Goal: Task Accomplishment & Management: Manage account settings

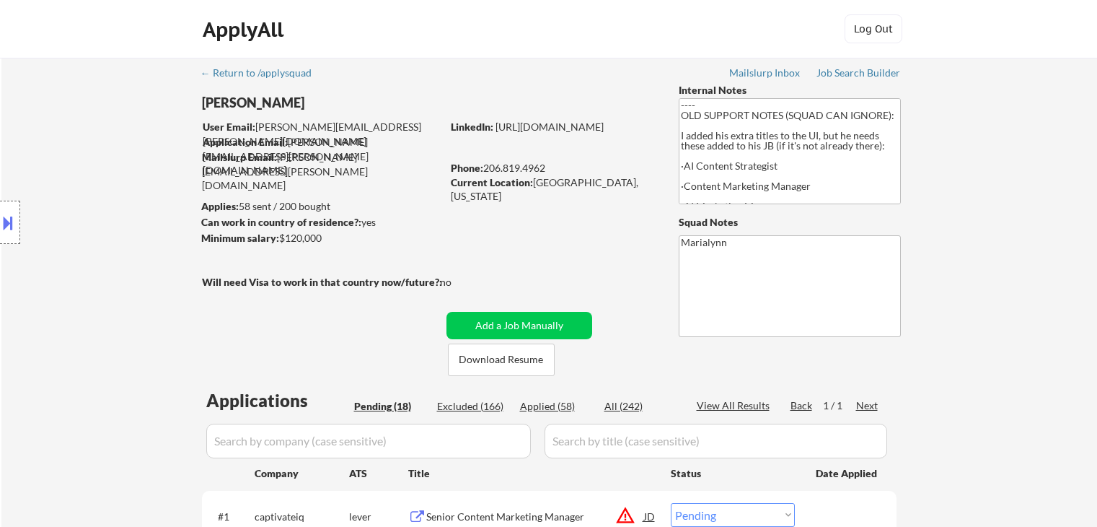
select select ""pending""
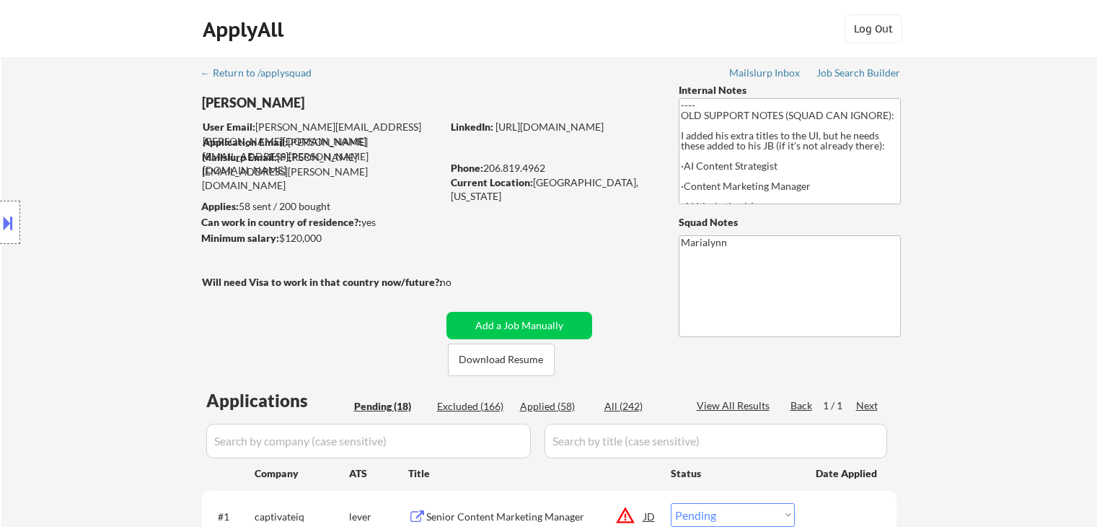
select select ""pending""
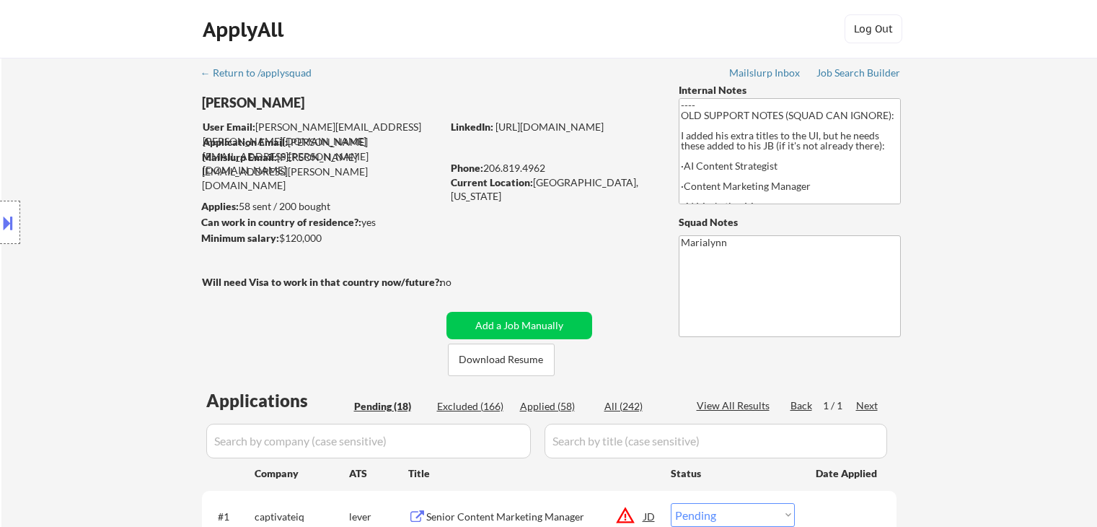
select select ""pending""
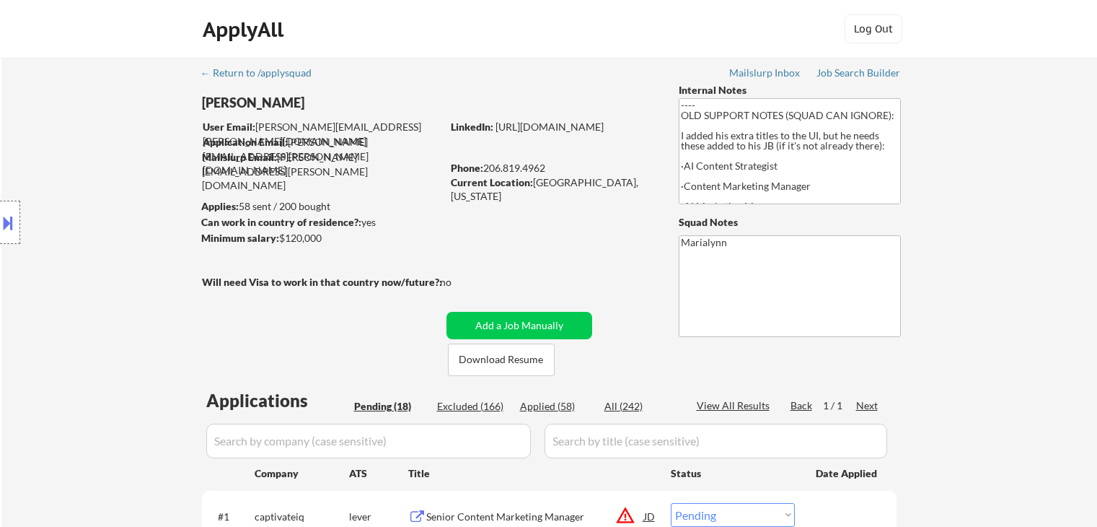
select select ""pending""
click at [532, 358] on button "Download Resume" at bounding box center [501, 359] width 107 height 32
select select ""pending""
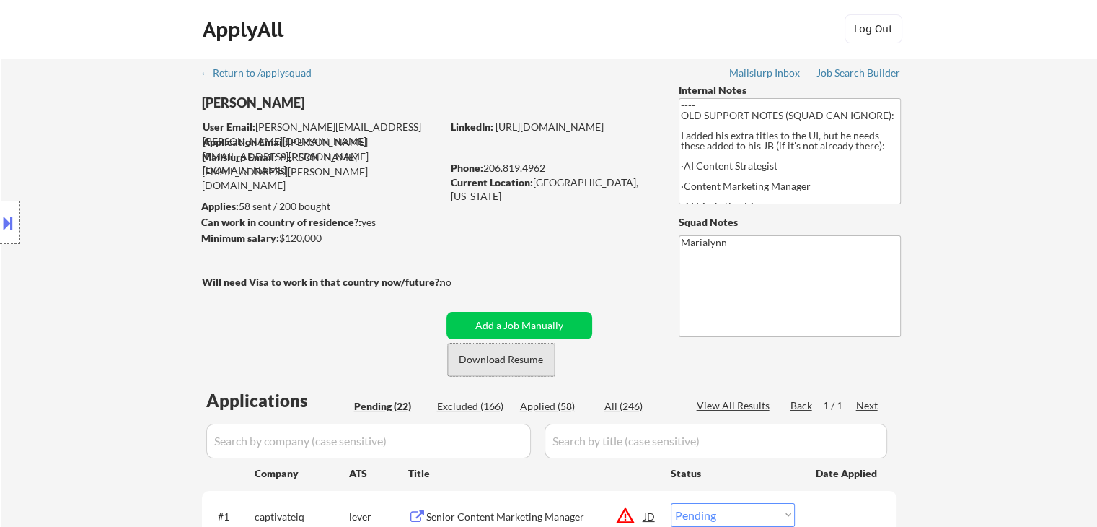
select select ""pending""
drag, startPoint x: 1026, startPoint y: 270, endPoint x: 992, endPoint y: 290, distance: 38.5
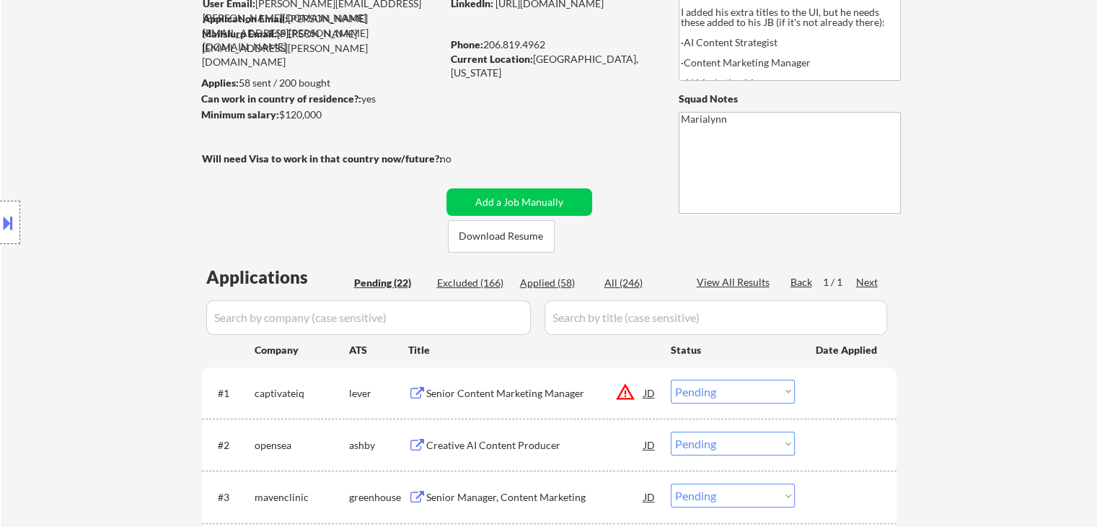
scroll to position [144, 0]
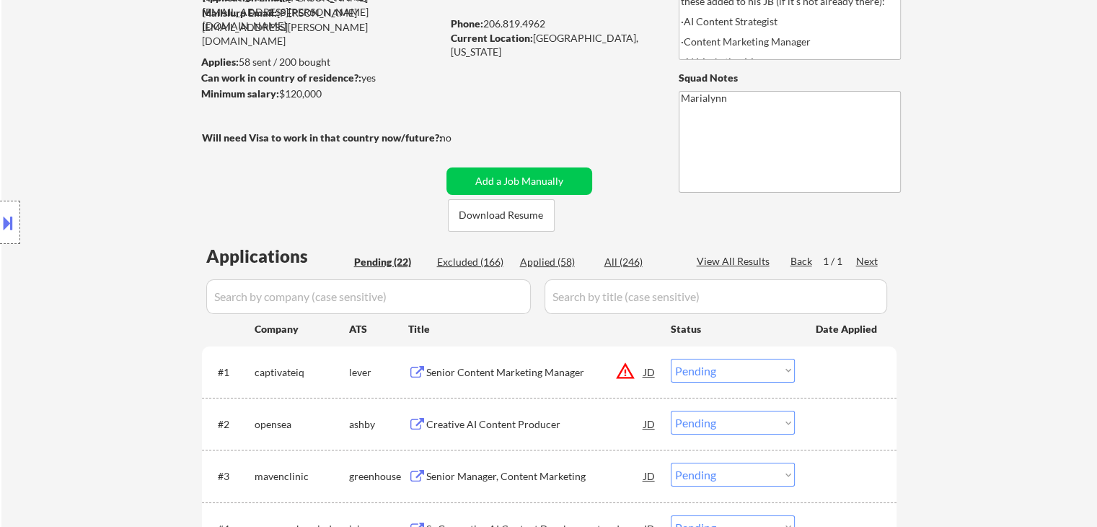
click at [509, 431] on div "Creative AI Content Producer" at bounding box center [535, 423] width 218 height 26
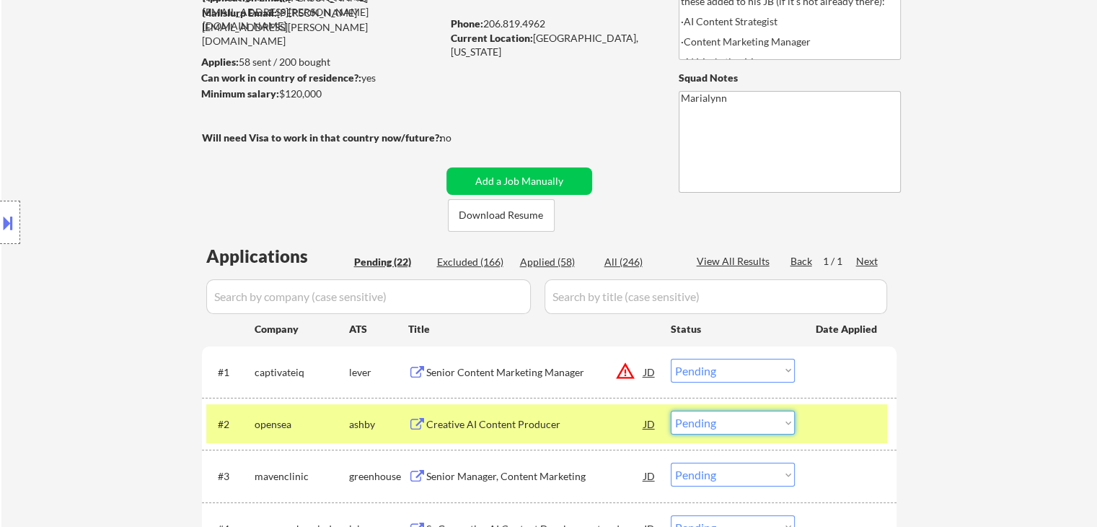
click at [734, 421] on select "Choose an option... Pending Applied Excluded (Questions) Excluded (Expired) Exc…" at bounding box center [733, 422] width 124 height 24
click at [671, 410] on select "Choose an option... Pending Applied Excluded (Questions) Excluded (Expired) Exc…" at bounding box center [733, 422] width 124 height 24
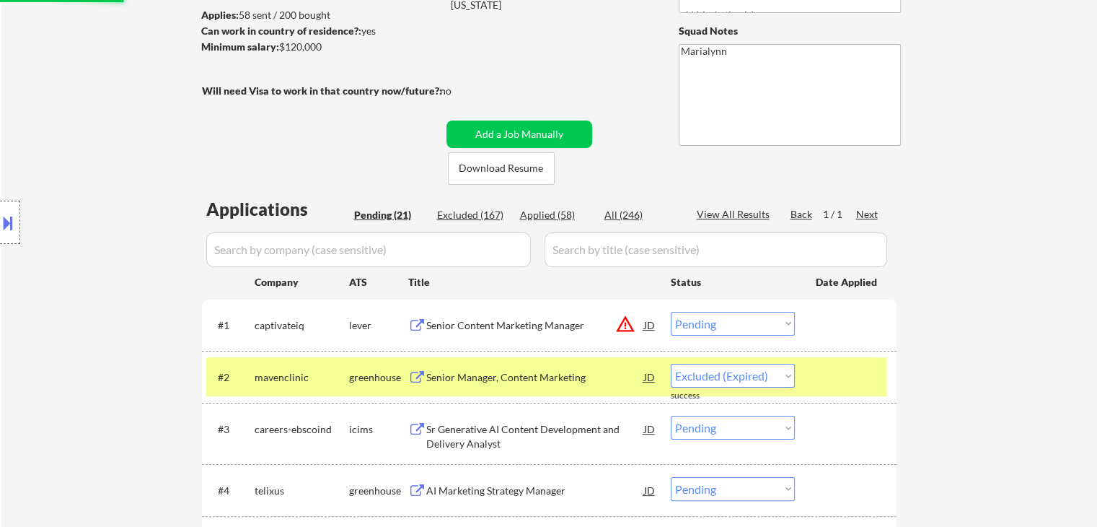
scroll to position [216, 0]
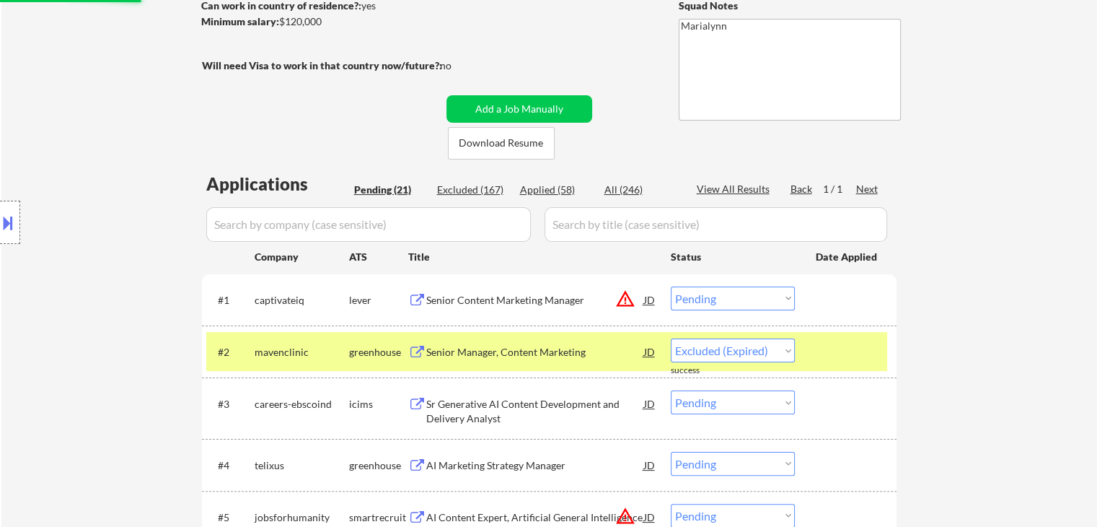
click at [554, 351] on div "Senior Manager, Content Marketing" at bounding box center [535, 352] width 218 height 14
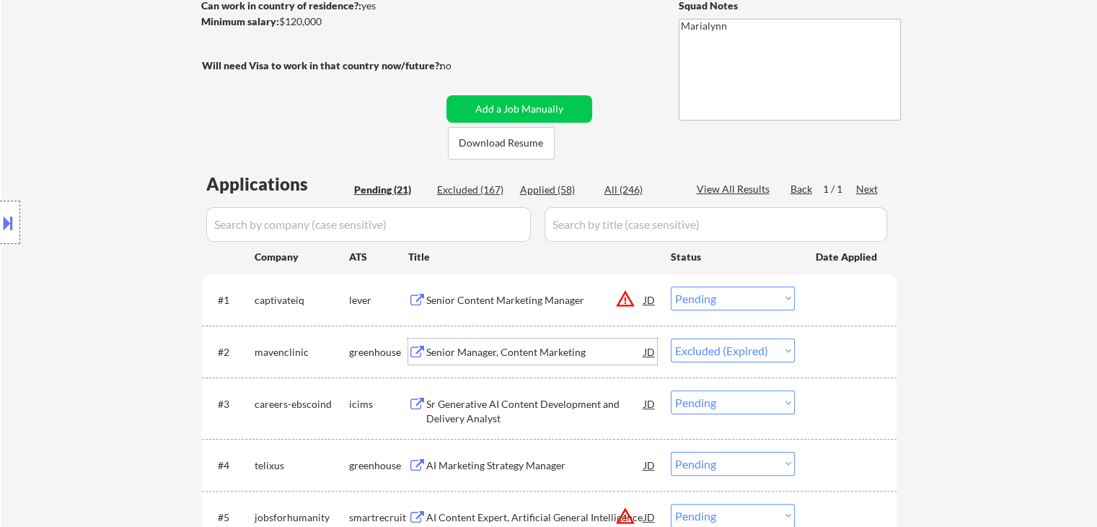
click at [722, 355] on select "Choose an option... Pending Applied Excluded (Questions) Excluded (Expired) Exc…" at bounding box center [733, 350] width 124 height 24
click at [671, 338] on select "Choose an option... Pending Applied Excluded (Questions) Excluded (Expired) Exc…" at bounding box center [733, 350] width 124 height 24
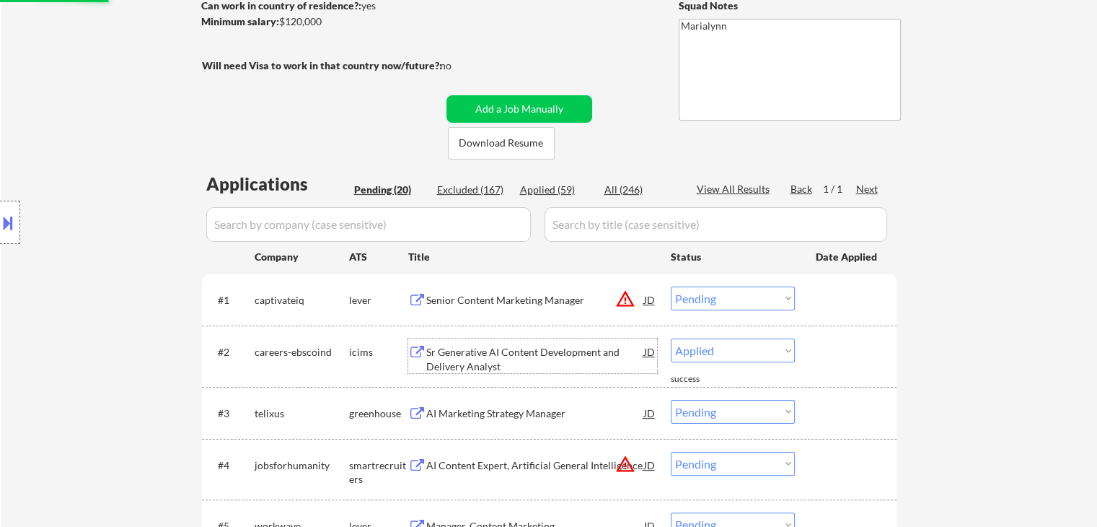
click at [537, 367] on div "Sr Generative AI Content Development and Delivery Analyst" at bounding box center [535, 359] width 218 height 28
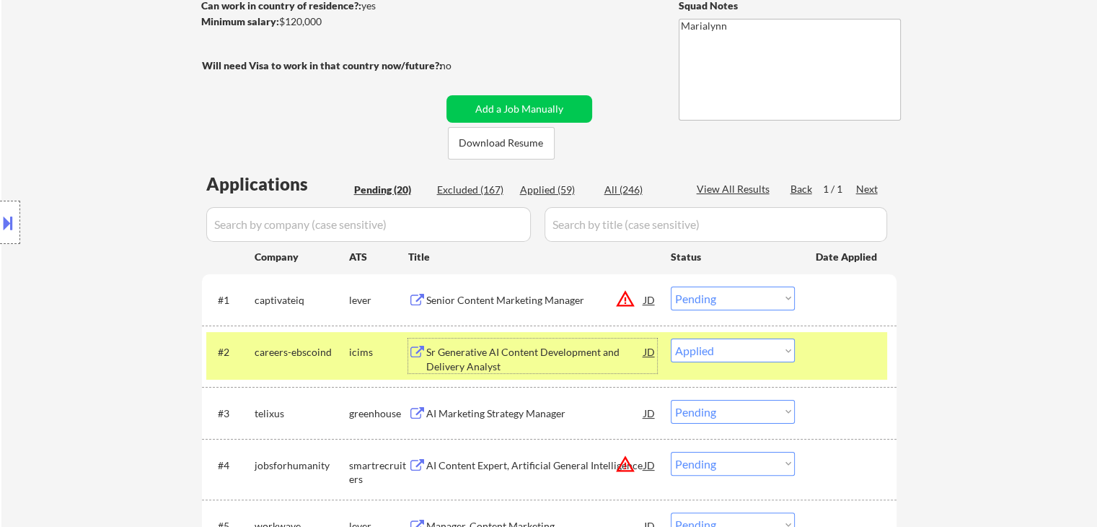
drag, startPoint x: 718, startPoint y: 351, endPoint x: 721, endPoint y: 389, distance: 39.0
click at [718, 351] on select "Choose an option... Pending Applied Excluded (Questions) Excluded (Expired) Exc…" at bounding box center [733, 350] width 124 height 24
click at [671, 338] on select "Choose an option... Pending Applied Excluded (Questions) Excluded (Expired) Exc…" at bounding box center [733, 350] width 124 height 24
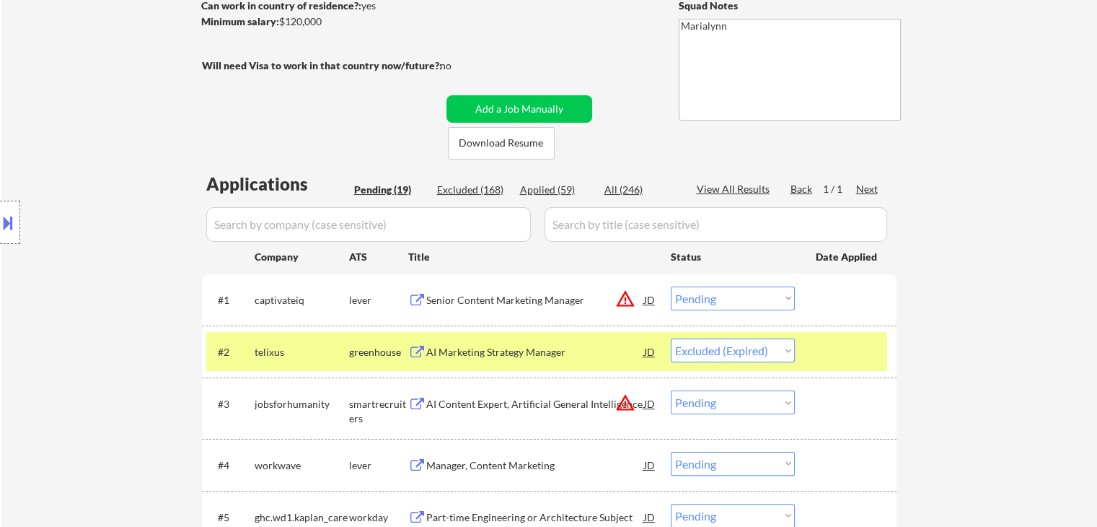
click at [505, 341] on div "AI Marketing Strategy Manager" at bounding box center [535, 351] width 218 height 26
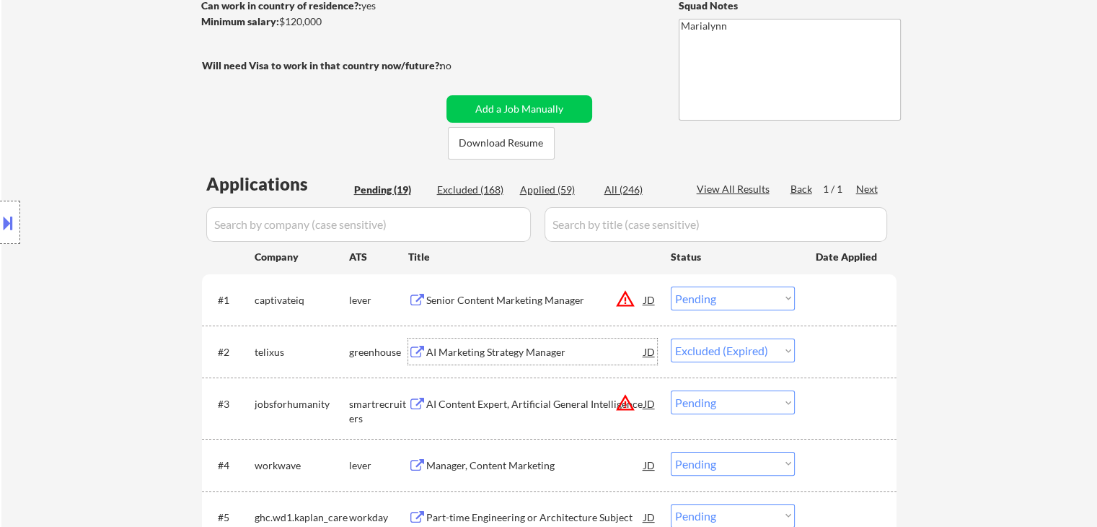
click at [741, 348] on select "Choose an option... Pending Applied Excluded (Questions) Excluded (Expired) Exc…" at bounding box center [733, 350] width 124 height 24
select select ""excluded__bad_match_""
click at [671, 338] on select "Choose an option... Pending Applied Excluded (Questions) Excluded (Expired) Exc…" at bounding box center [733, 350] width 124 height 24
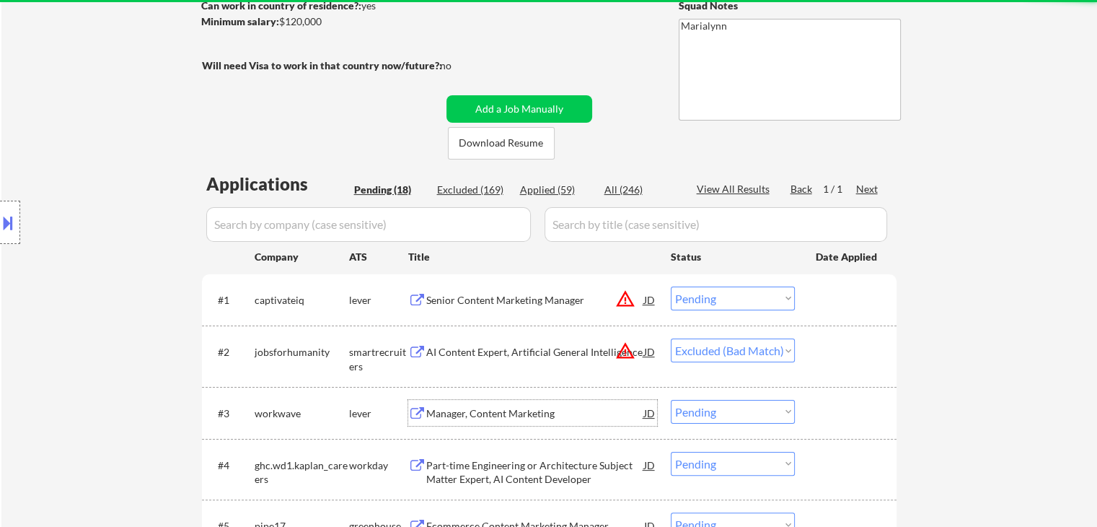
click at [522, 416] on div "Manager, Content Marketing" at bounding box center [535, 413] width 218 height 14
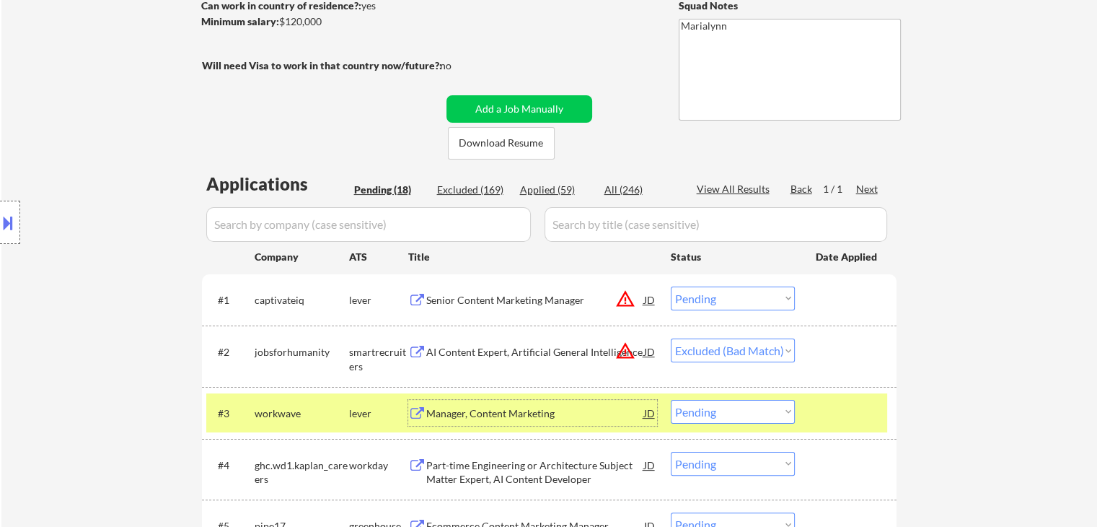
click at [778, 413] on select "Choose an option... Pending Applied Excluded (Questions) Excluded (Expired) Exc…" at bounding box center [733, 412] width 124 height 24
click at [671, 400] on select "Choose an option... Pending Applied Excluded (Questions) Excluded (Expired) Exc…" at bounding box center [733, 412] width 124 height 24
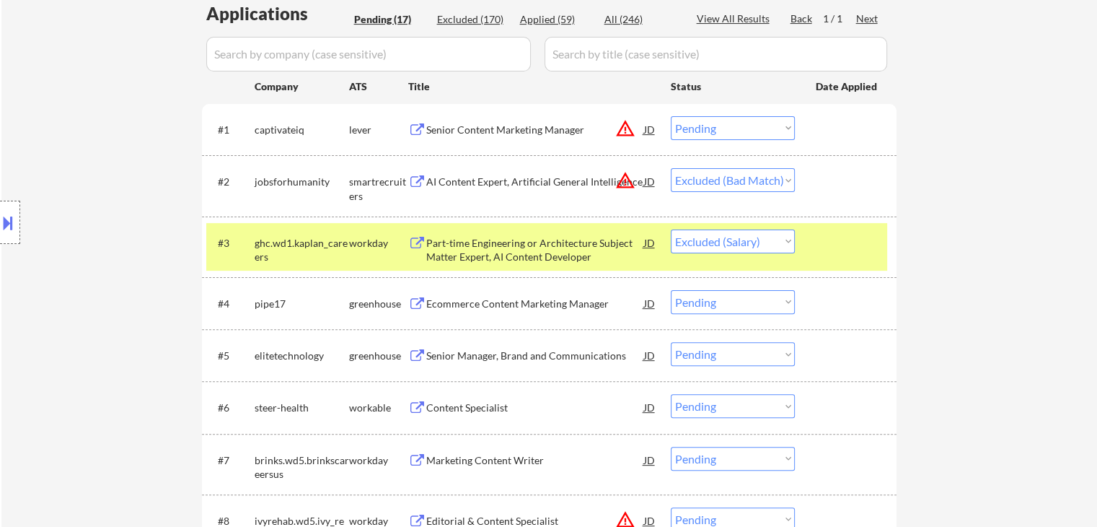
scroll to position [505, 0]
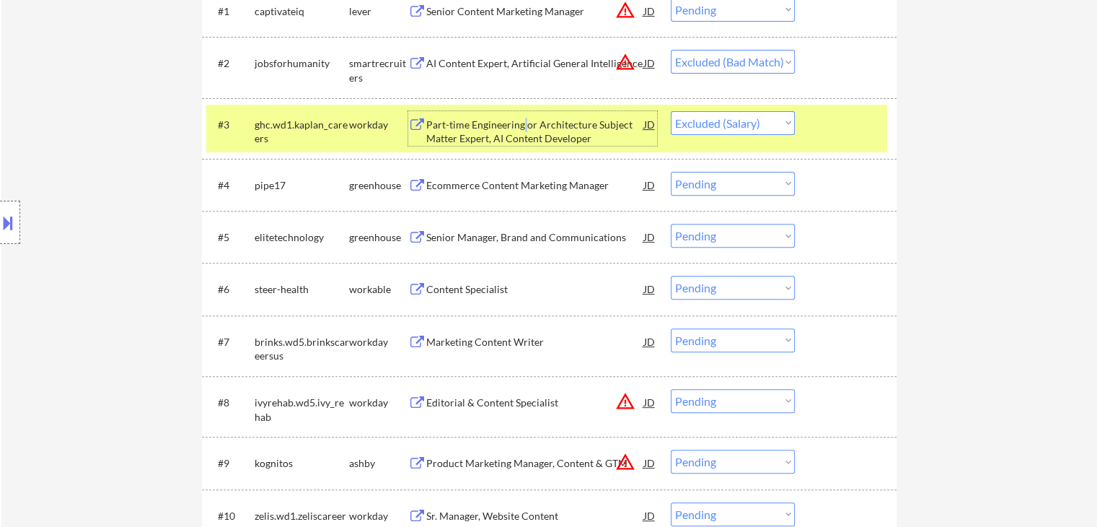
click at [524, 126] on div "Part-time Engineering or Architecture Subject Matter Expert, AI Content Develop…" at bounding box center [535, 132] width 218 height 28
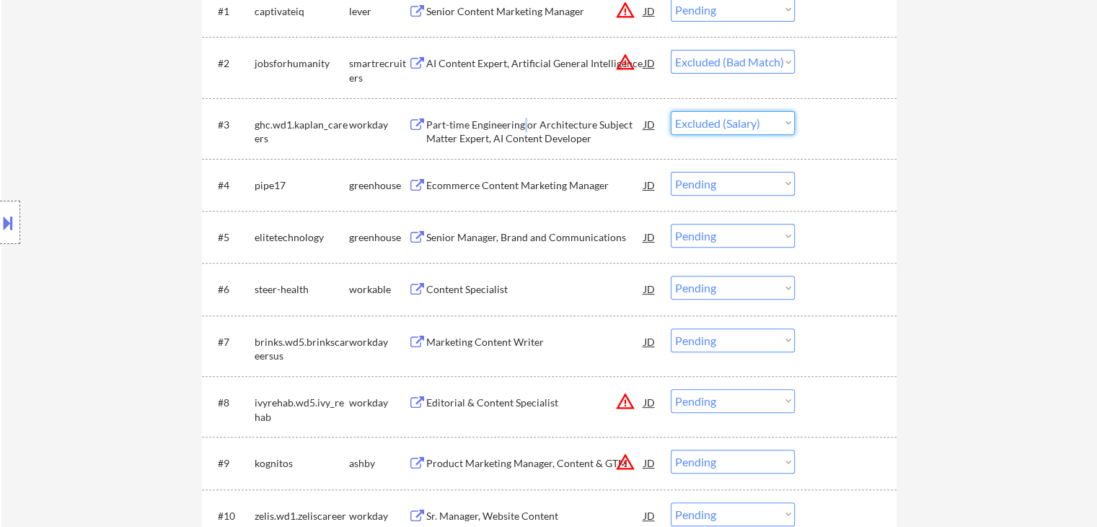
click at [694, 123] on select "Choose an option... Pending Applied Excluded (Questions) Excluded (Expired) Exc…" at bounding box center [733, 123] width 124 height 24
click at [671, 111] on select "Choose an option... Pending Applied Excluded (Questions) Excluded (Expired) Exc…" at bounding box center [733, 123] width 124 height 24
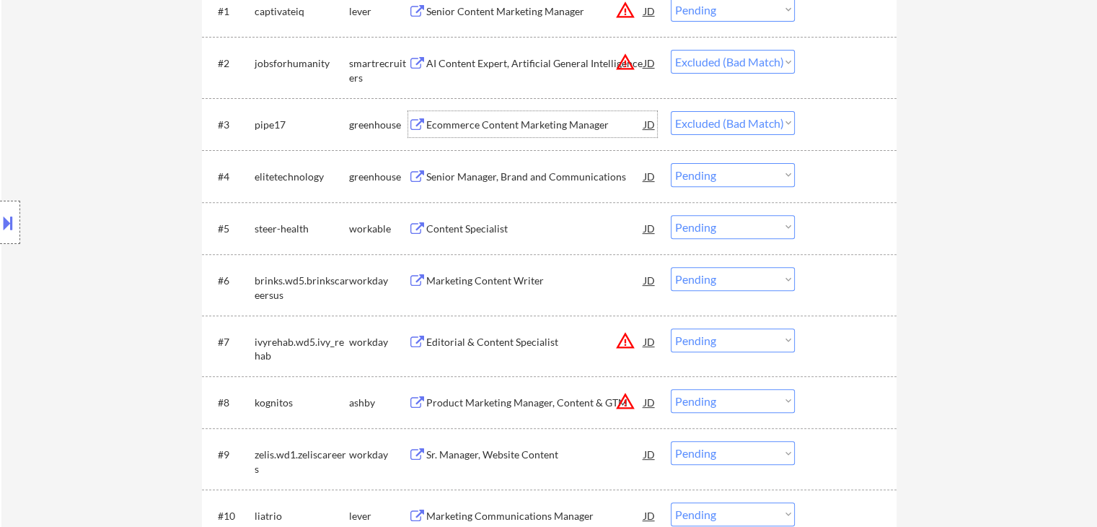
click at [542, 119] on div "Ecommerce Content Marketing Manager" at bounding box center [535, 125] width 218 height 14
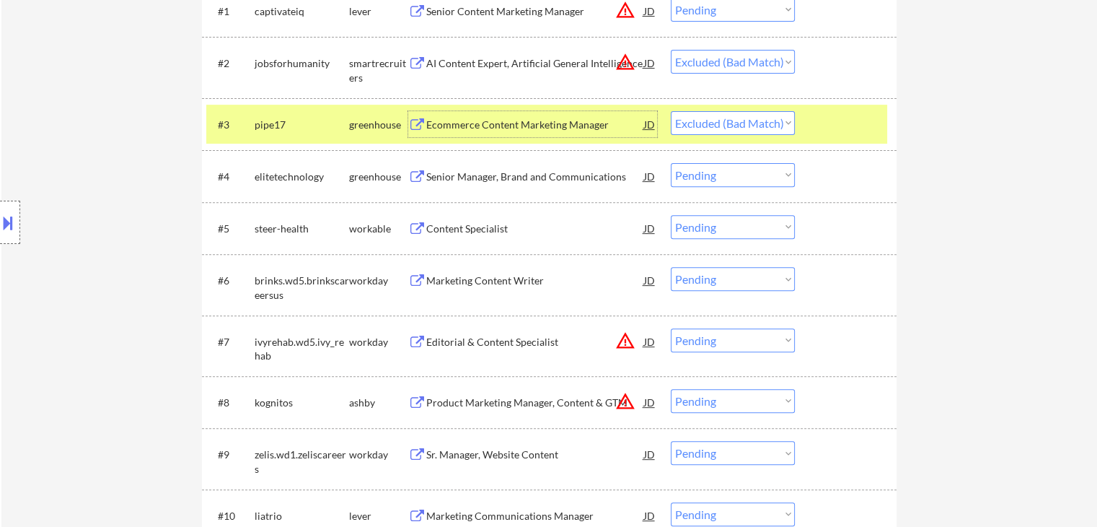
click at [720, 121] on select "Choose an option... Pending Applied Excluded (Questions) Excluded (Expired) Exc…" at bounding box center [733, 123] width 124 height 24
click at [671, 111] on select "Choose an option... Pending Applied Excluded (Questions) Excluded (Expired) Exc…" at bounding box center [733, 123] width 124 height 24
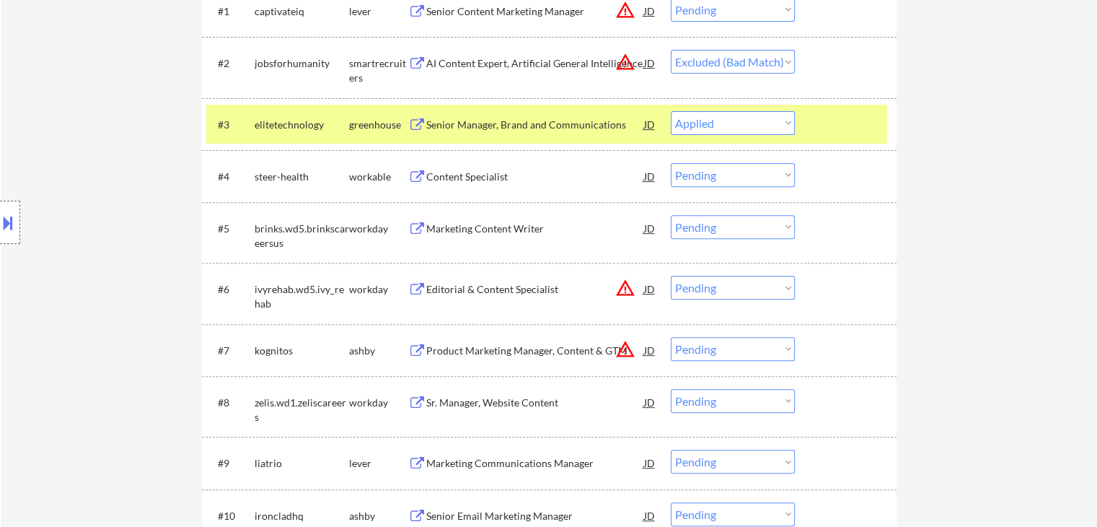
click at [488, 122] on div "Senior Manager, Brand and Communications" at bounding box center [535, 125] width 218 height 14
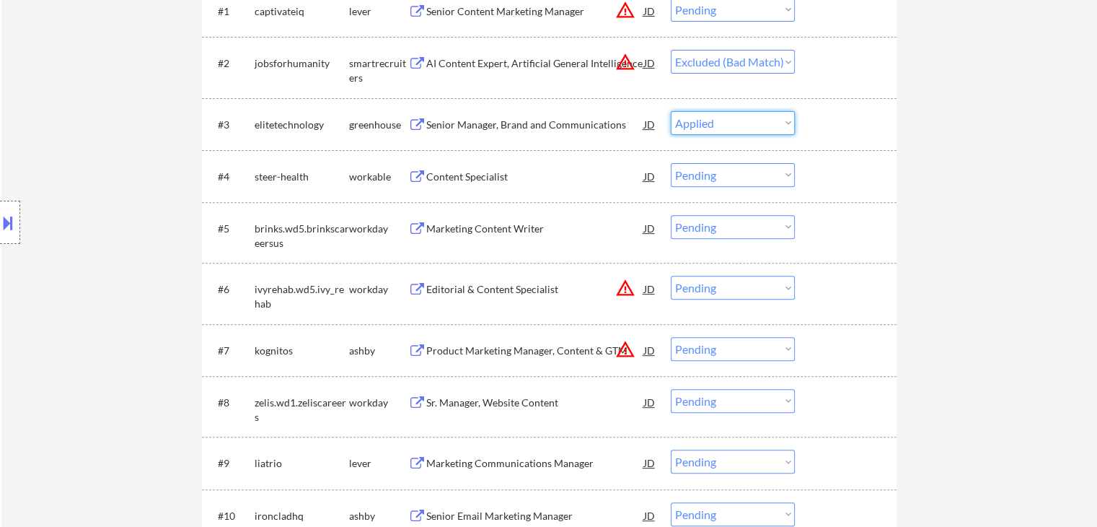
click at [775, 125] on select "Choose an option... Pending Applied Excluded (Questions) Excluded (Expired) Exc…" at bounding box center [733, 123] width 124 height 24
select select ""applied""
click at [671, 111] on select "Choose an option... Pending Applied Excluded (Questions) Excluded (Expired) Exc…" at bounding box center [733, 123] width 124 height 24
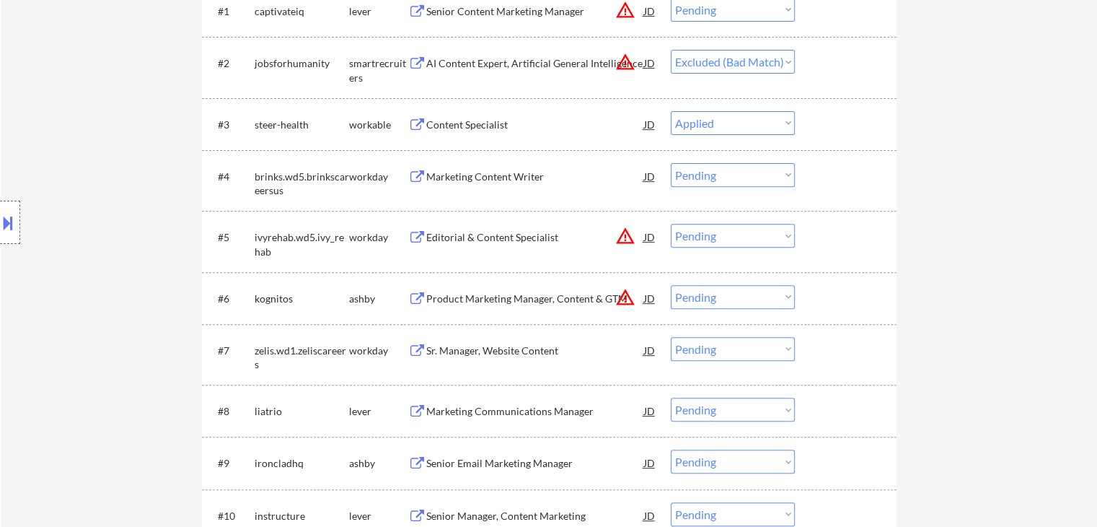
click at [485, 118] on div "Content Specialist" at bounding box center [535, 125] width 218 height 14
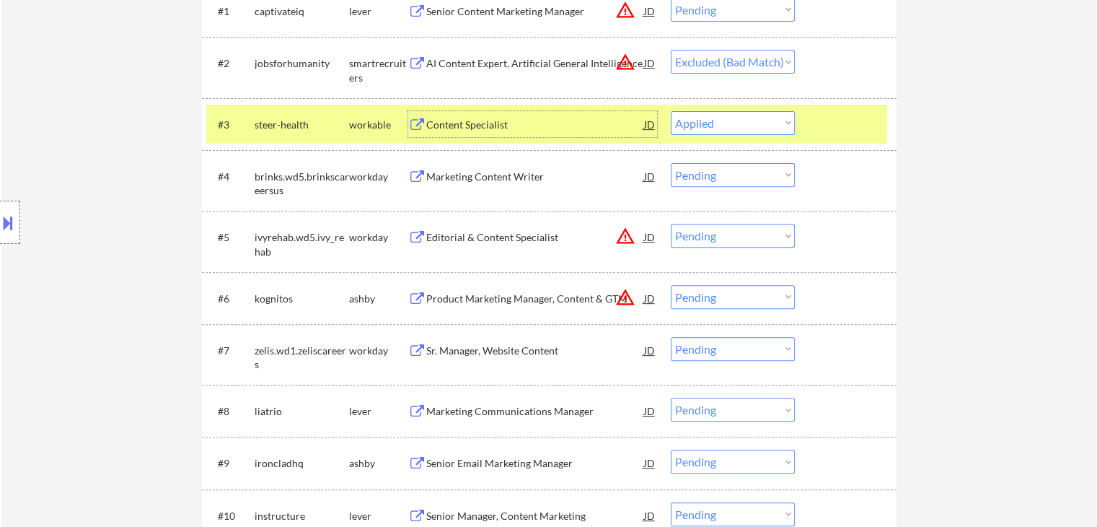
click at [471, 180] on div "Marketing Content Writer" at bounding box center [535, 177] width 218 height 14
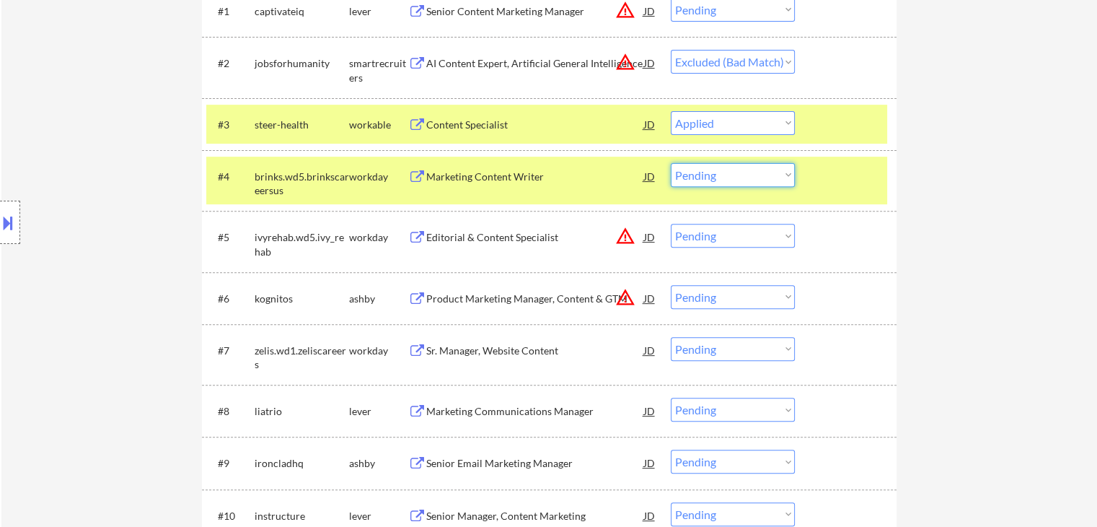
click at [737, 171] on select "Choose an option... Pending Applied Excluded (Questions) Excluded (Expired) Exc…" at bounding box center [733, 175] width 124 height 24
select select ""applied""
click at [671, 163] on select "Choose an option... Pending Applied Excluded (Questions) Excluded (Expired) Exc…" at bounding box center [733, 175] width 124 height 24
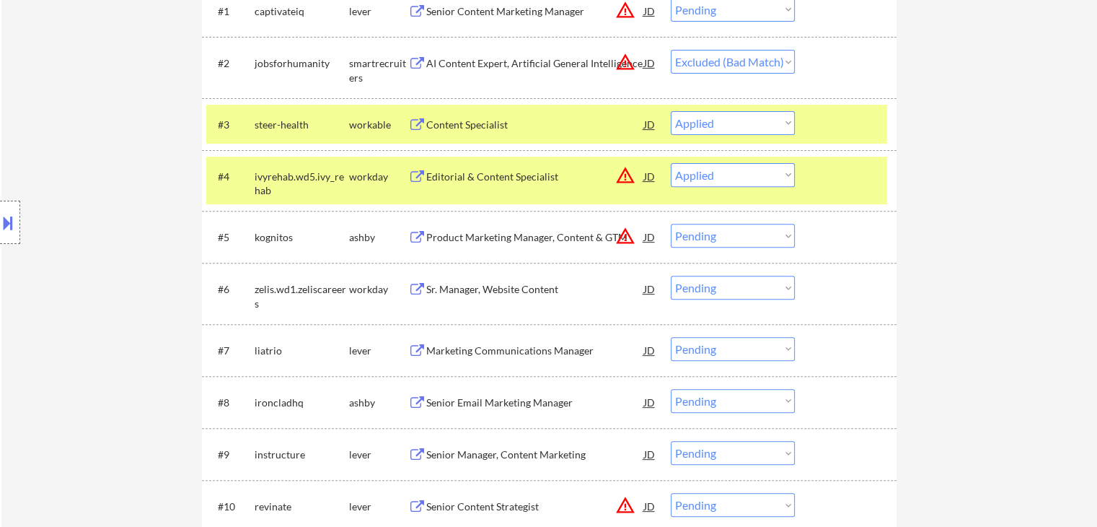
click at [713, 120] on select "Choose an option... Pending Applied Excluded (Questions) Excluded (Expired) Exc…" at bounding box center [733, 123] width 124 height 24
select select ""applied""
click at [671, 111] on select "Choose an option... Pending Applied Excluded (Questions) Excluded (Expired) Exc…" at bounding box center [733, 123] width 124 height 24
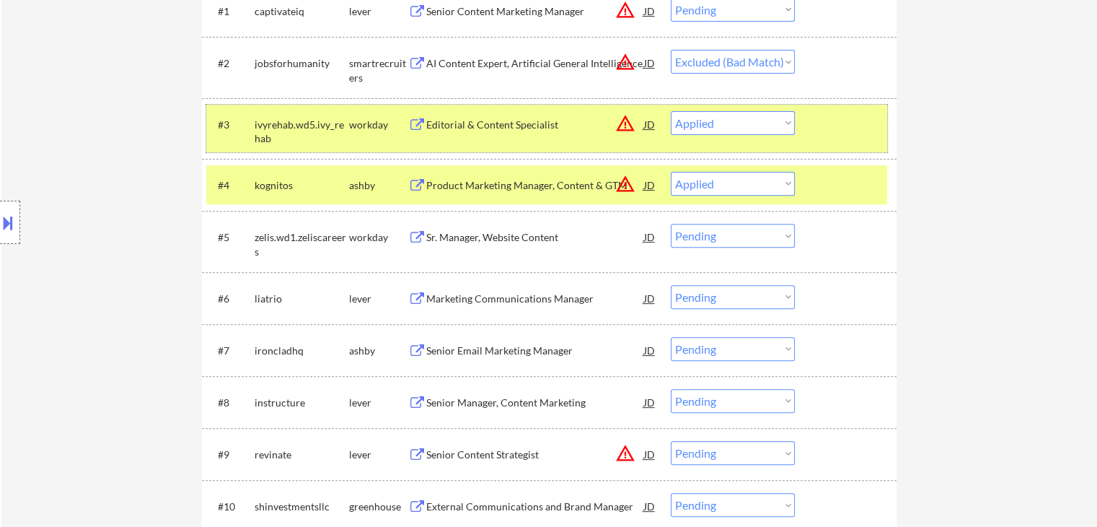
click at [309, 126] on div "ivyrehab.wd5.ivy_rehab" at bounding box center [302, 132] width 94 height 28
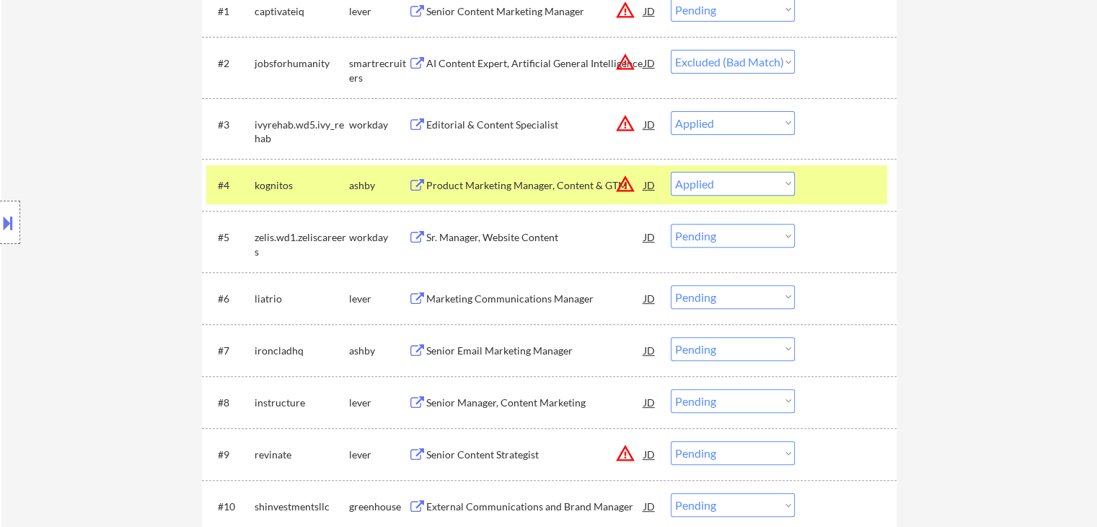
click at [327, 186] on div "kognitos" at bounding box center [302, 185] width 94 height 14
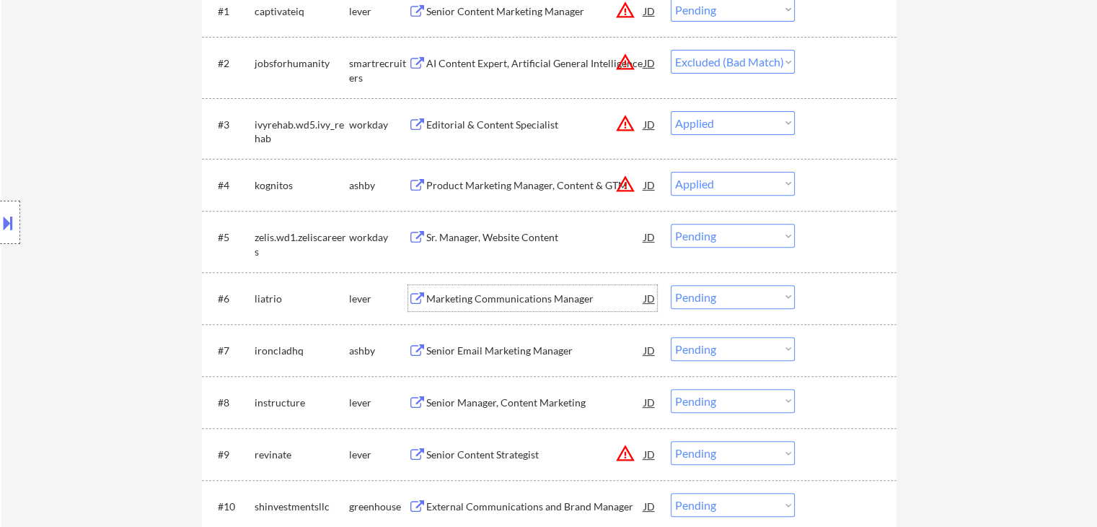
click at [533, 289] on div "Marketing Communications Manager" at bounding box center [535, 298] width 218 height 26
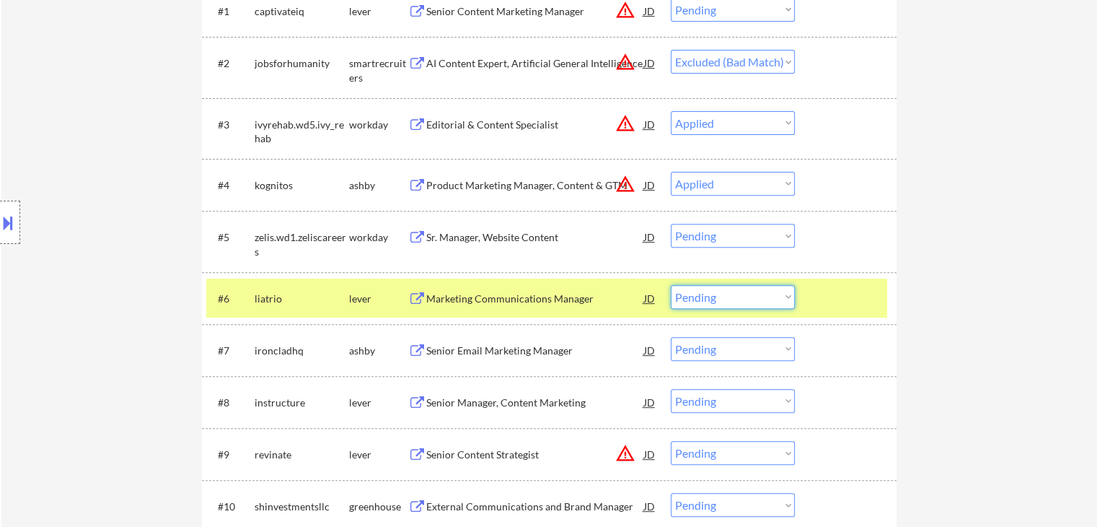
click at [734, 289] on select "Choose an option... Pending Applied Excluded (Questions) Excluded (Expired) Exc…" at bounding box center [733, 297] width 124 height 24
select select ""applied""
click at [671, 285] on select "Choose an option... Pending Applied Excluded (Questions) Excluded (Expired) Exc…" at bounding box center [733, 297] width 124 height 24
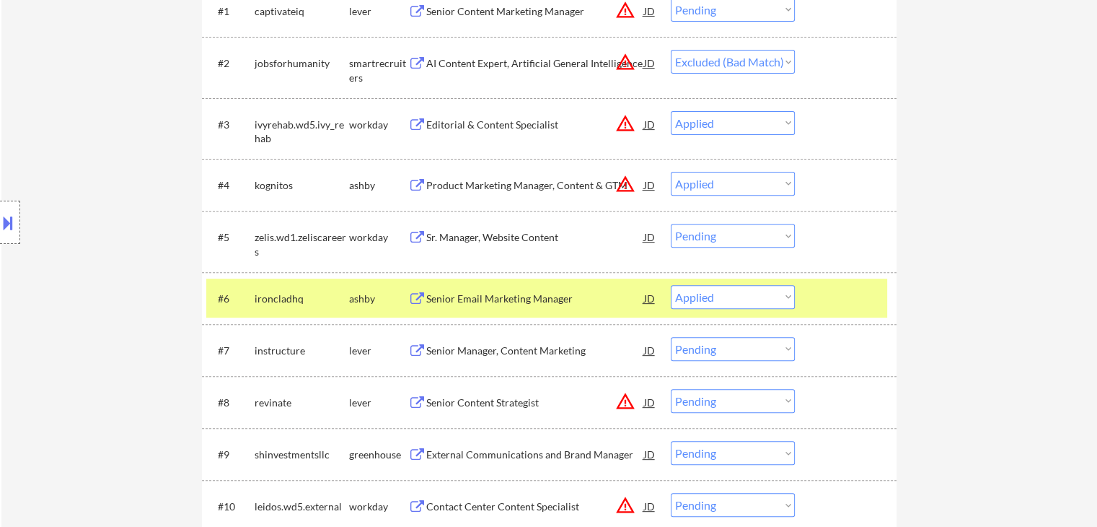
click at [509, 310] on div "#6 ironcladhq ashby Senior Email Marketing Manager JD warning_amber Choose an o…" at bounding box center [546, 297] width 681 height 39
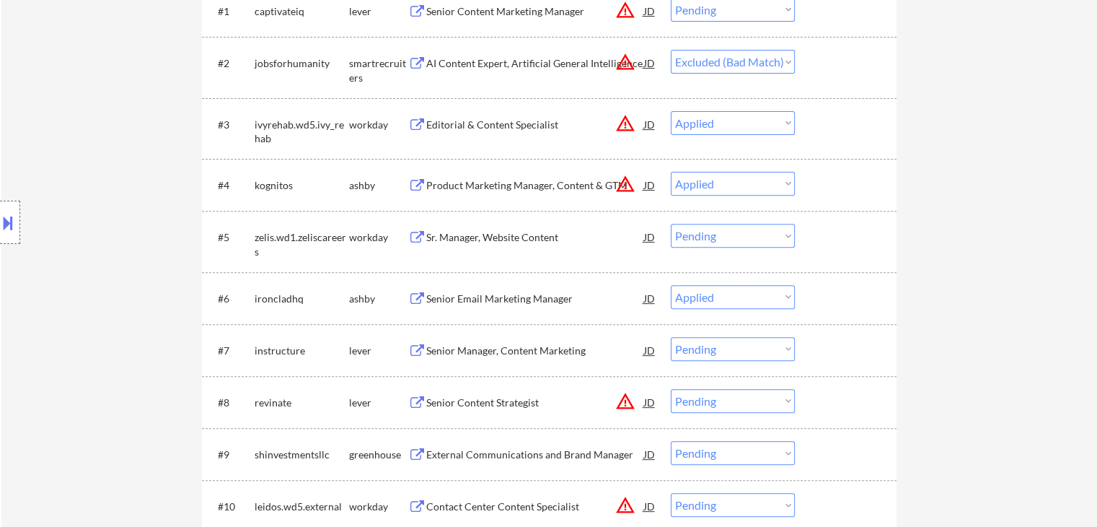
click at [539, 348] on div "Senior Manager, Content Marketing" at bounding box center [535, 350] width 218 height 14
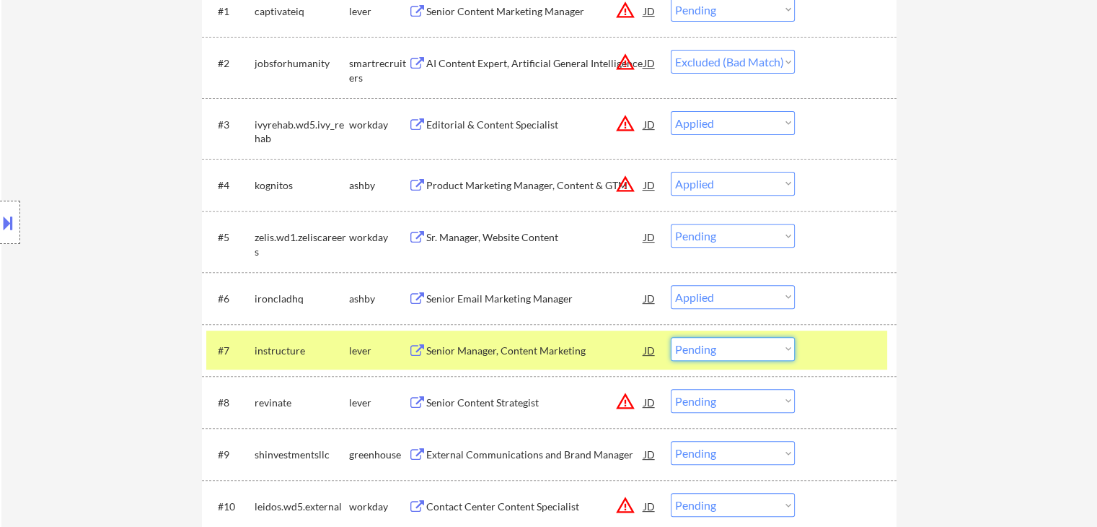
click at [736, 341] on select "Choose an option... Pending Applied Excluded (Questions) Excluded (Expired) Exc…" at bounding box center [733, 349] width 124 height 24
select select ""applied""
click at [671, 337] on select "Choose an option... Pending Applied Excluded (Questions) Excluded (Expired) Exc…" at bounding box center [733, 349] width 124 height 24
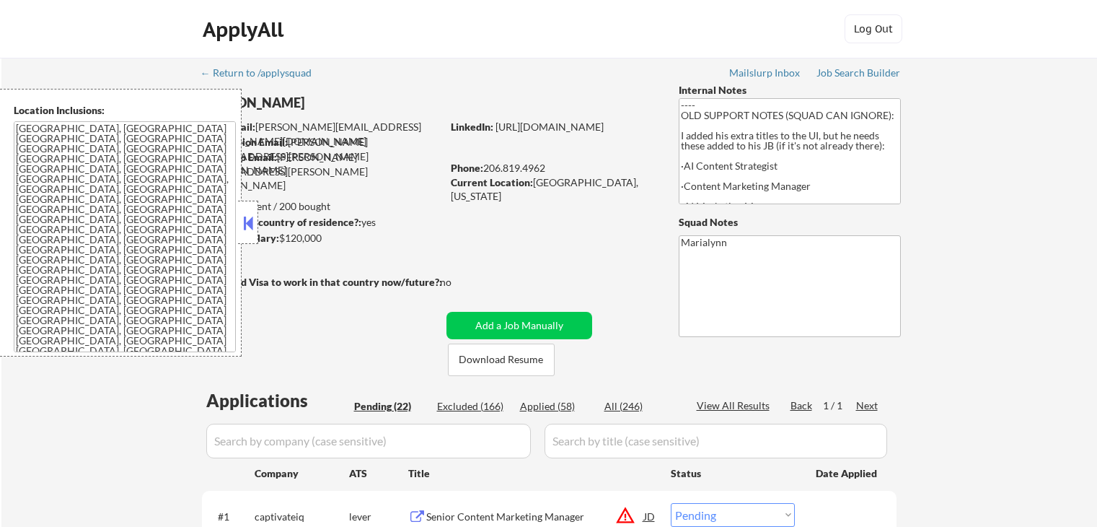
select select ""pending""
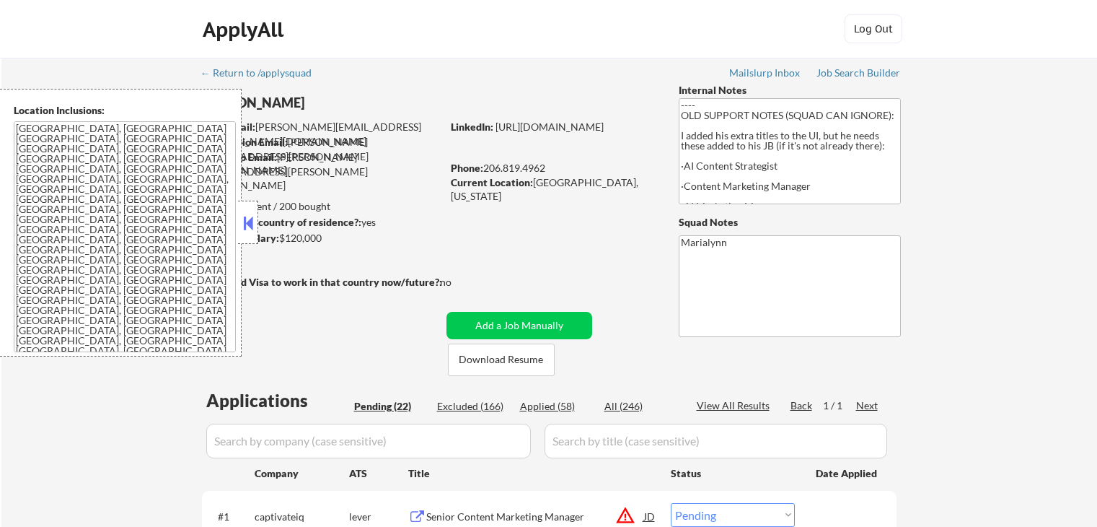
select select ""pending""
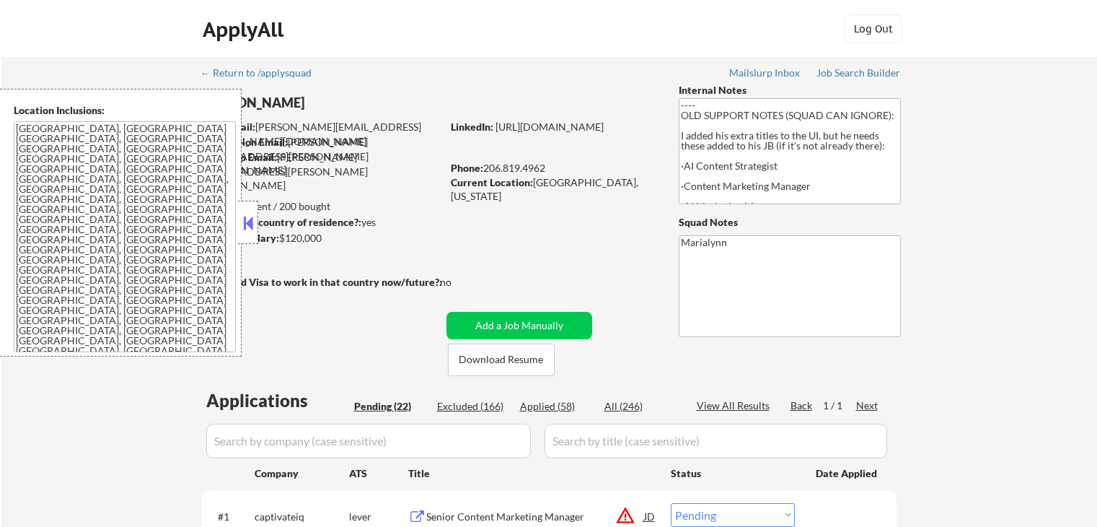
select select ""pending""
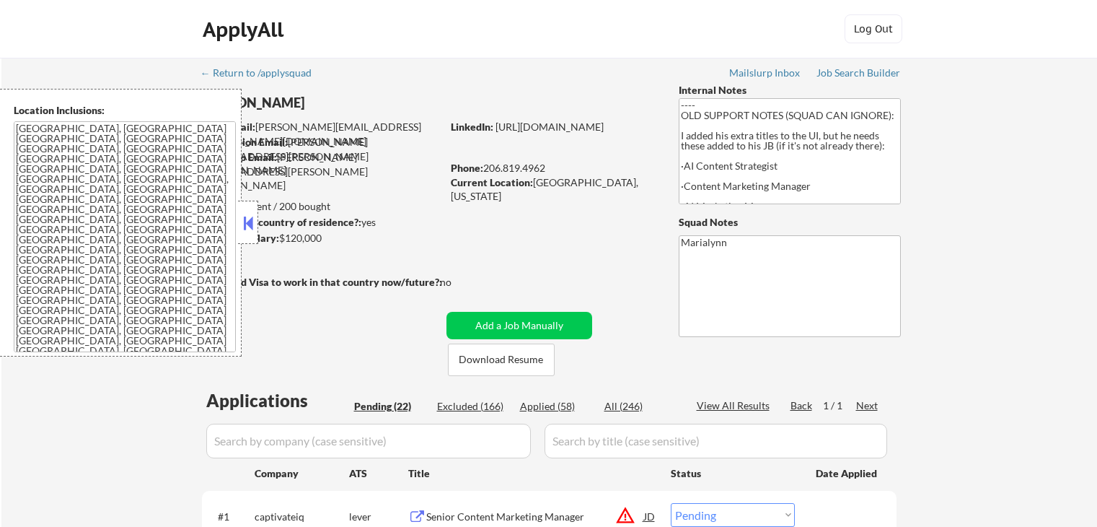
select select ""pending""
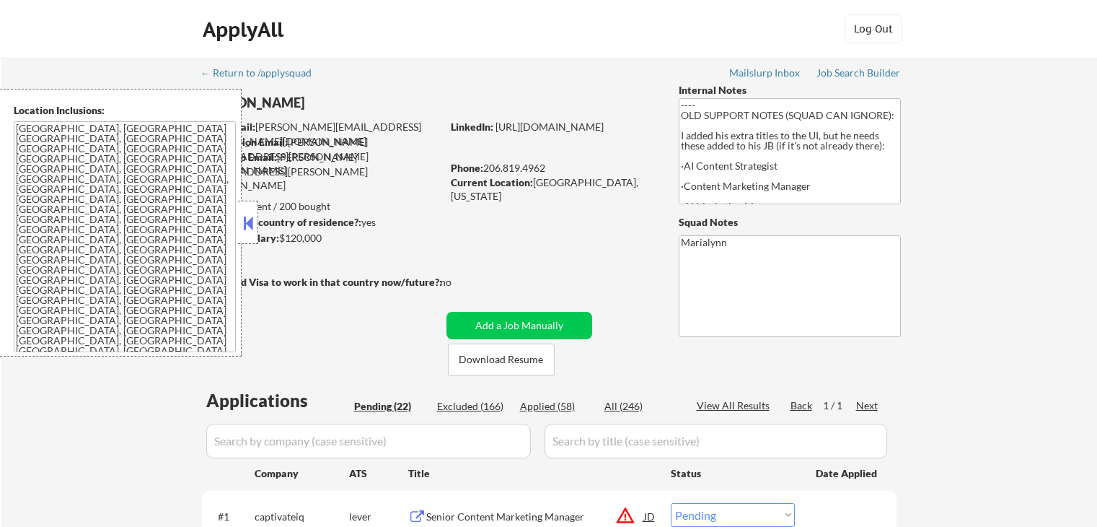
select select ""pending""
click at [239, 219] on div at bounding box center [248, 222] width 20 height 43
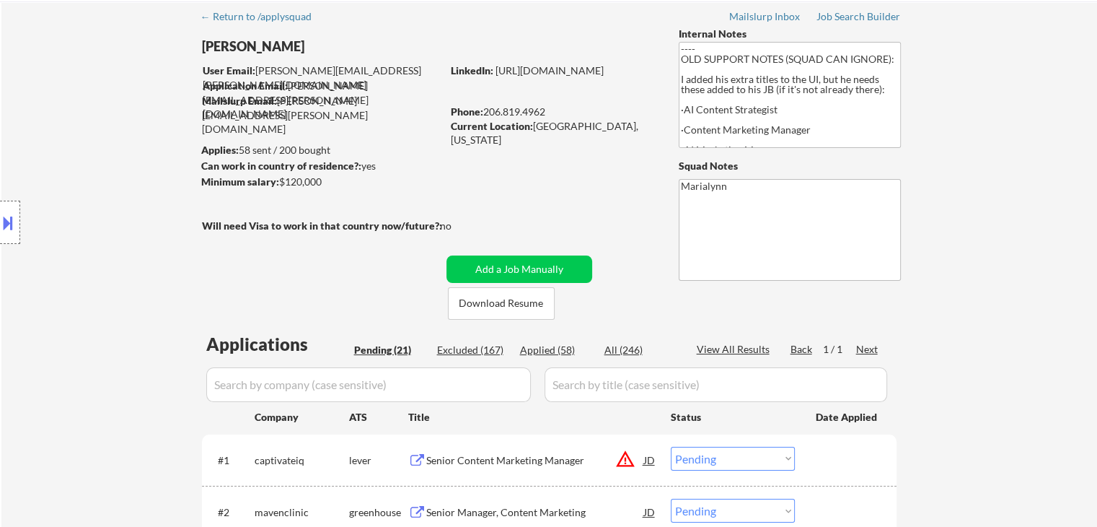
scroll to position [72, 0]
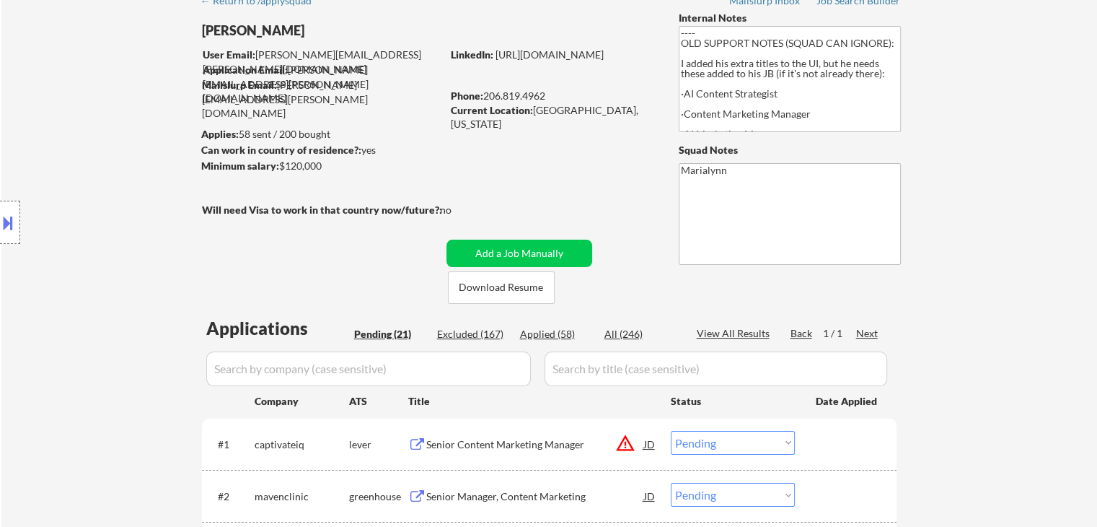
drag, startPoint x: 562, startPoint y: 338, endPoint x: 524, endPoint y: 0, distance: 340.4
click at [562, 338] on div "Applied (58)" at bounding box center [556, 334] width 72 height 14
select select ""applied""
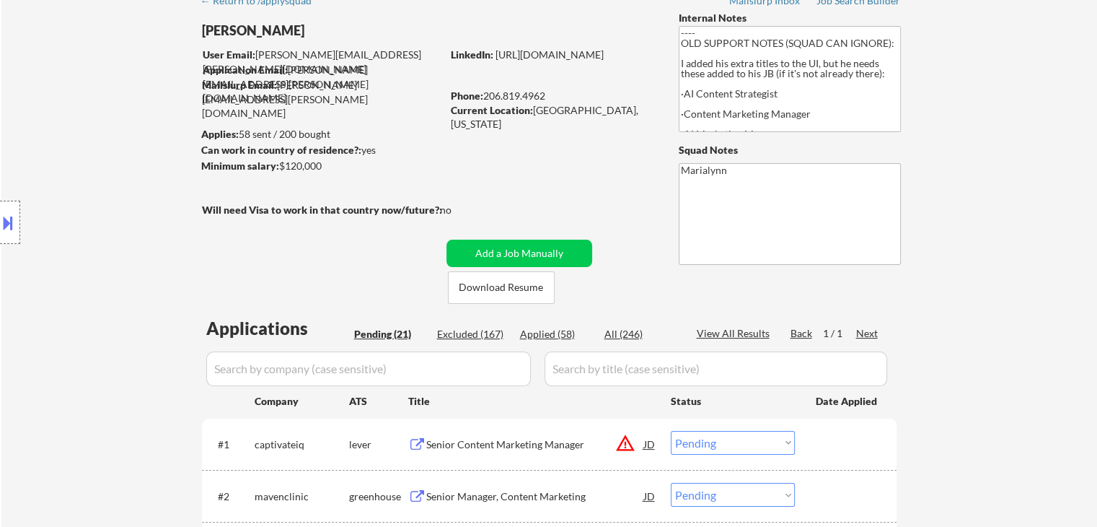
select select ""applied""
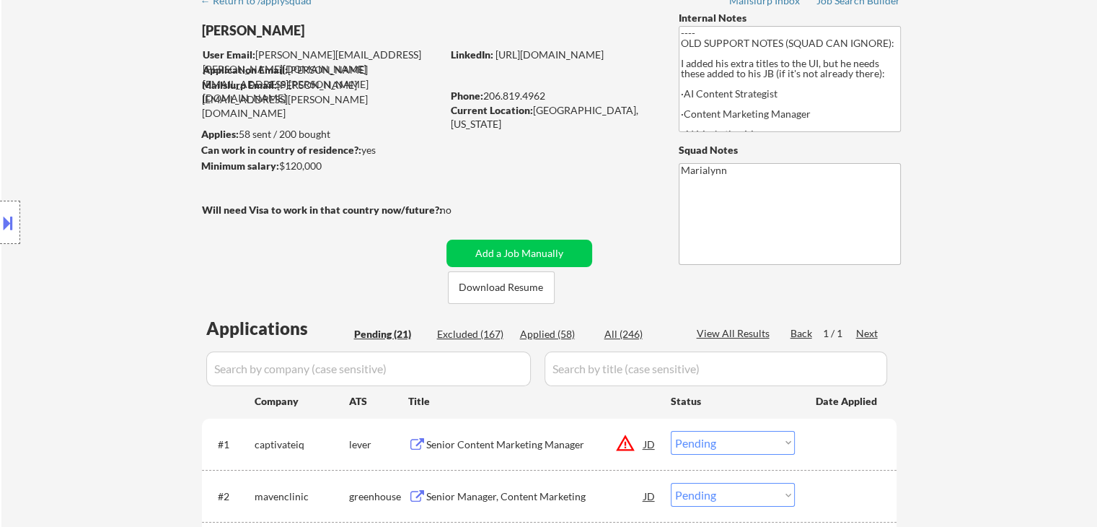
select select ""applied""
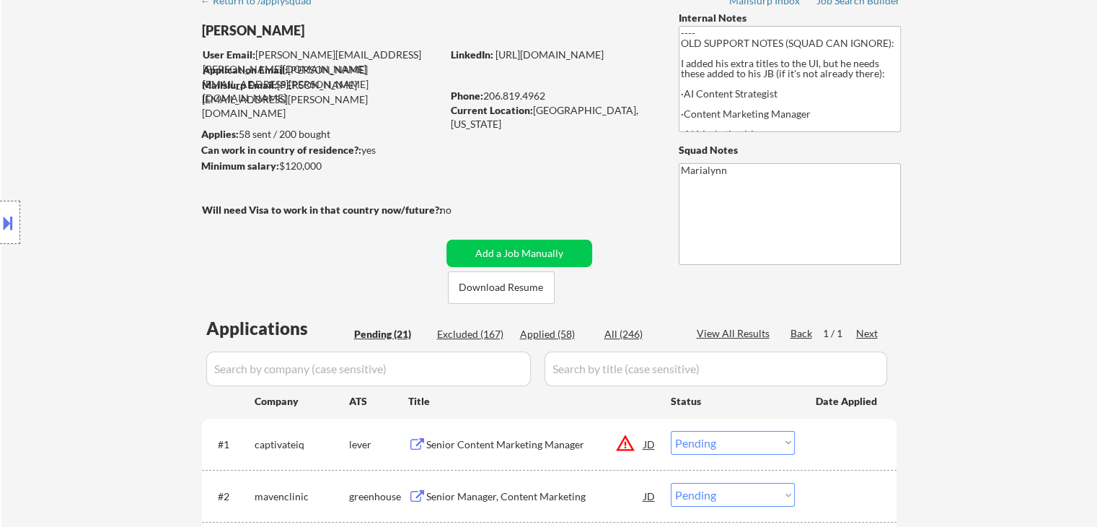
select select ""applied""
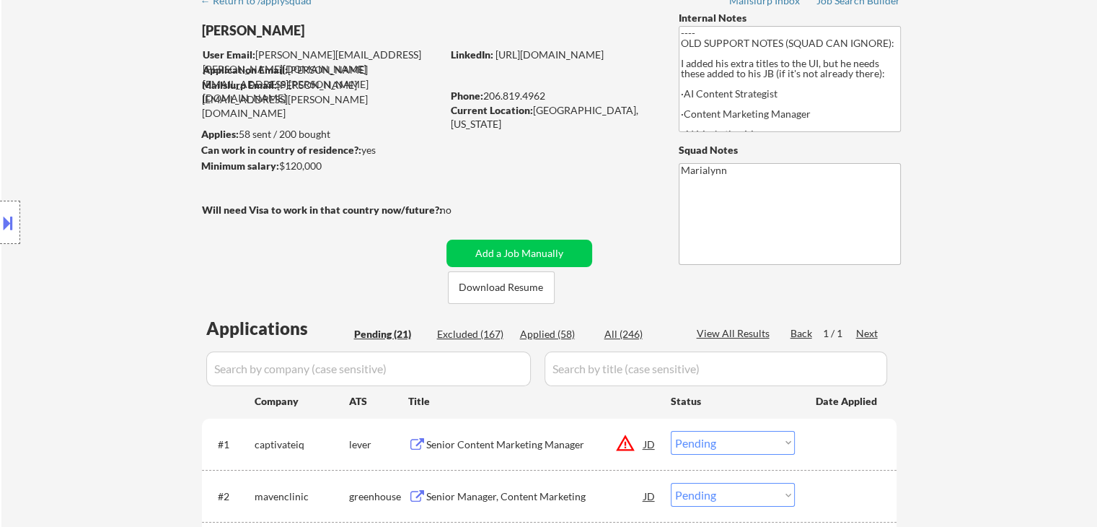
select select ""applied""
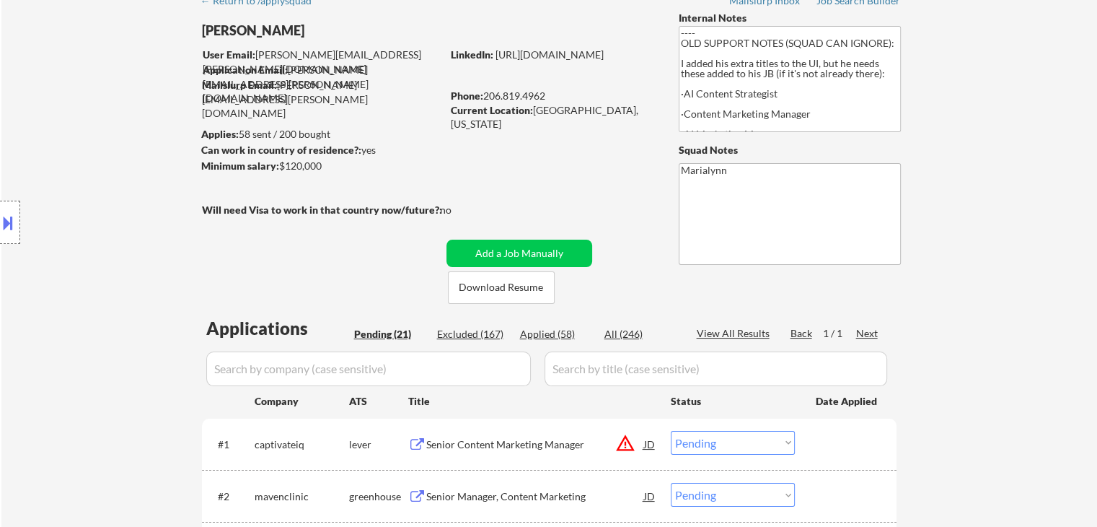
select select ""applied""
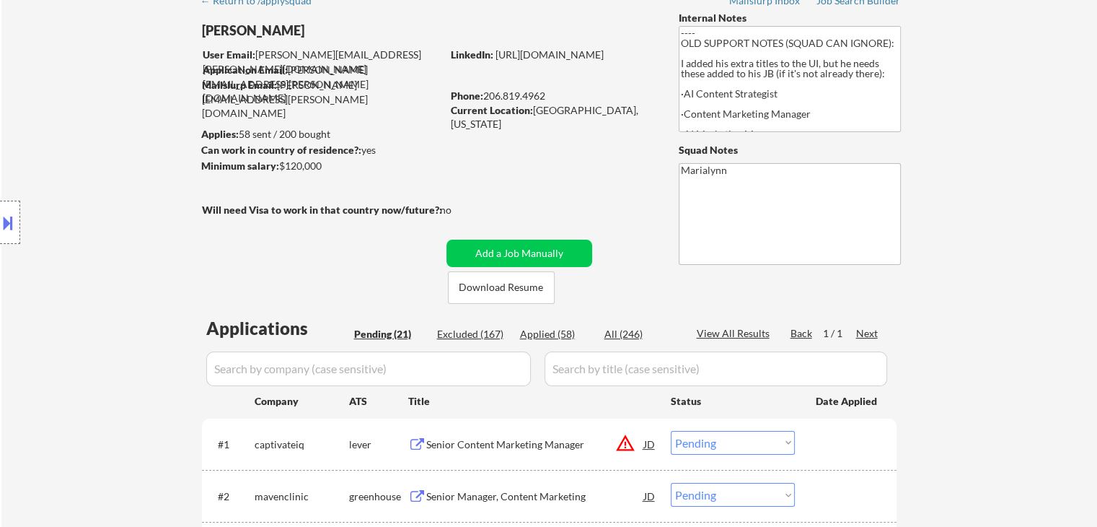
select select ""applied""
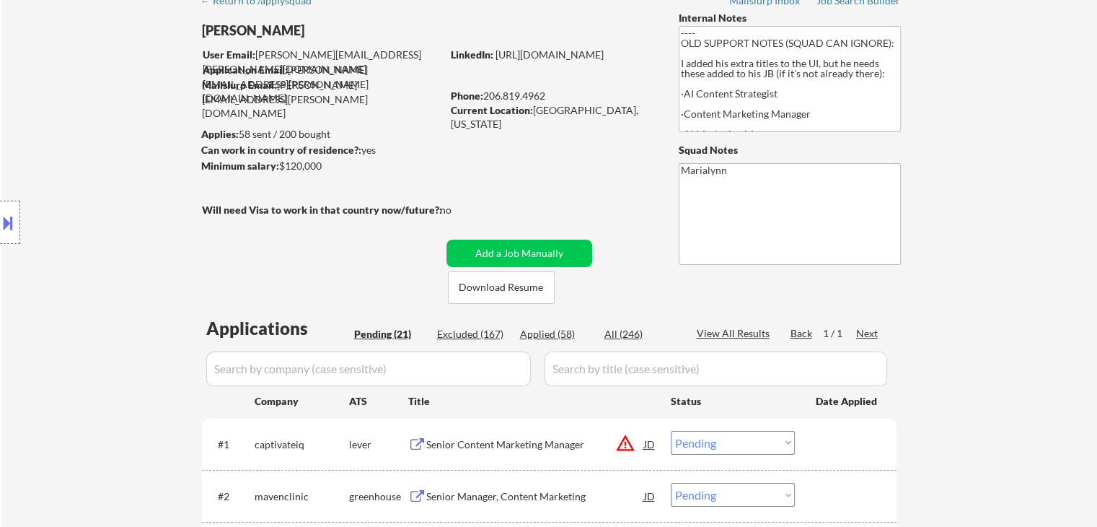
select select ""applied""
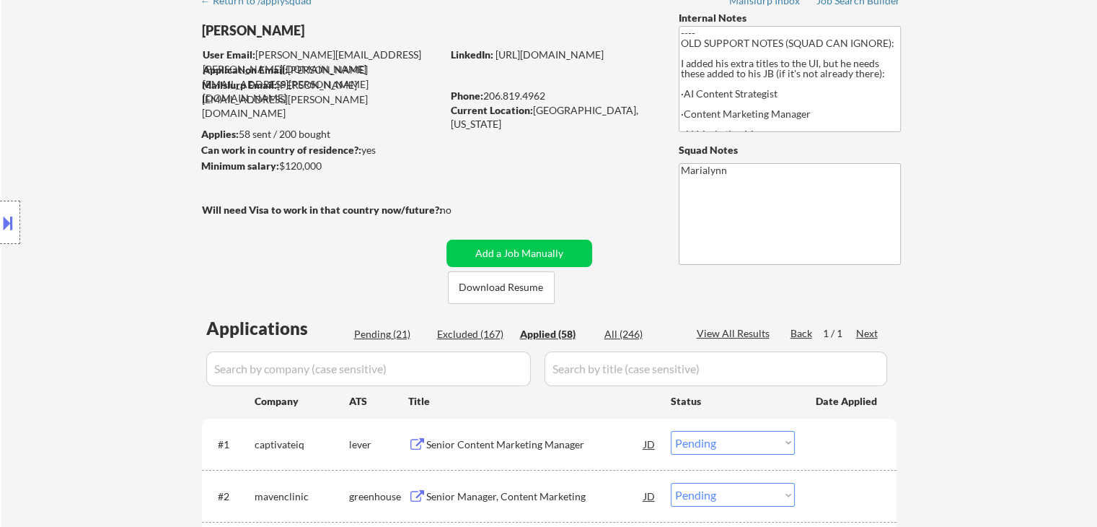
select select ""applied""
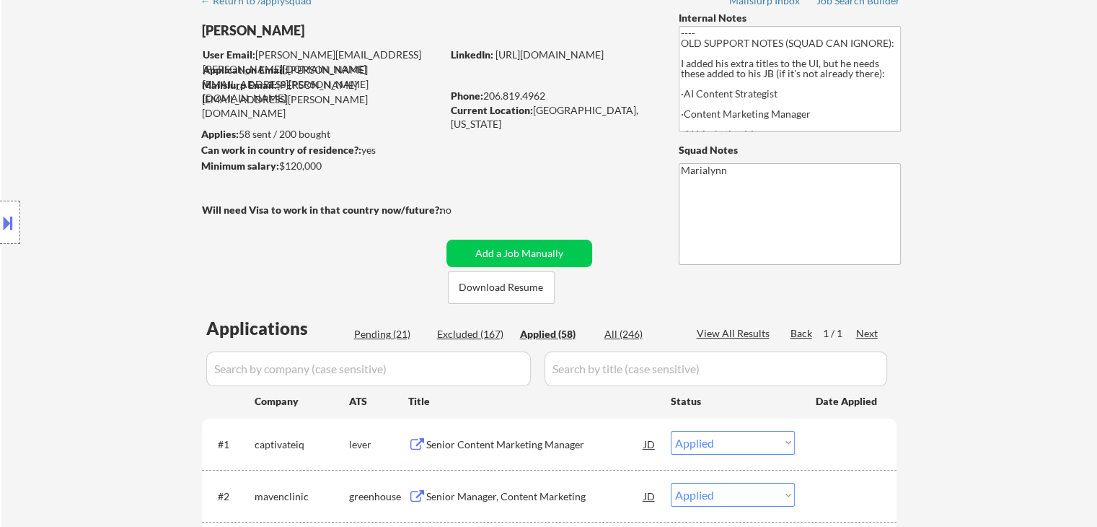
select select ""applied""
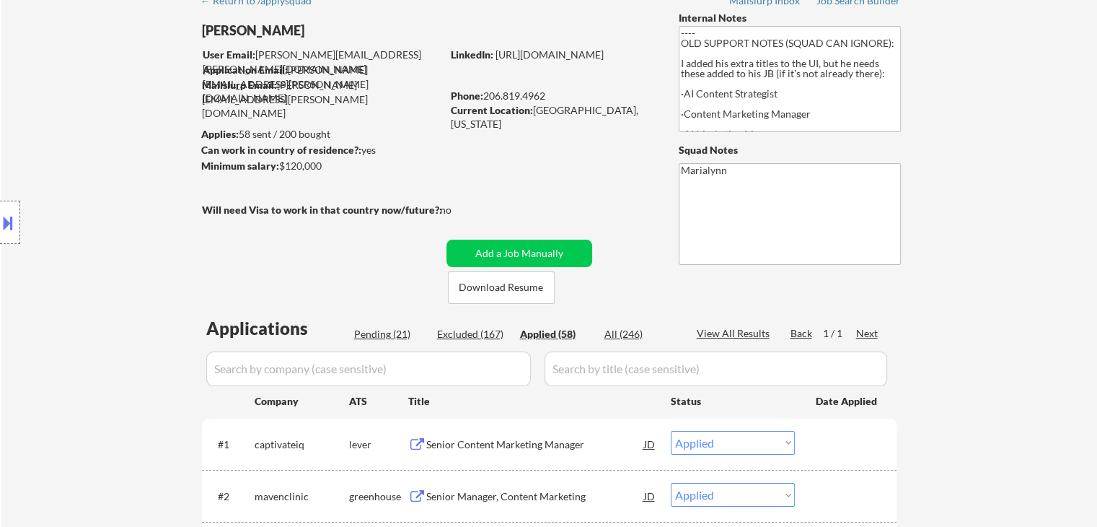
select select ""applied""
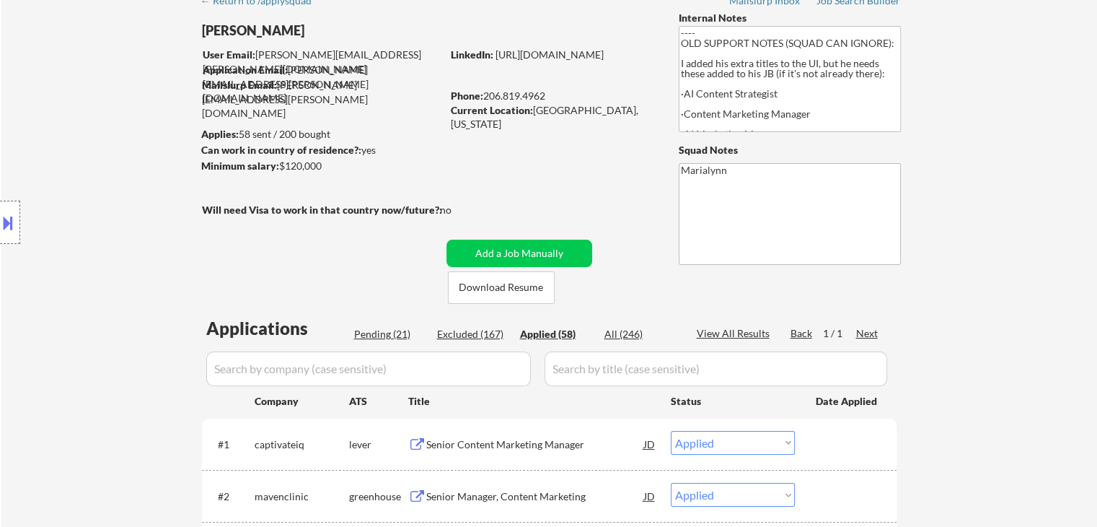
select select ""applied""
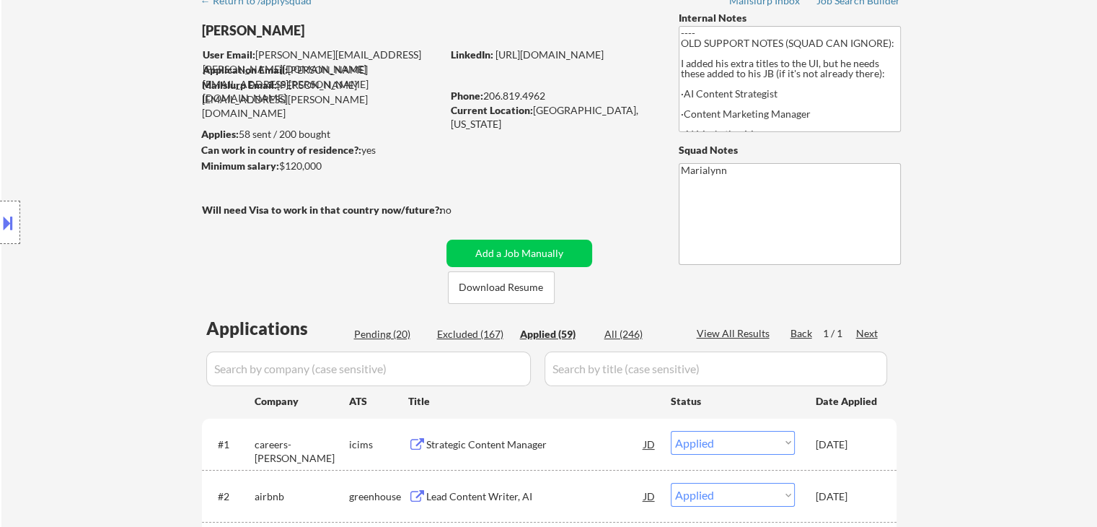
select select ""applied""
click at [565, 61] on link "https://www.linkedin.com/in/patrickmcnerthney/" at bounding box center [550, 54] width 108 height 12
select select ""applied""
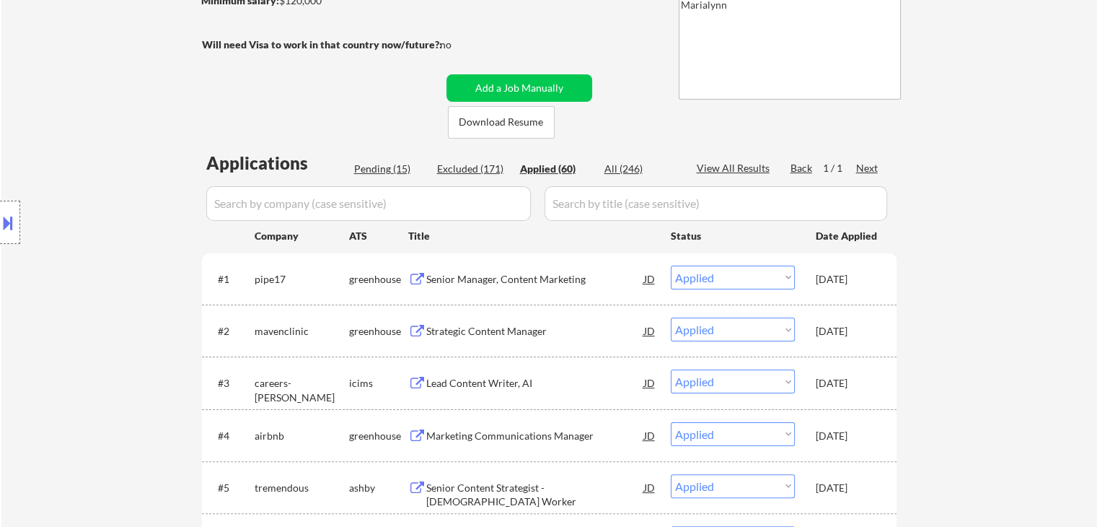
scroll to position [361, 0]
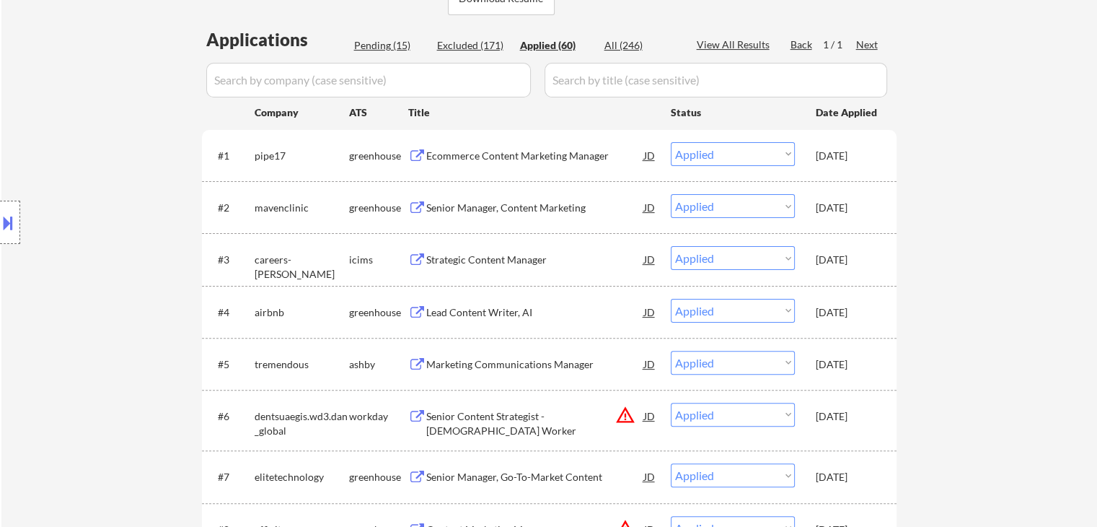
click at [832, 211] on div "Oct 14, 2025" at bounding box center [847, 208] width 63 height 14
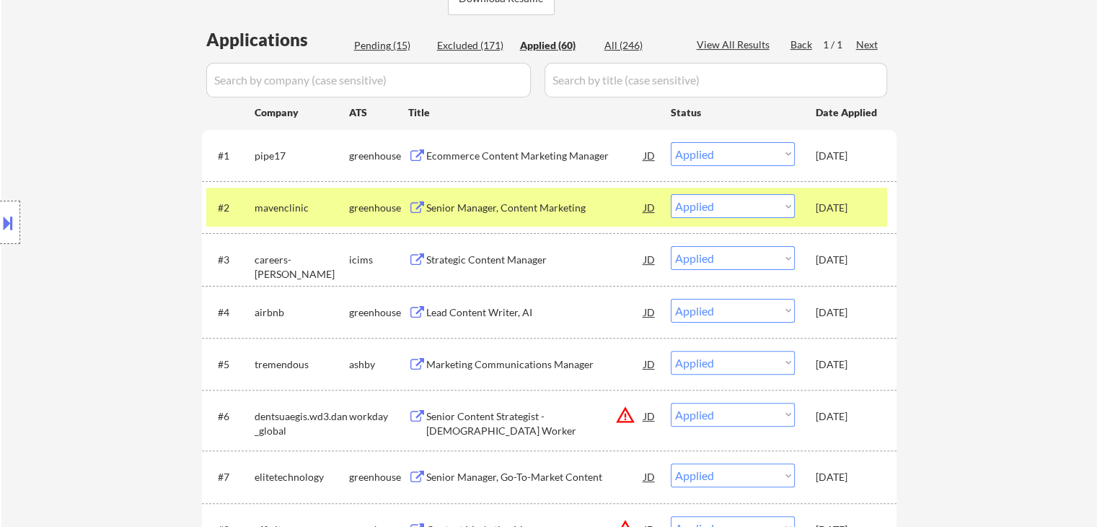
select select ""applied""
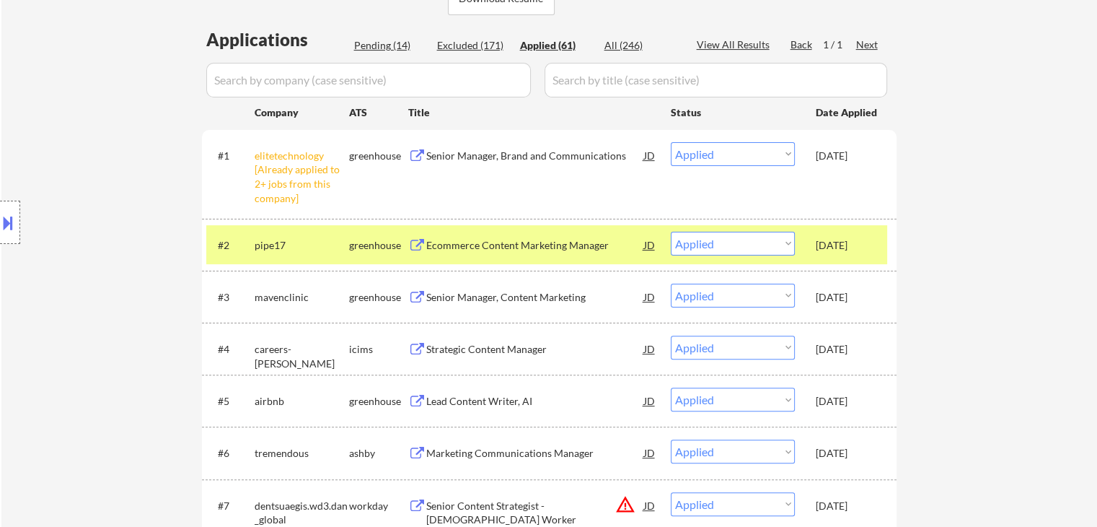
click at [845, 314] on div "#3 mavenclinic greenhouse Senior Manager, Content Marketing JD Choose an option…" at bounding box center [549, 296] width 695 height 52
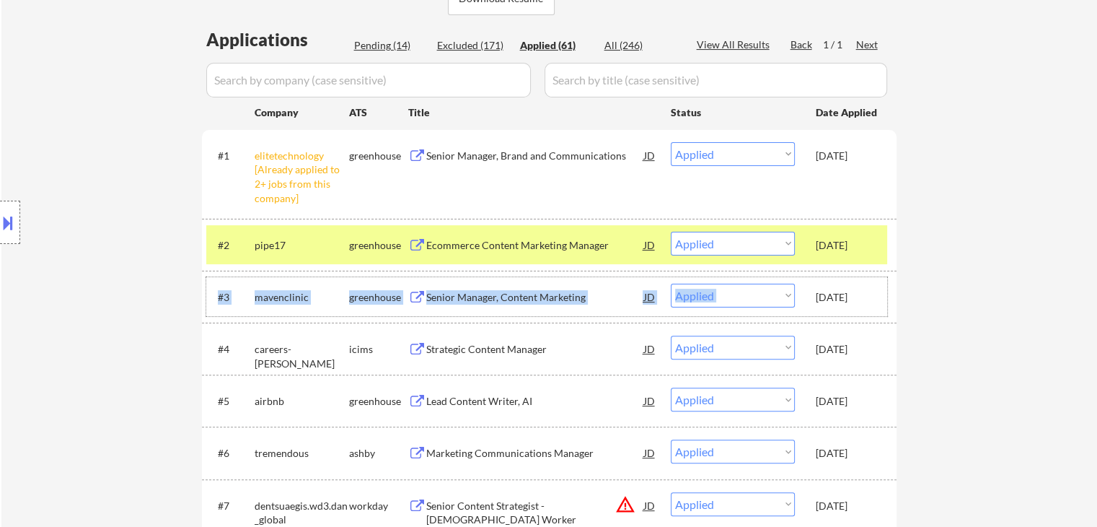
drag, startPoint x: 844, startPoint y: 283, endPoint x: 835, endPoint y: 269, distance: 16.8
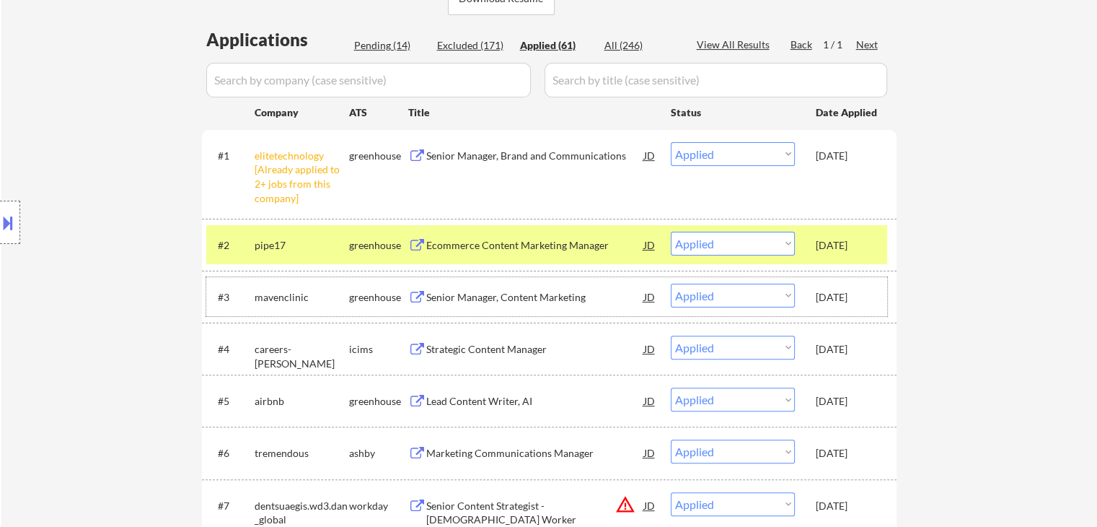
drag, startPoint x: 849, startPoint y: 285, endPoint x: 846, endPoint y: 296, distance: 11.9
click at [846, 295] on div "Oct 14, 2025" at bounding box center [847, 296] width 63 height 26
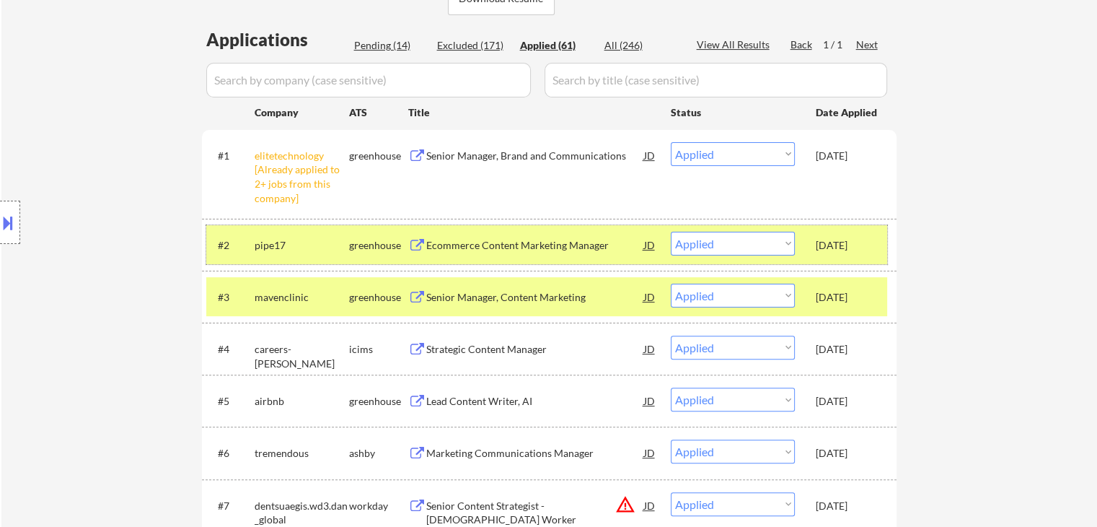
click at [842, 259] on div "#2 pipe17 greenhouse Ecommerce Content Marketing Manager JD Choose an option...…" at bounding box center [546, 244] width 681 height 39
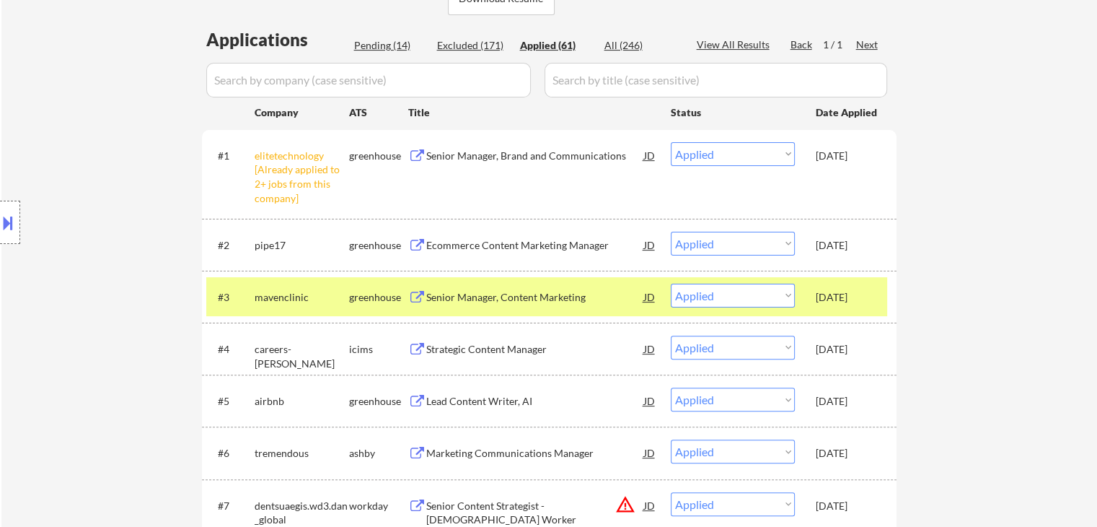
select select ""applied""
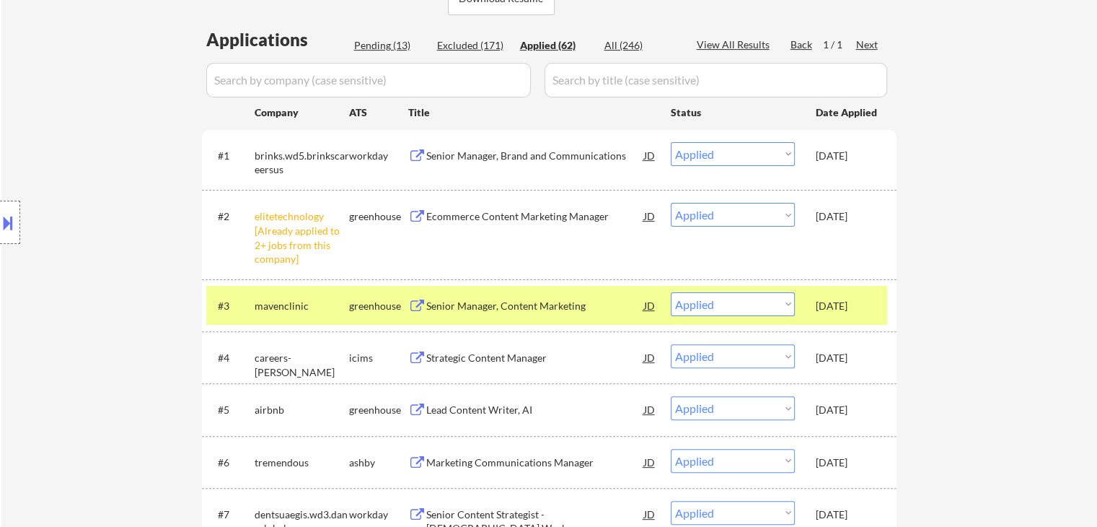
select select ""applied""
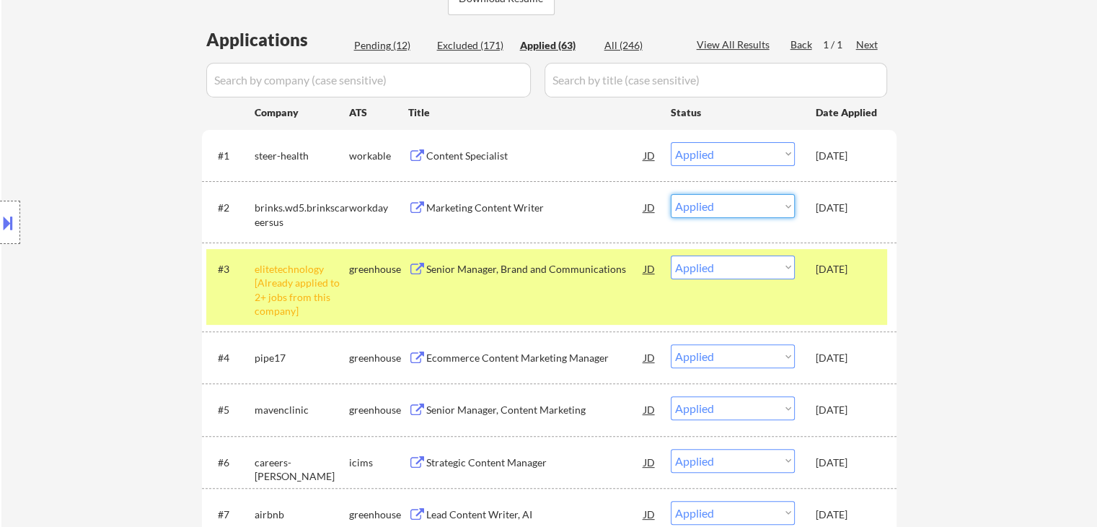
click at [742, 207] on select "Choose an option... Pending Applied Excluded (Questions) Excluded (Expired) Exc…" at bounding box center [733, 206] width 124 height 24
click at [671, 194] on select "Choose an option... Pending Applied Excluded (Questions) Excluded (Expired) Exc…" at bounding box center [733, 206] width 124 height 24
select select ""applied""
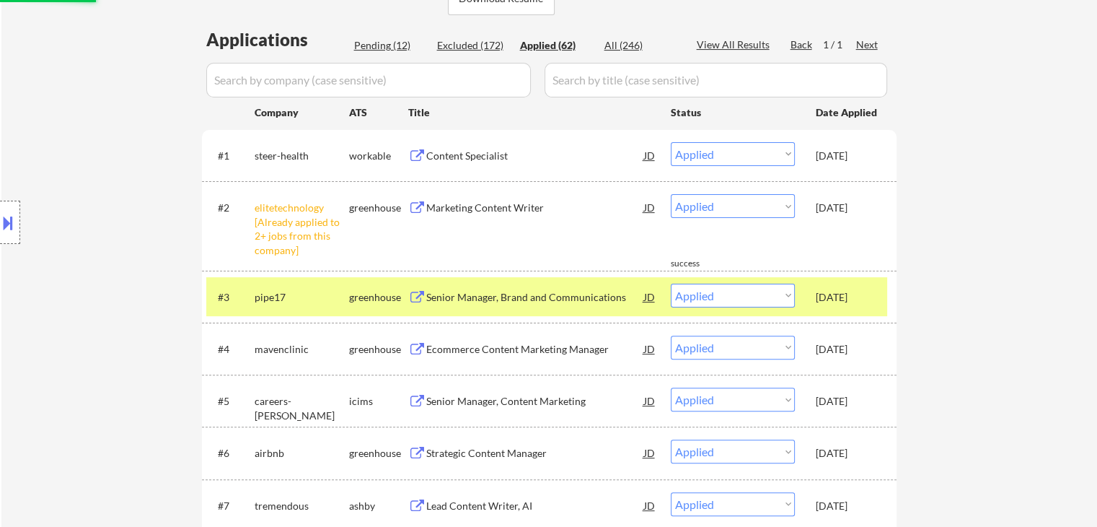
click at [857, 277] on div "#3 pipe17 greenhouse Senior Manager, Brand and Communications JD Choose an opti…" at bounding box center [546, 296] width 681 height 39
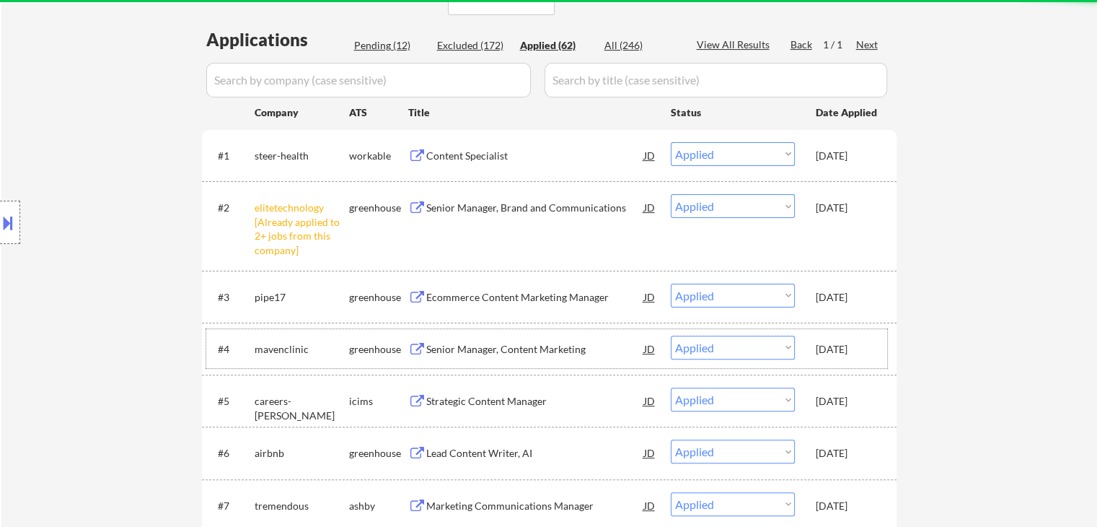
drag, startPoint x: 859, startPoint y: 346, endPoint x: 850, endPoint y: 345, distance: 8.7
click at [858, 346] on div "Oct 14, 2025" at bounding box center [847, 349] width 63 height 14
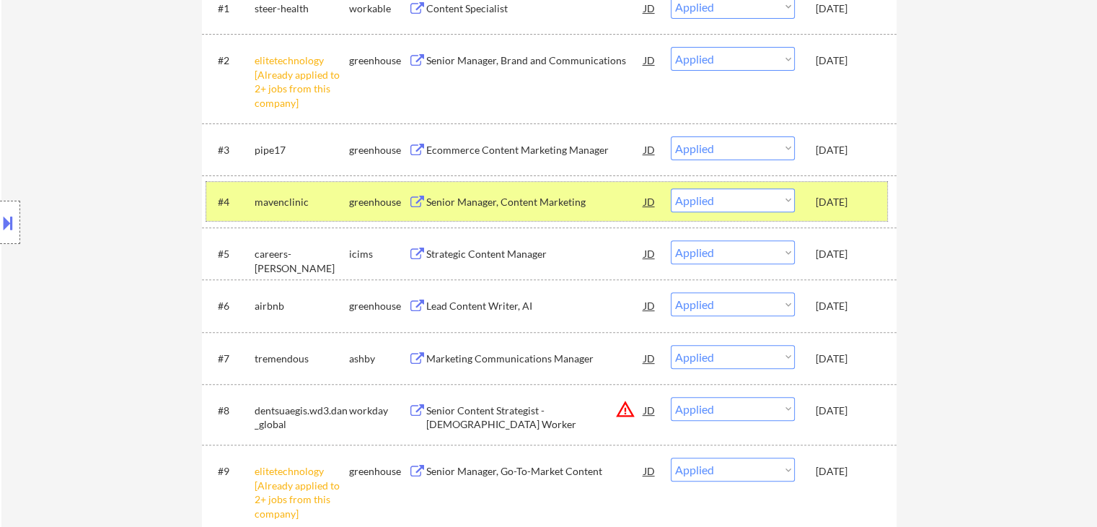
scroll to position [505, 0]
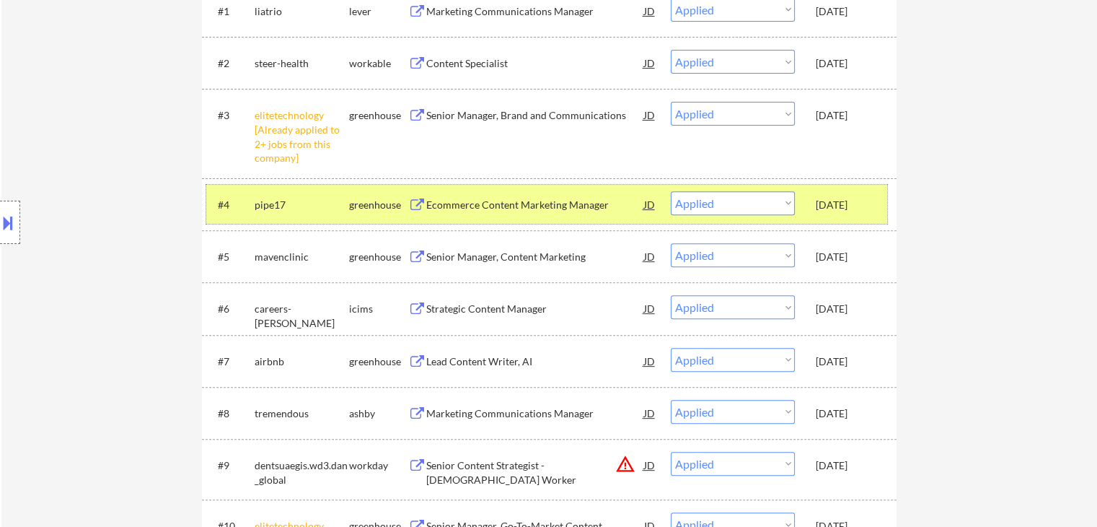
drag, startPoint x: 819, startPoint y: 263, endPoint x: 822, endPoint y: 246, distance: 17.5
click at [816, 264] on div "Oct 14, 2025" at bounding box center [847, 256] width 63 height 26
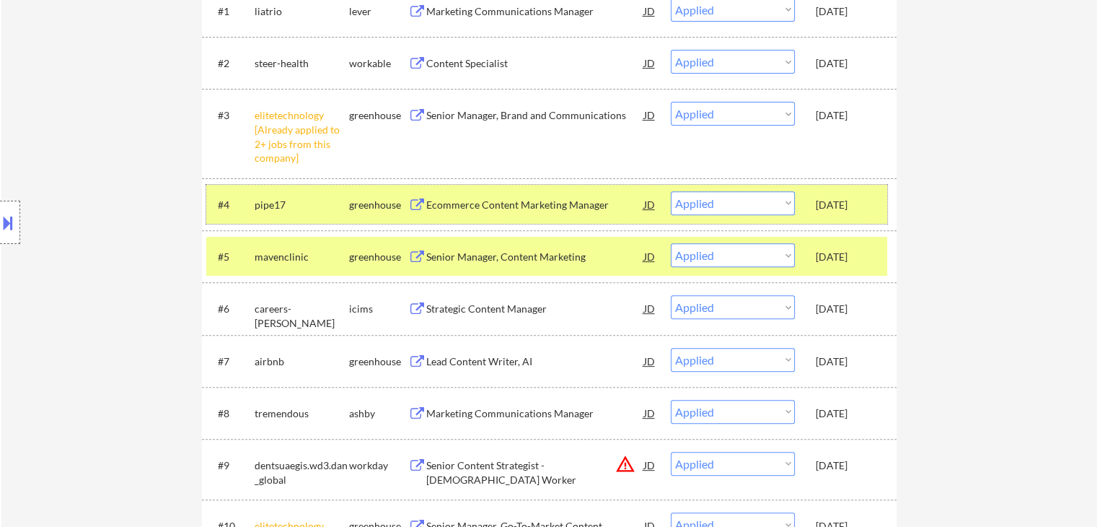
click at [841, 208] on div "Oct 14, 2025" at bounding box center [847, 205] width 63 height 14
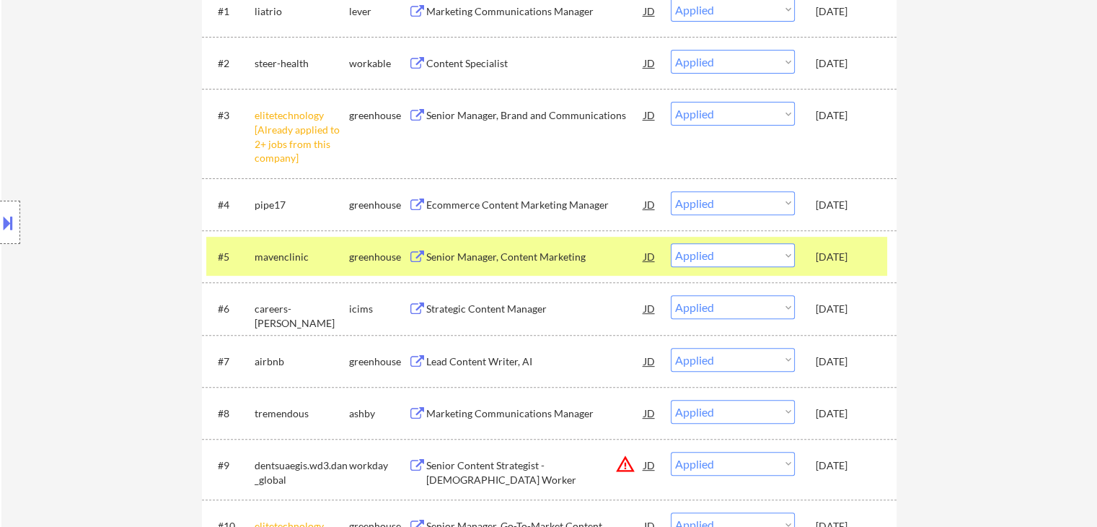
select select ""applied""
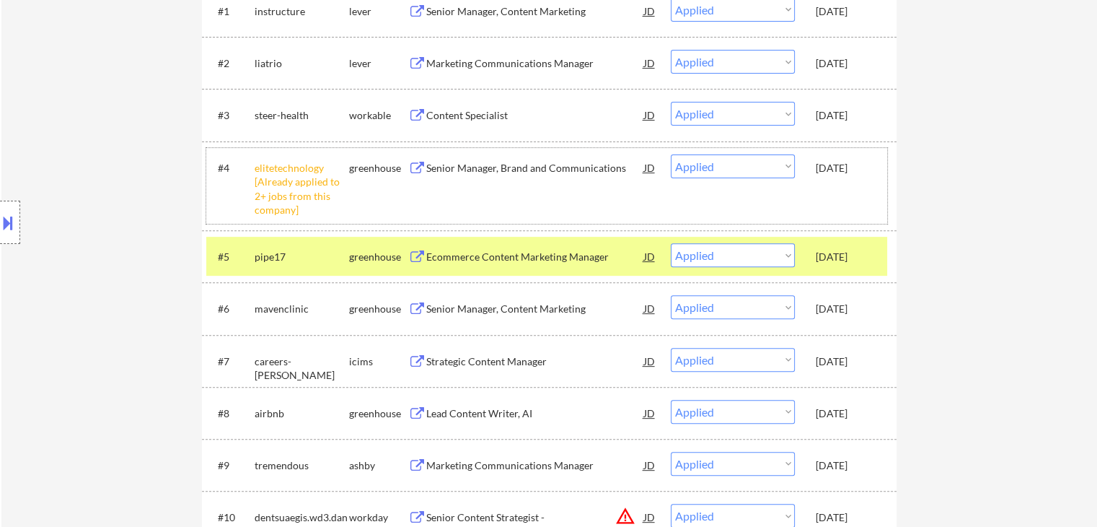
click at [840, 313] on div "Oct 14, 2025" at bounding box center [847, 308] width 63 height 14
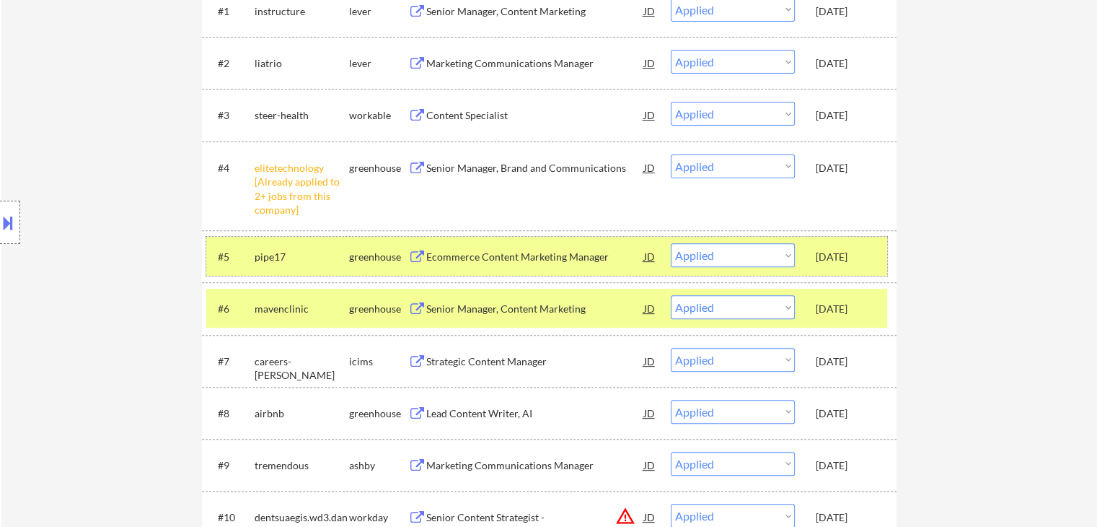
click at [842, 243] on div "Oct 14, 2025" at bounding box center [847, 256] width 63 height 26
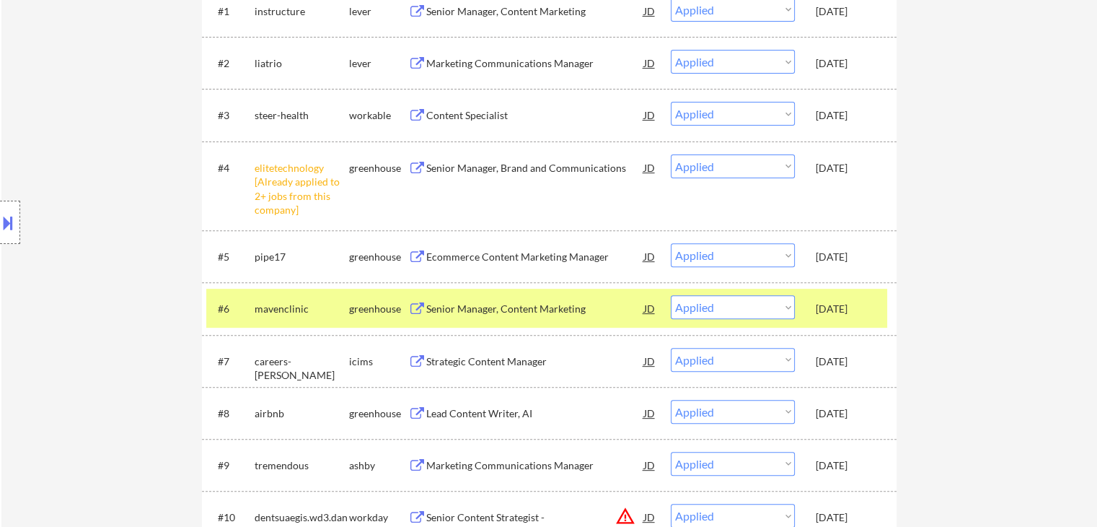
click at [852, 255] on div "Oct 14, 2025" at bounding box center [847, 257] width 63 height 14
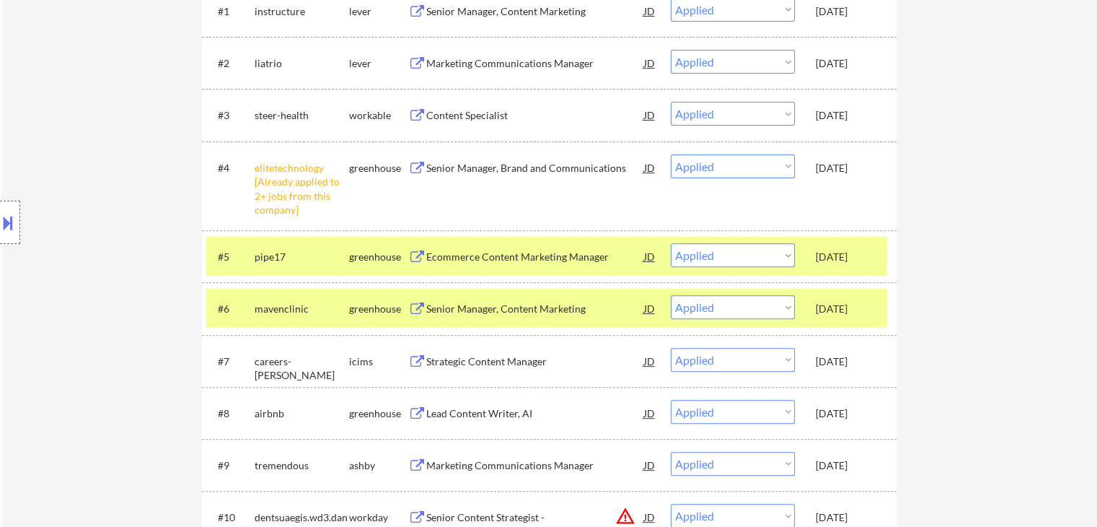
click at [851, 252] on div "Oct 14, 2025" at bounding box center [847, 257] width 63 height 14
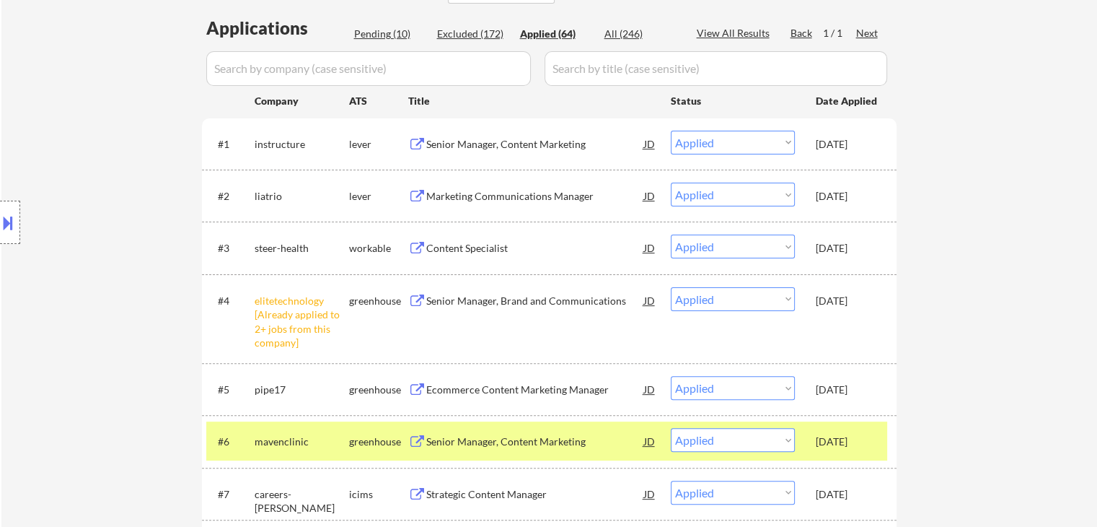
scroll to position [289, 0]
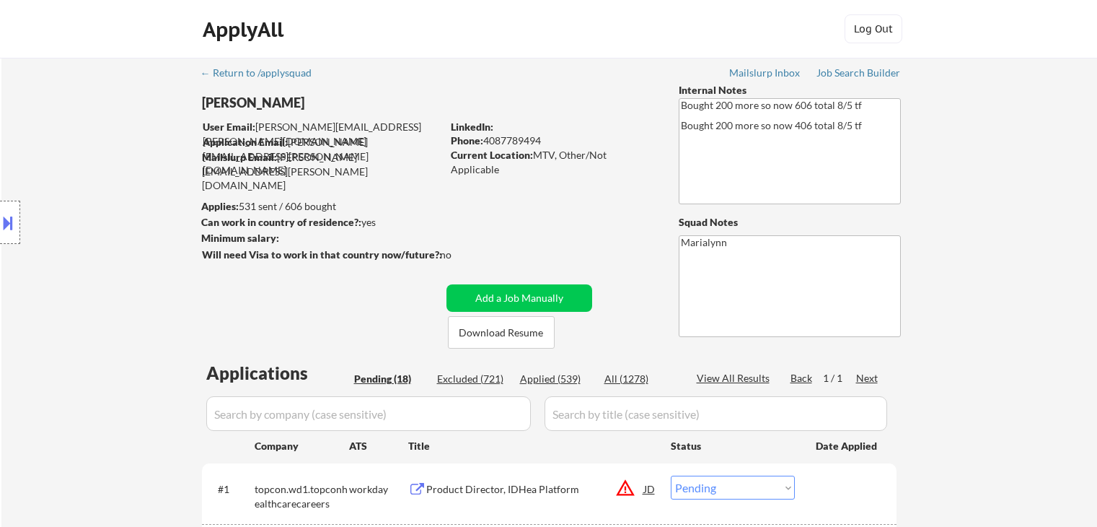
select select ""pending""
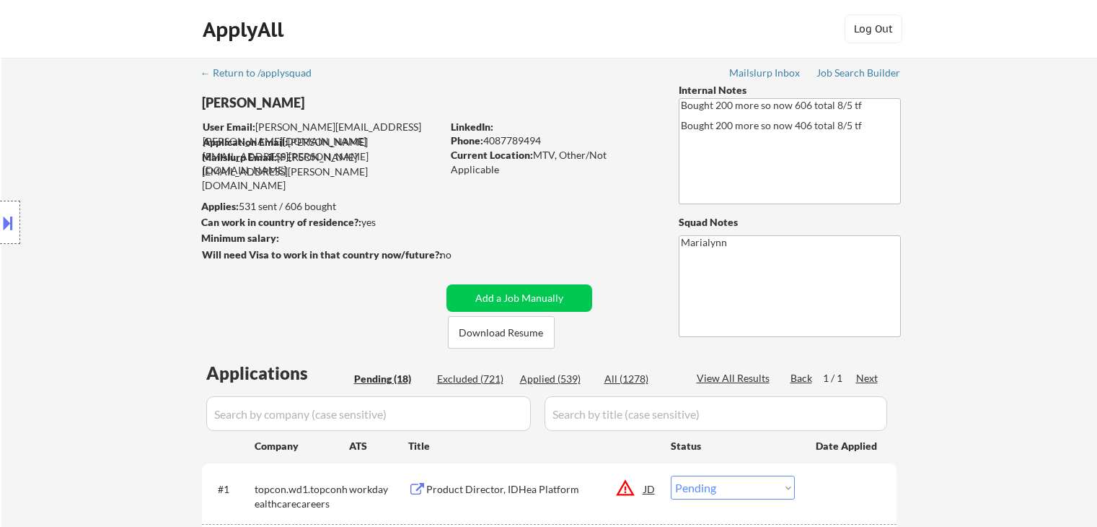
select select ""pending""
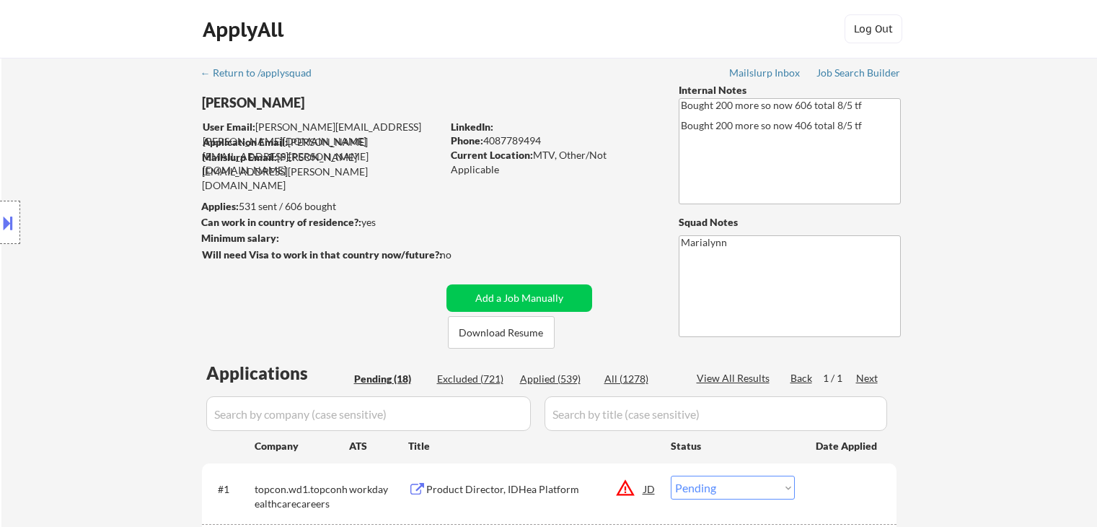
select select ""pending""
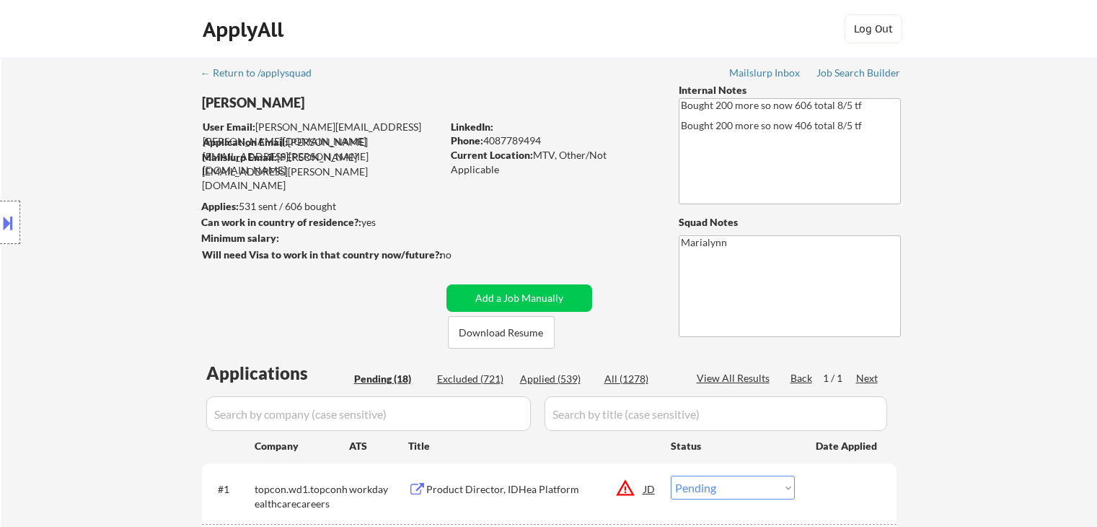
select select ""pending""
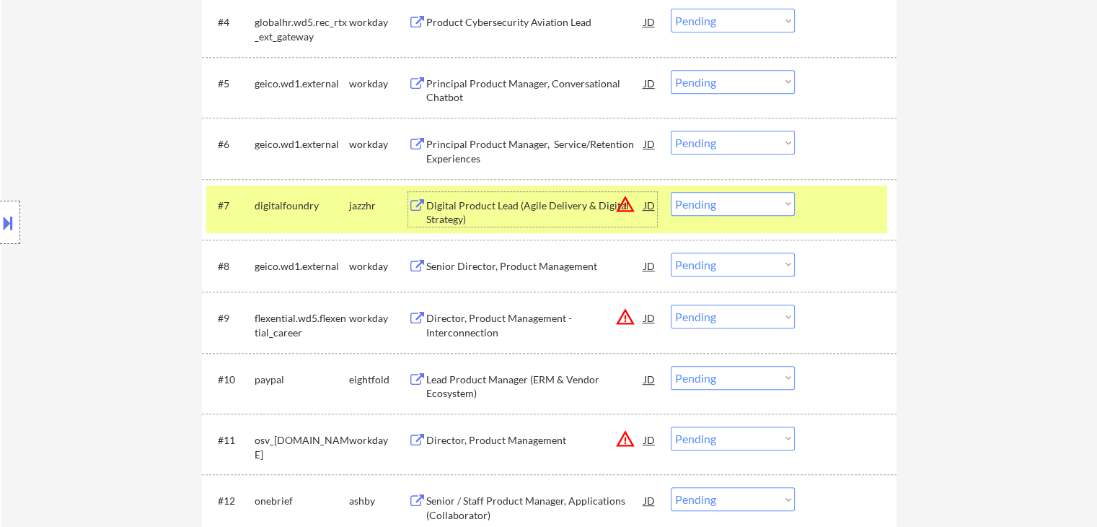
scroll to position [649, 0]
drag, startPoint x: 366, startPoint y: 205, endPoint x: 382, endPoint y: 211, distance: 17.6
click at [365, 205] on div "jazzhr" at bounding box center [378, 205] width 59 height 14
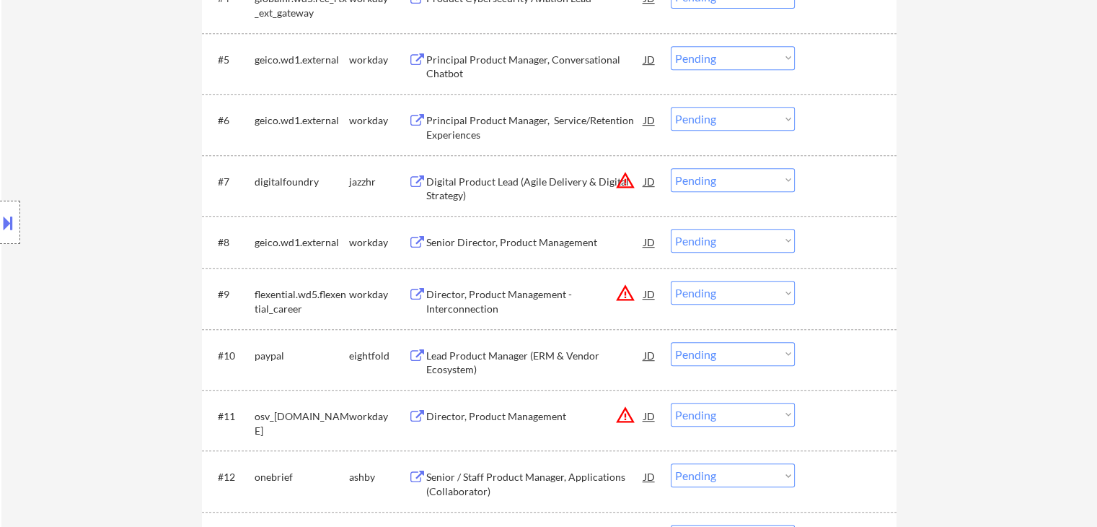
scroll to position [721, 0]
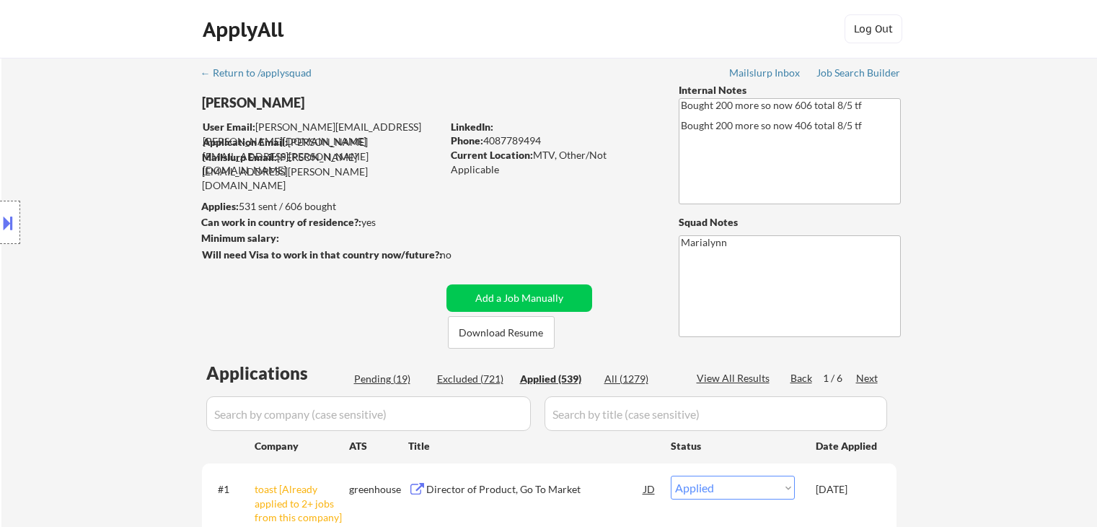
select select ""applied""
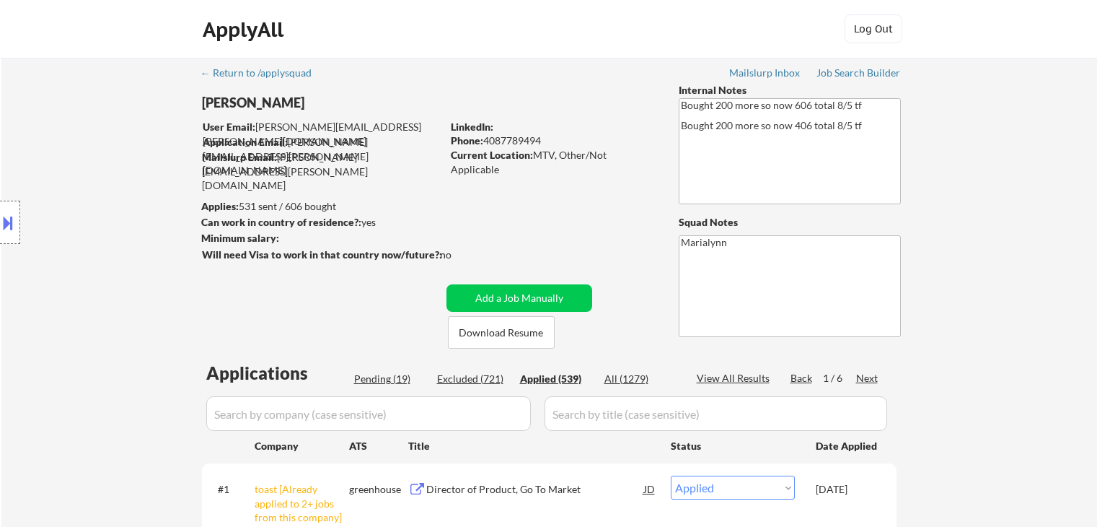
select select ""applied""
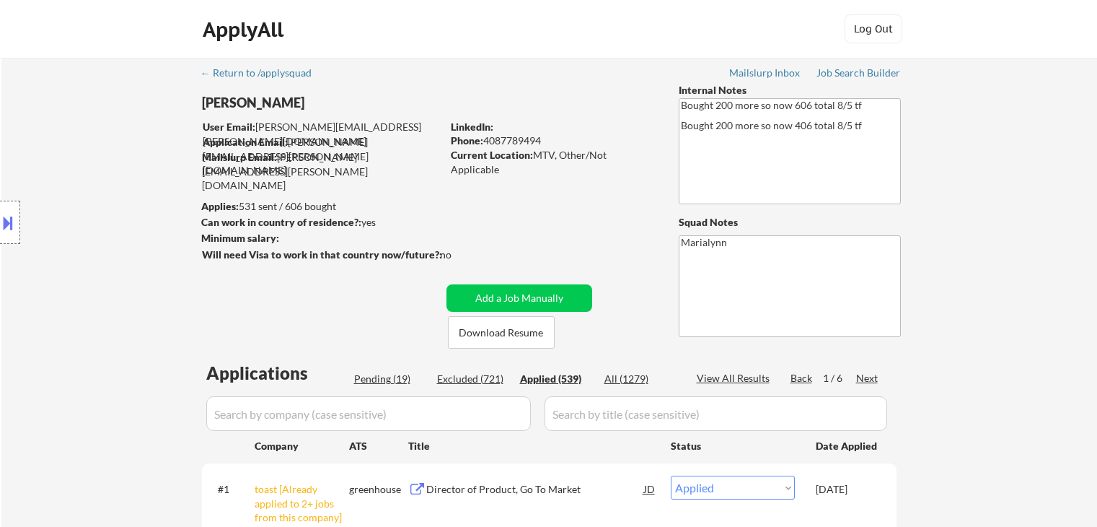
select select ""applied""
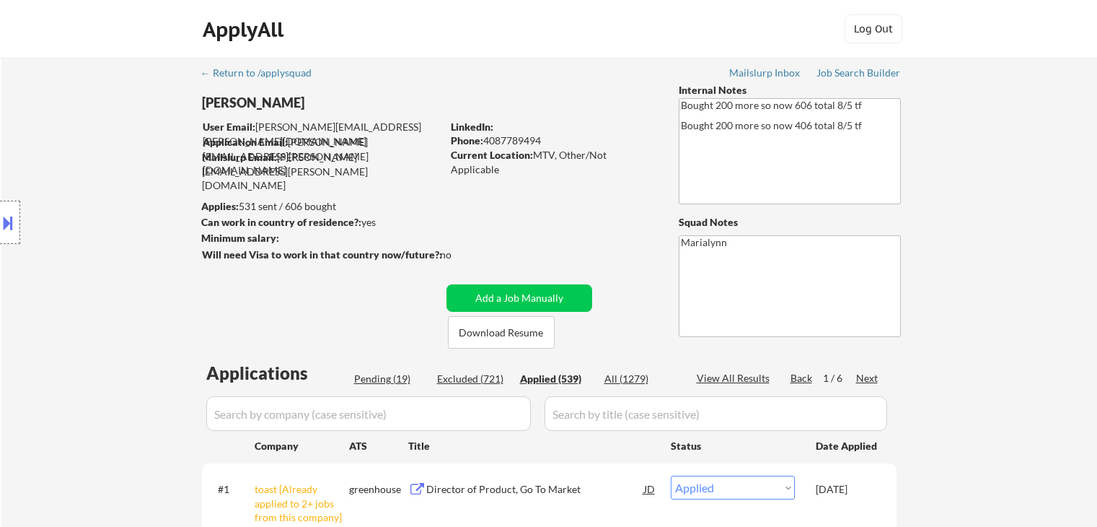
select select ""applied""
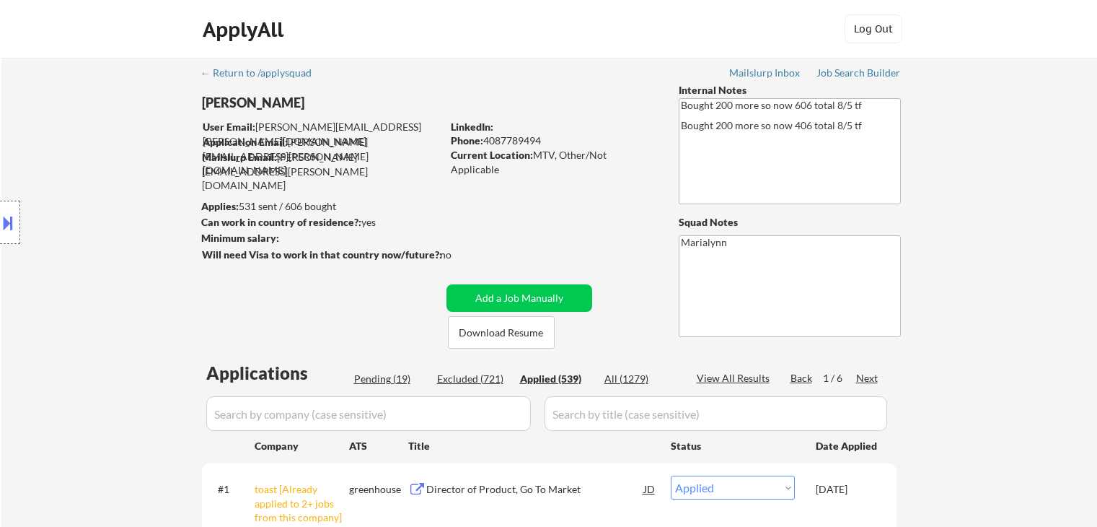
select select ""applied""
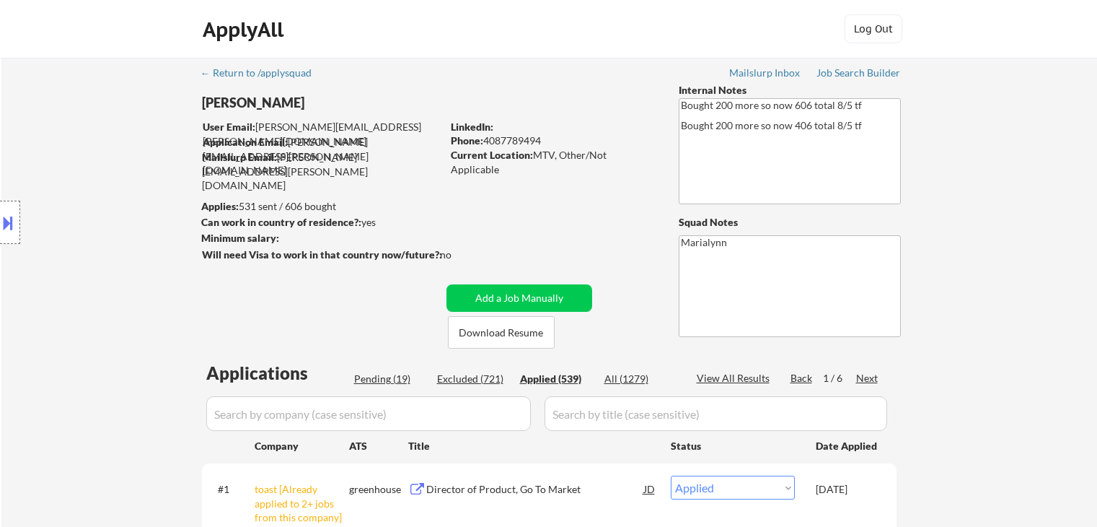
select select ""applied""
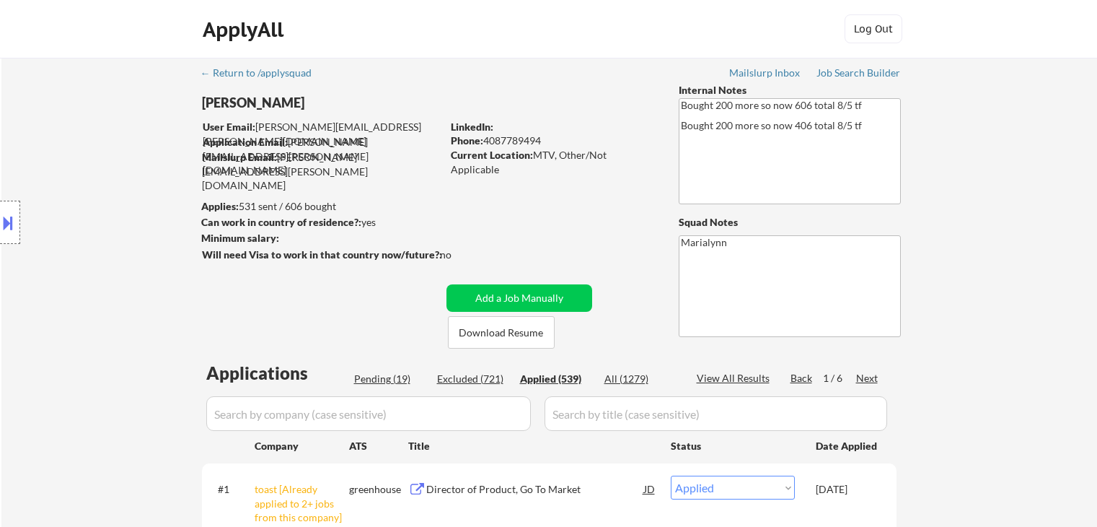
select select ""applied""
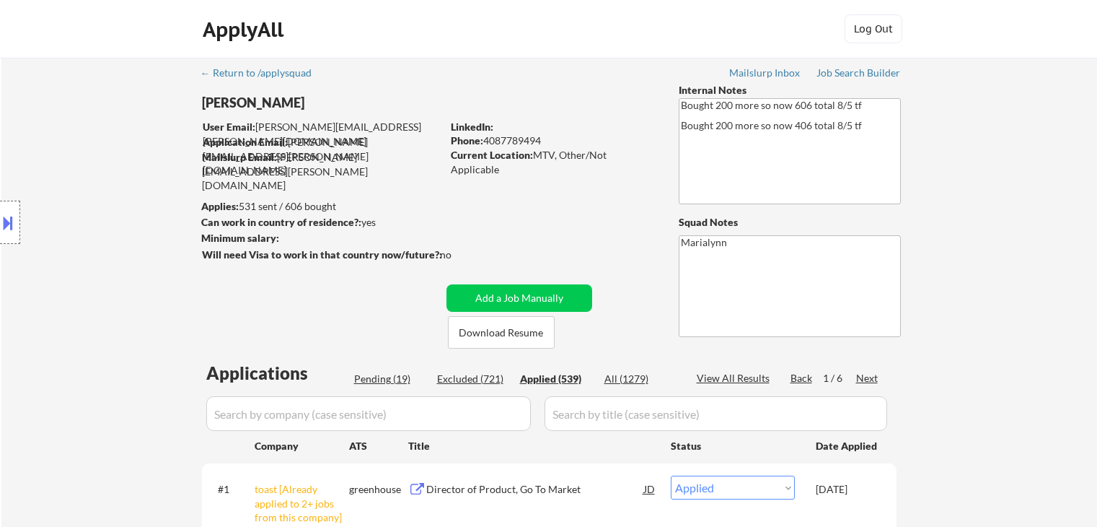
select select ""applied""
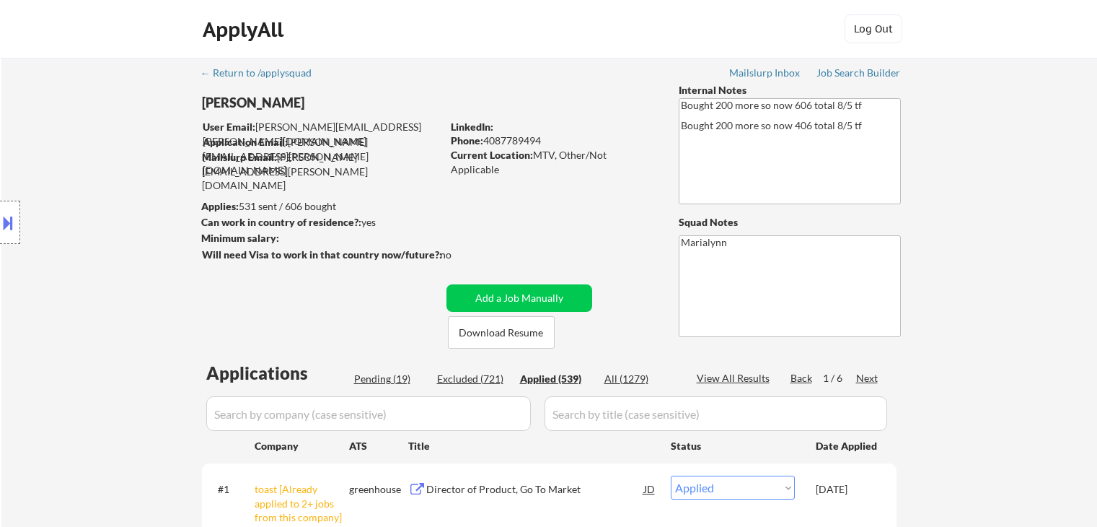
select select ""applied""
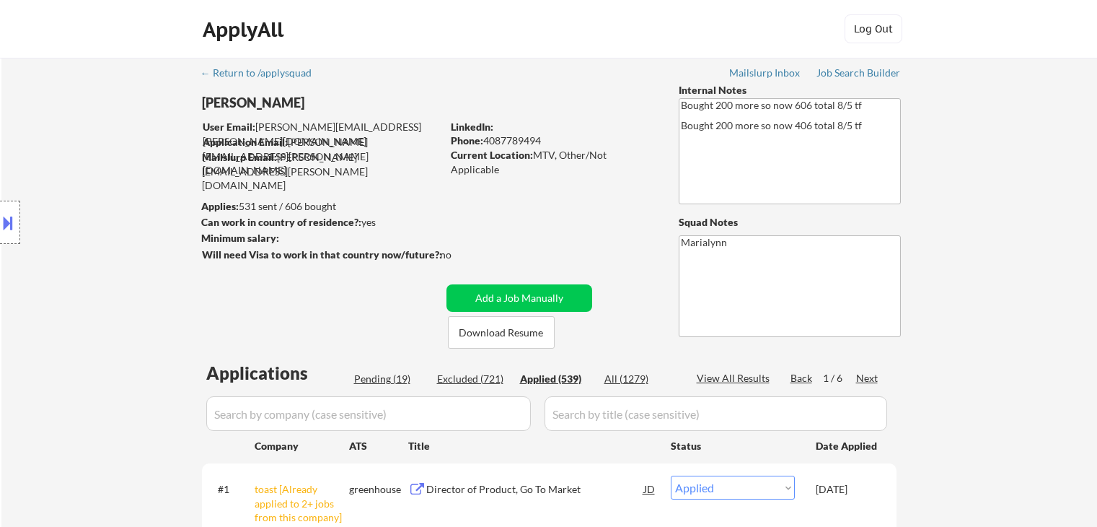
select select ""applied""
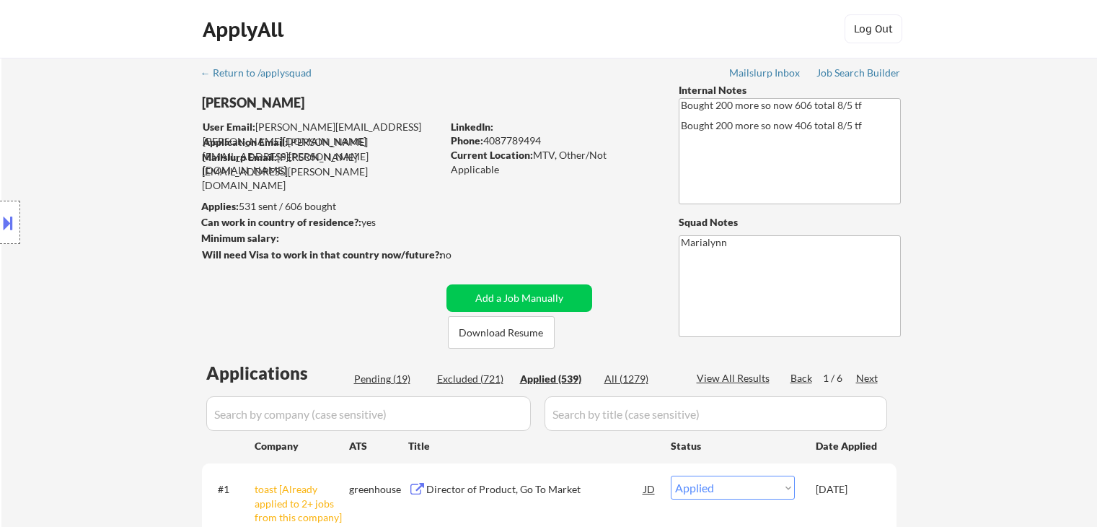
select select ""applied""
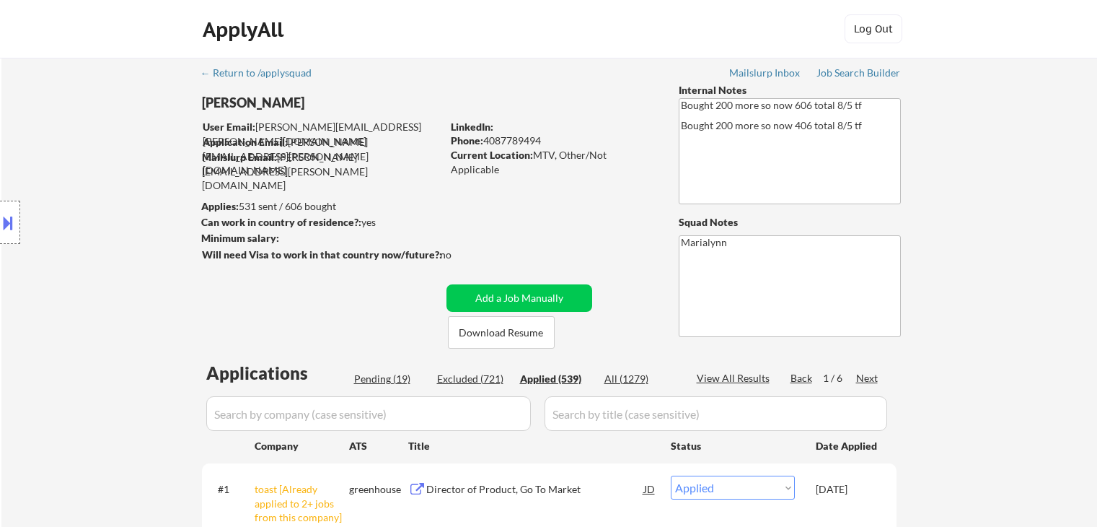
select select ""applied""
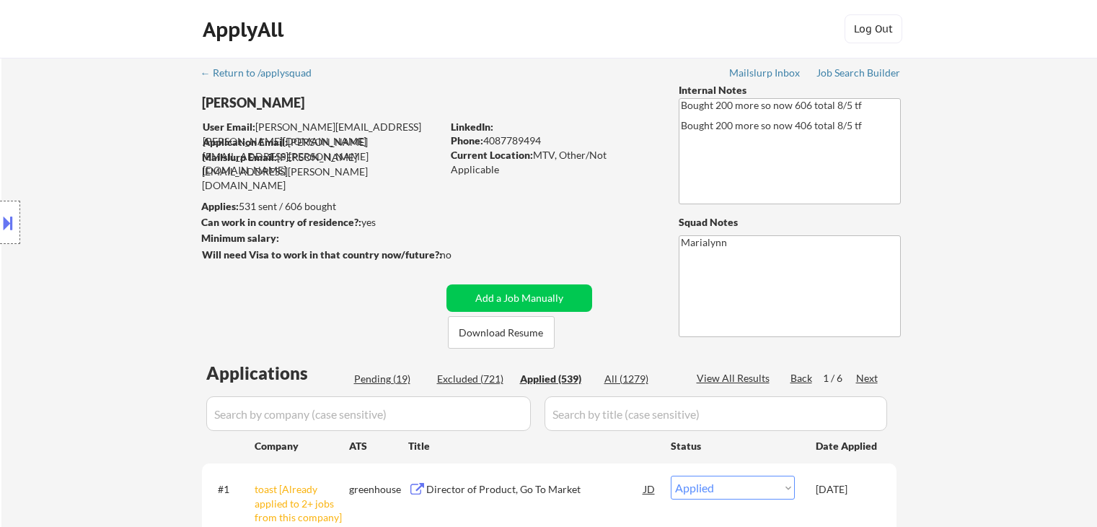
select select ""applied""
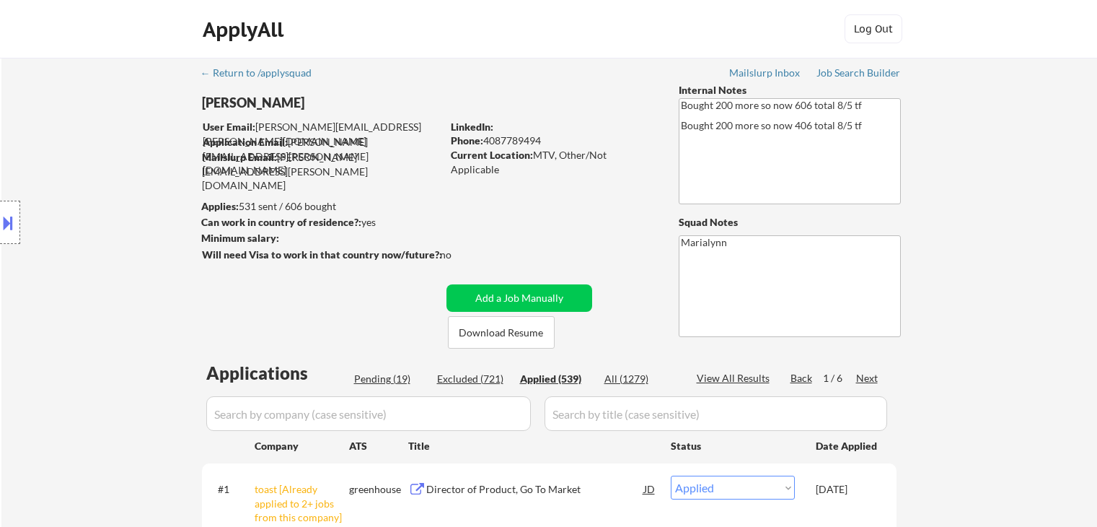
select select ""applied""
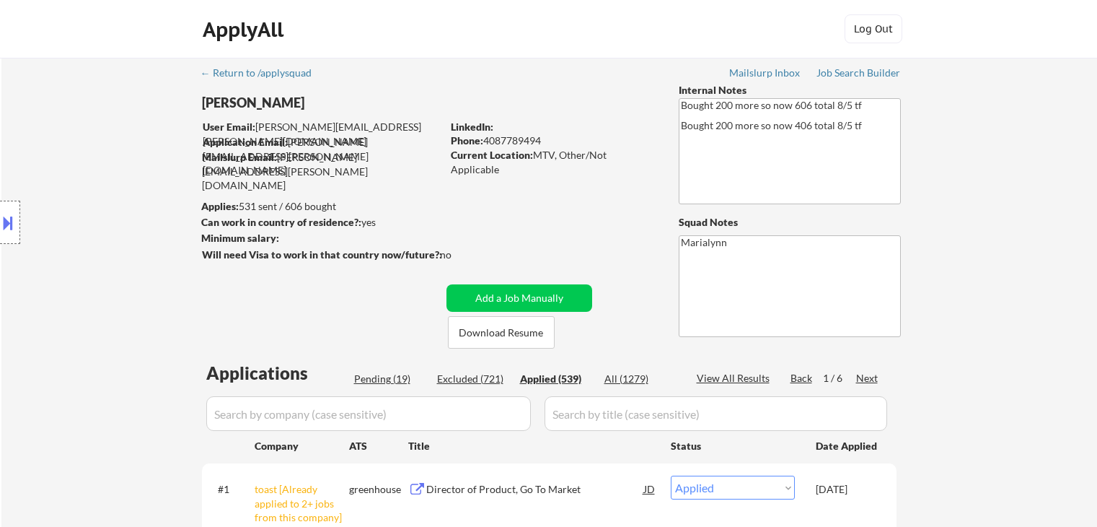
select select ""applied""
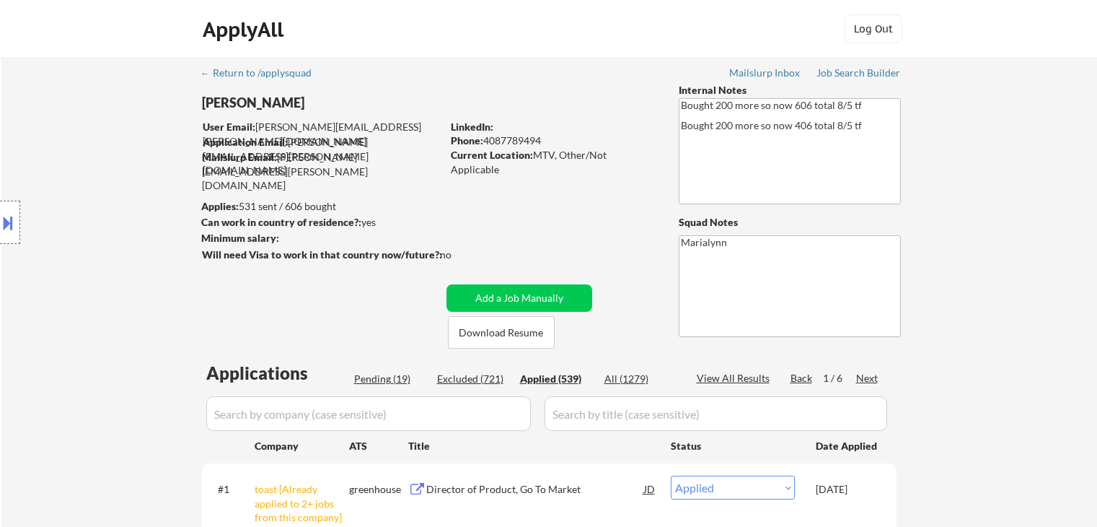
select select ""applied""
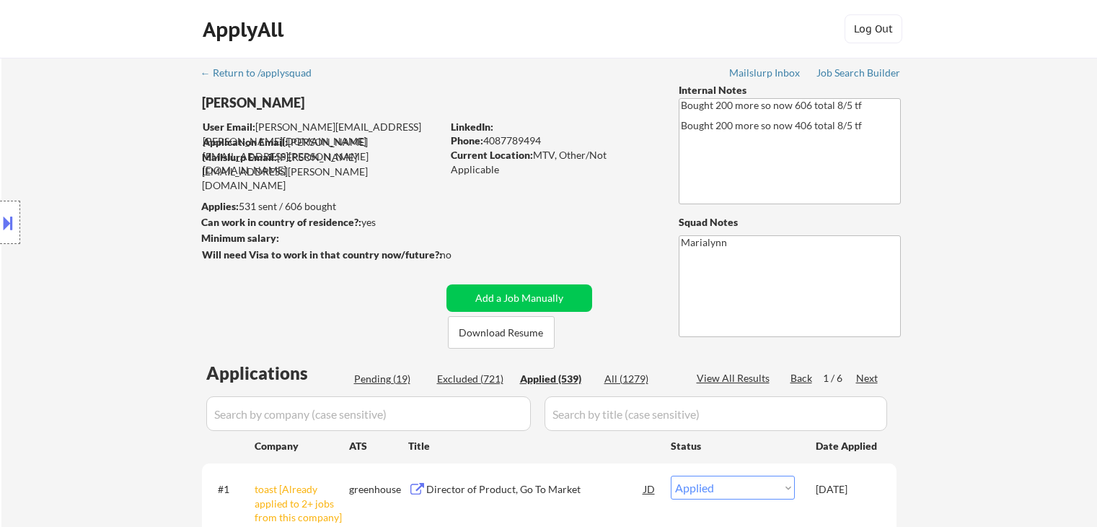
select select ""applied""
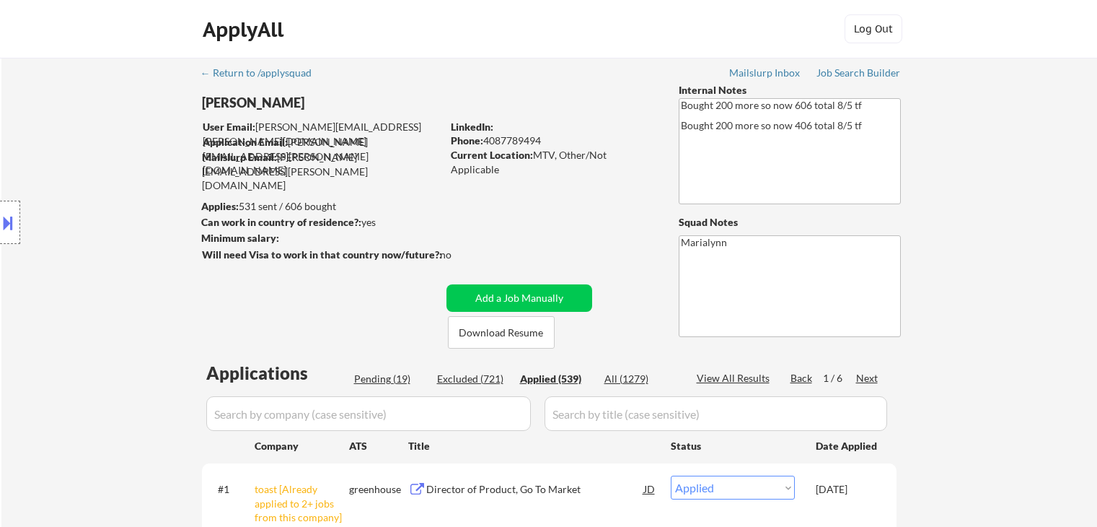
select select ""applied""
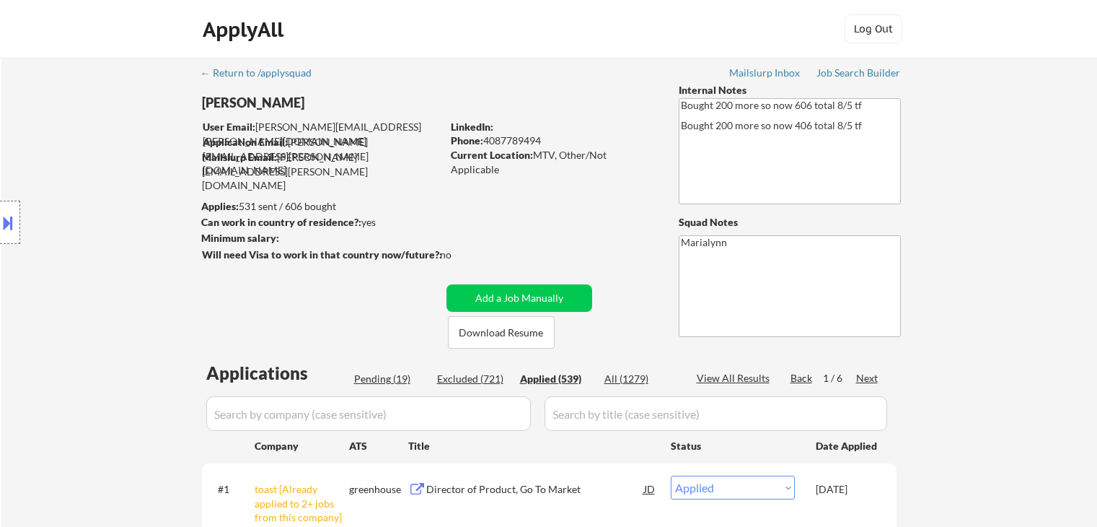
select select ""applied""
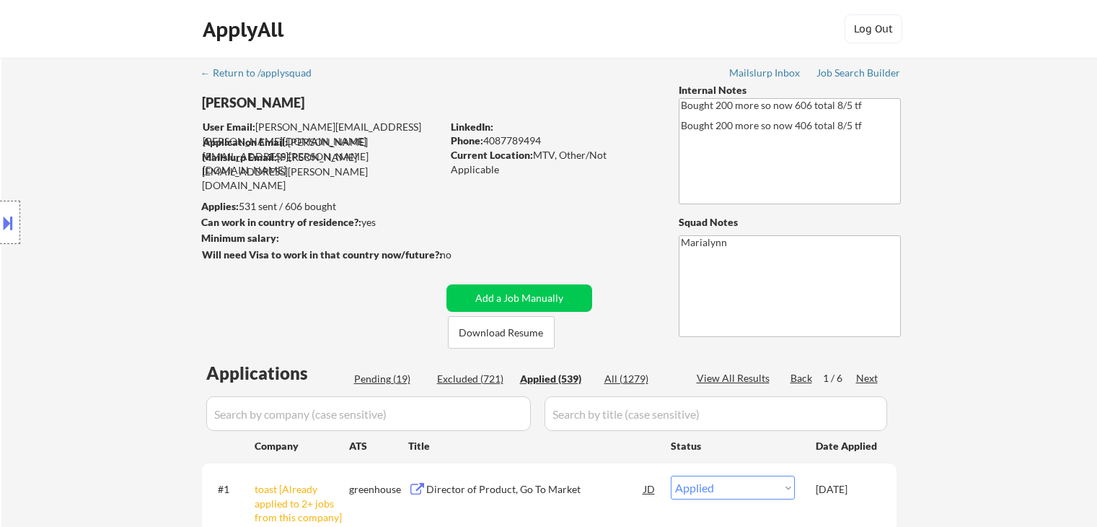
select select ""applied""
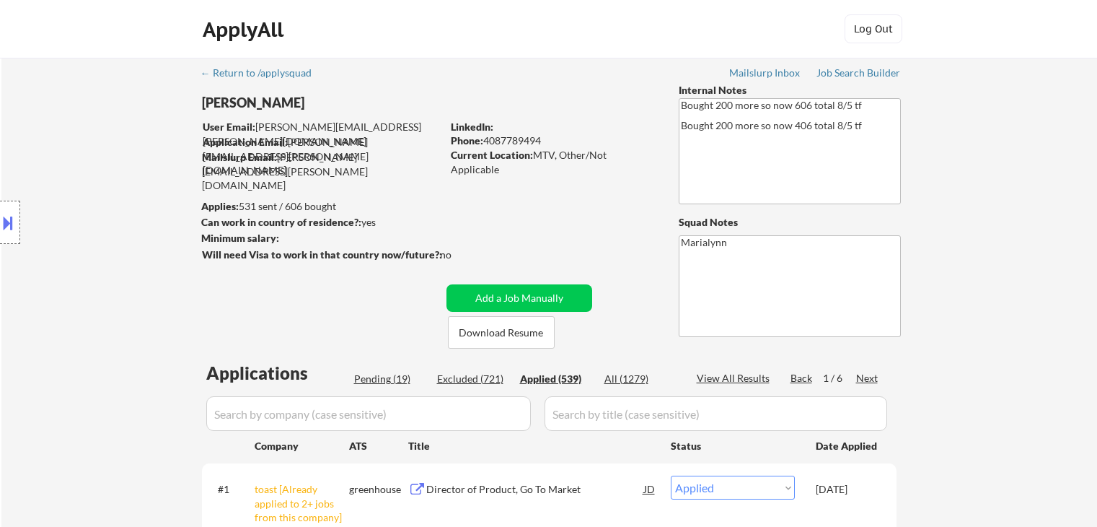
scroll to position [289, 0]
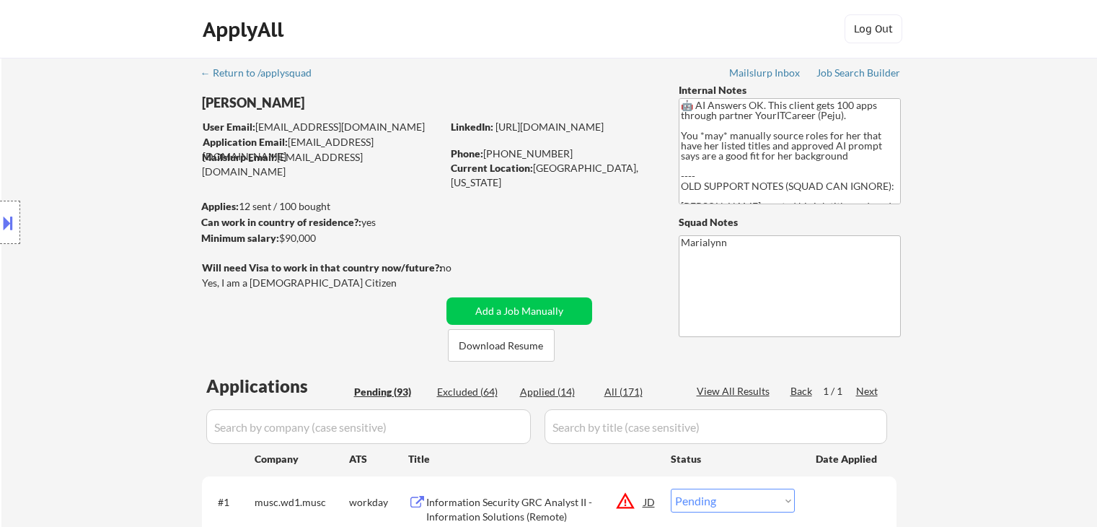
select select ""pending""
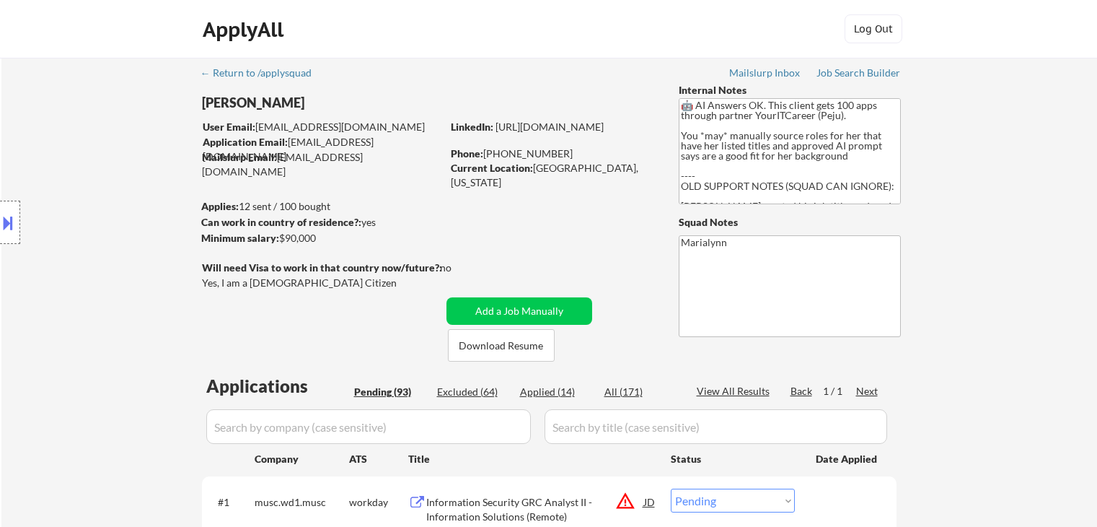
select select ""pending""
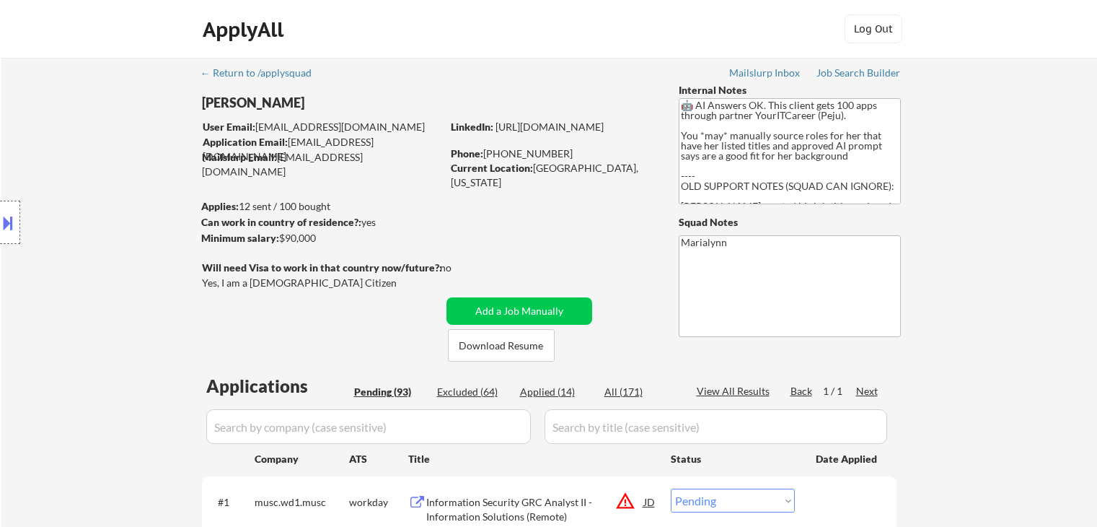
select select ""pending""
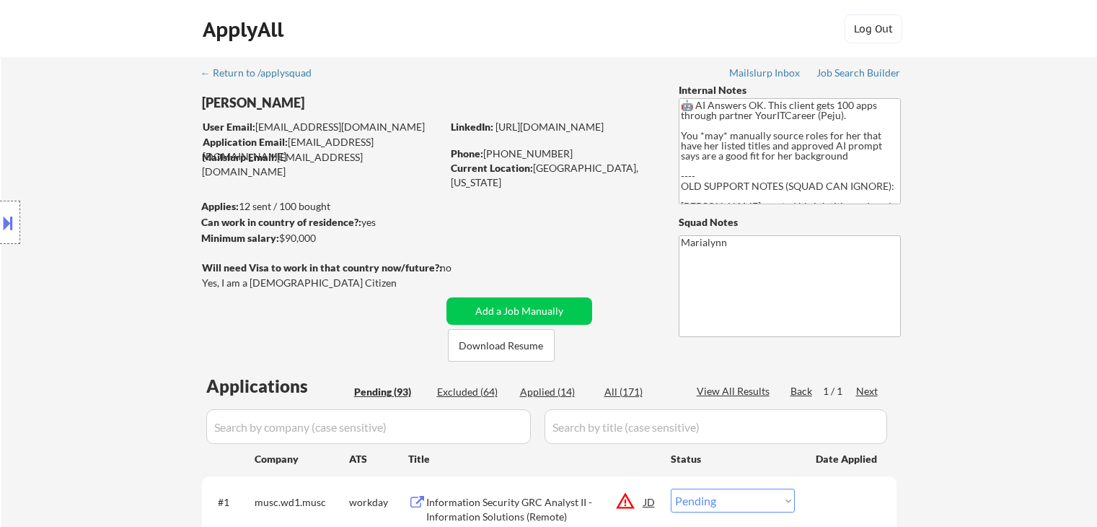
select select ""pending""
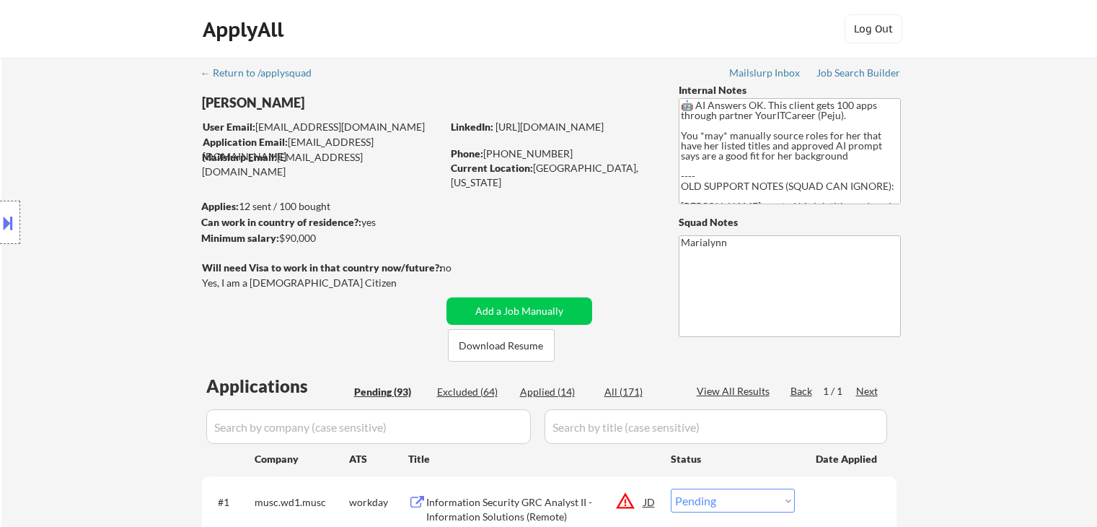
select select ""pending""
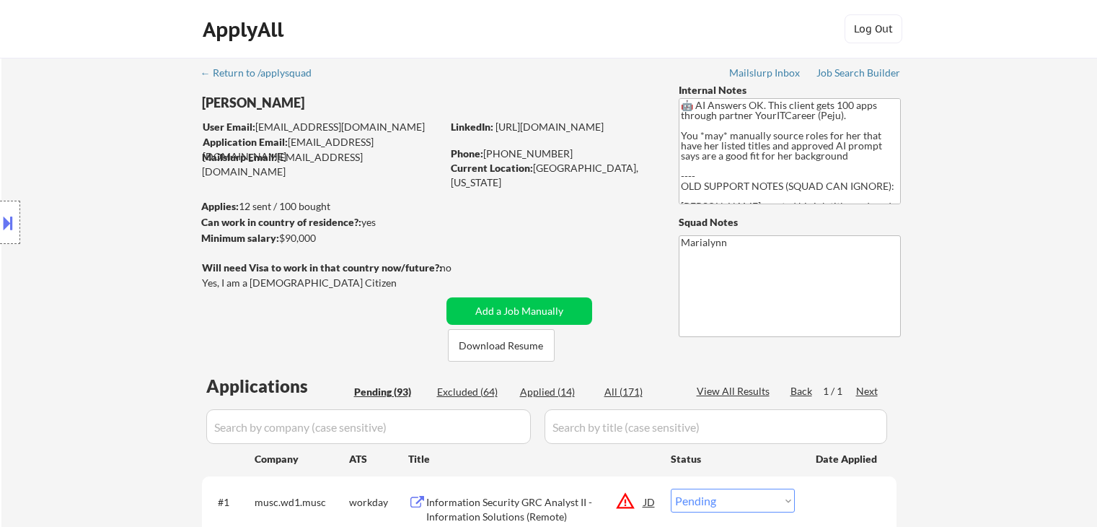
select select ""pending""
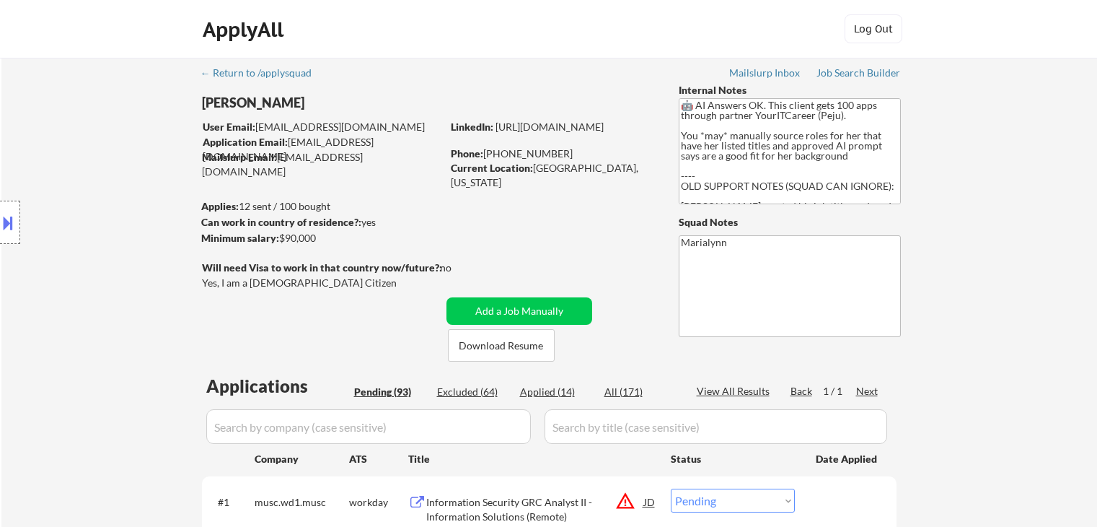
select select ""pending""
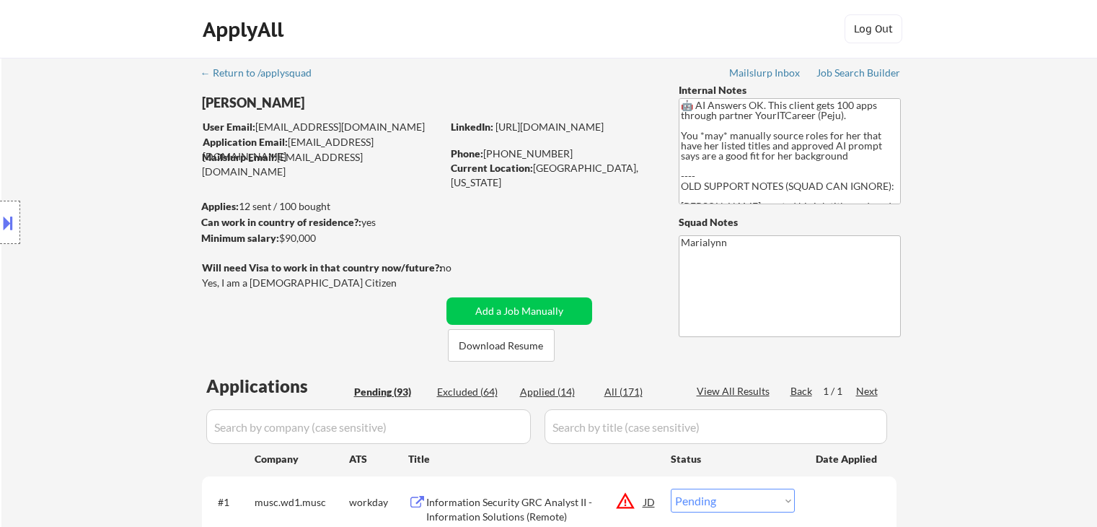
select select ""pending""
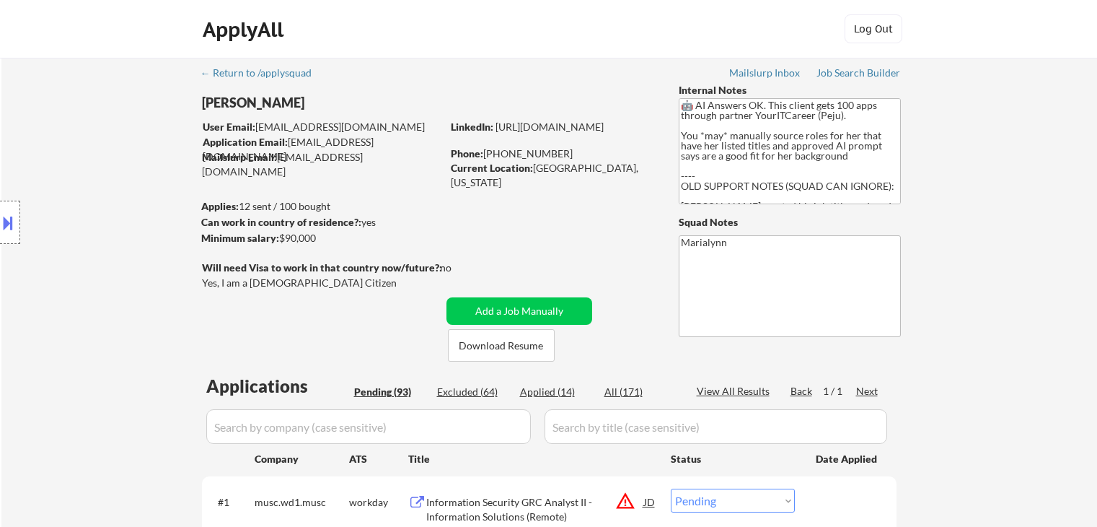
select select ""pending""
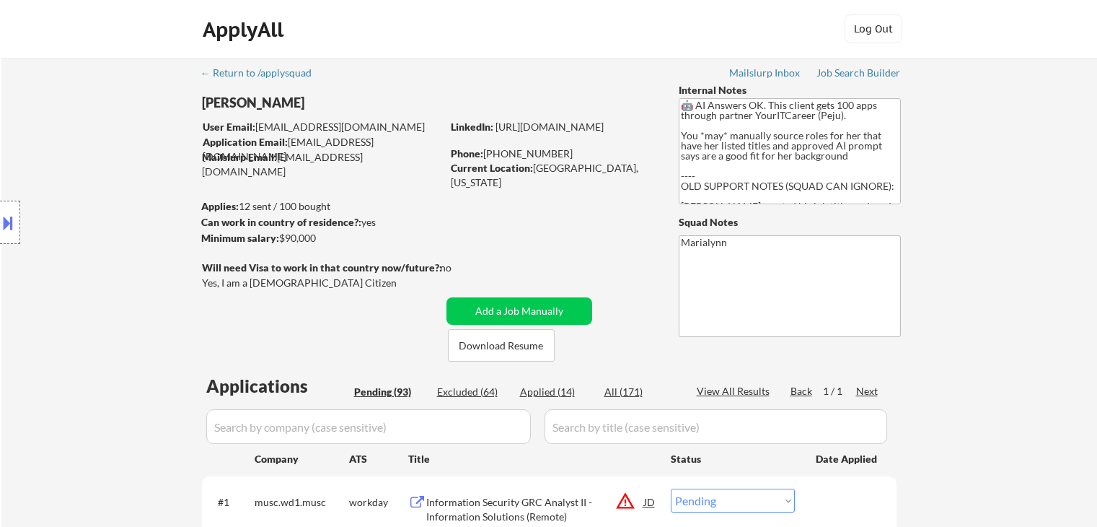
select select ""pending""
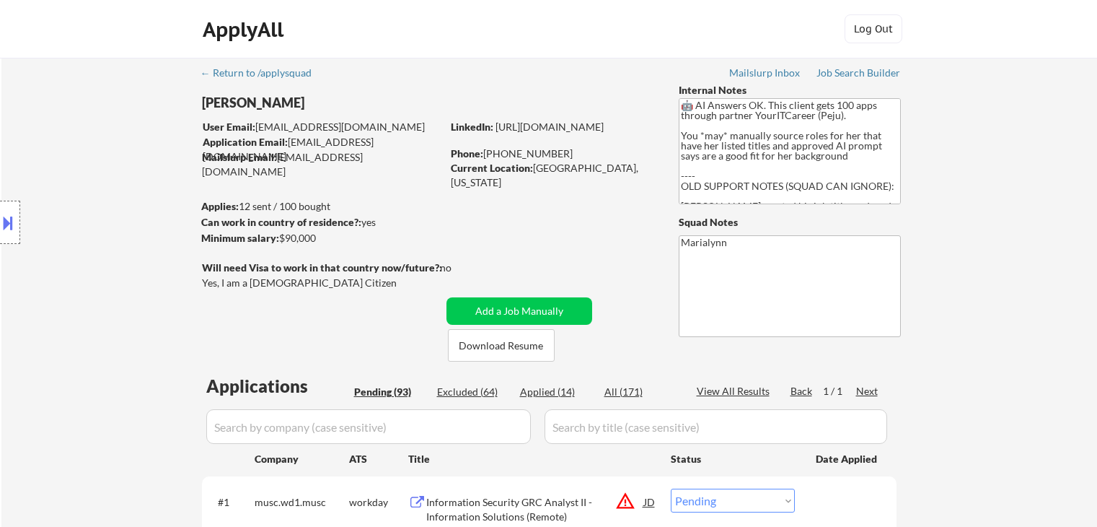
select select ""pending""
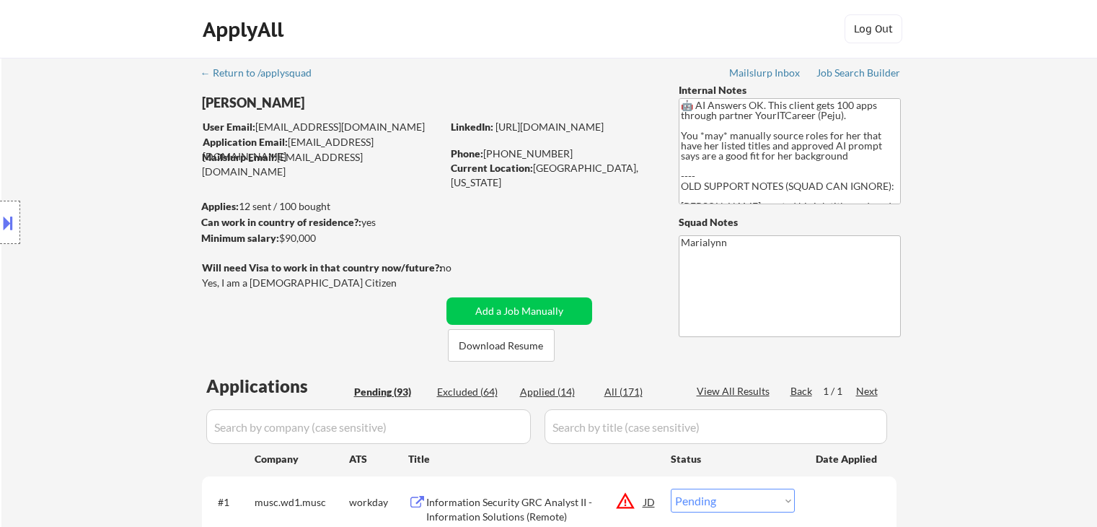
select select ""pending""
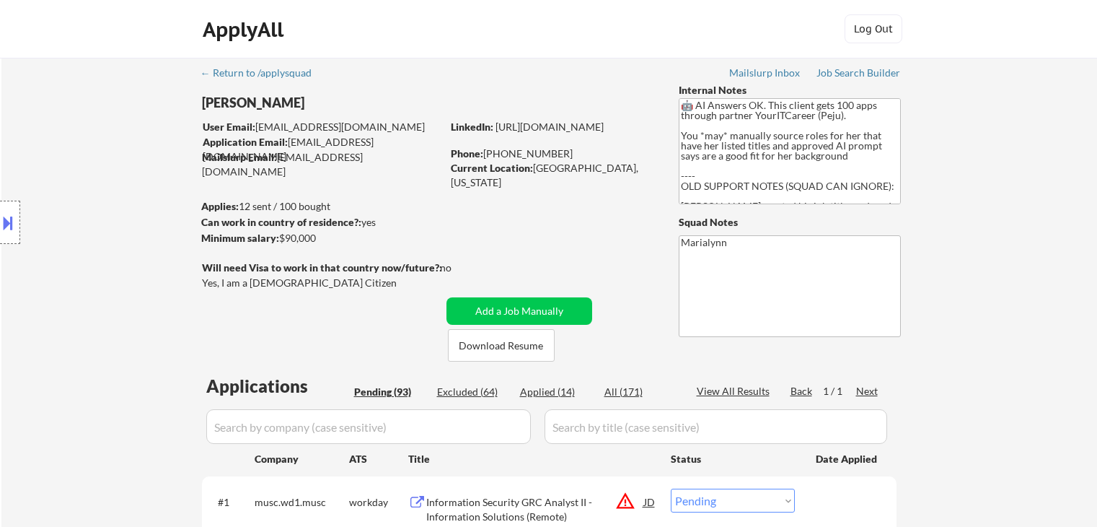
select select ""pending""
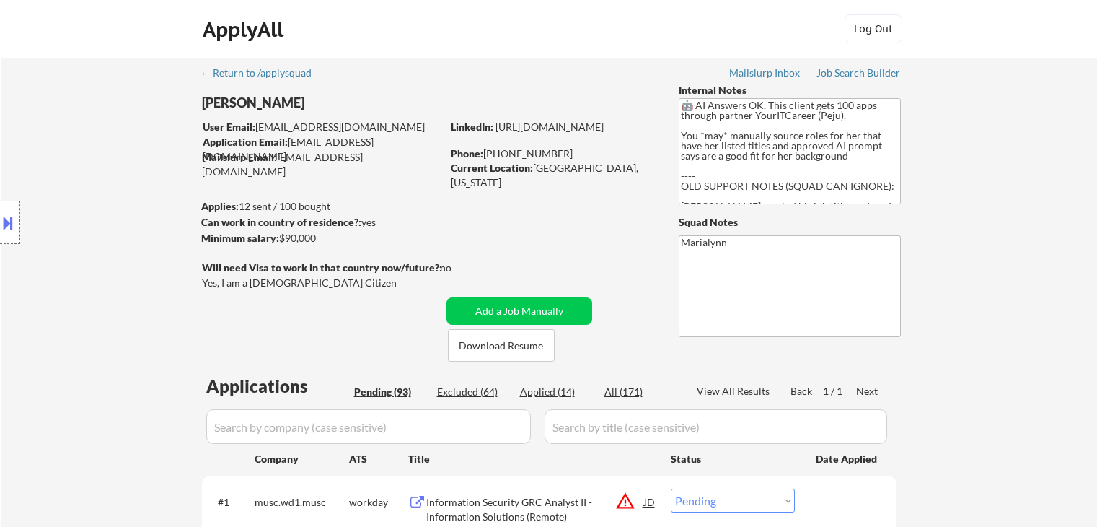
select select ""pending""
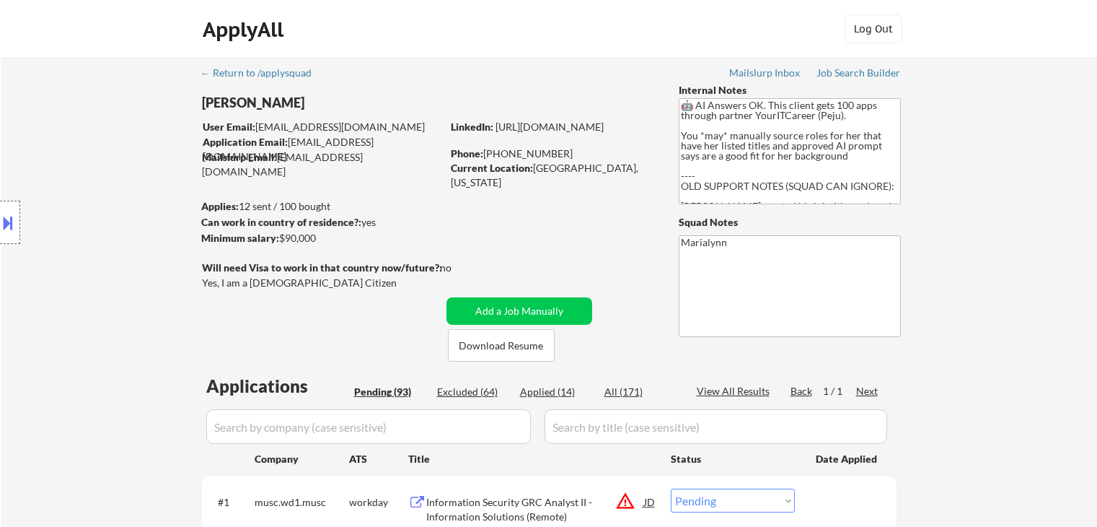
select select ""pending""
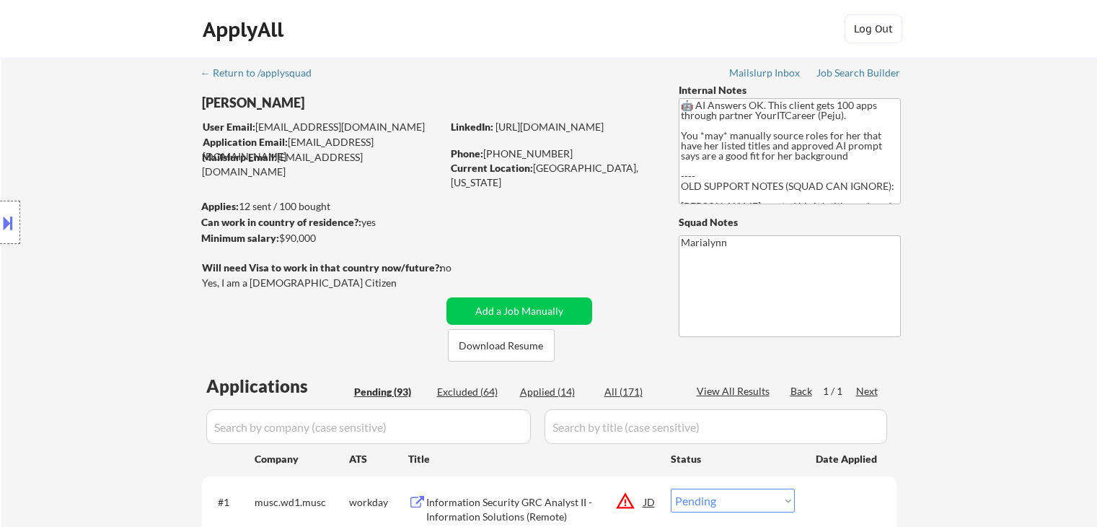
select select ""pending""
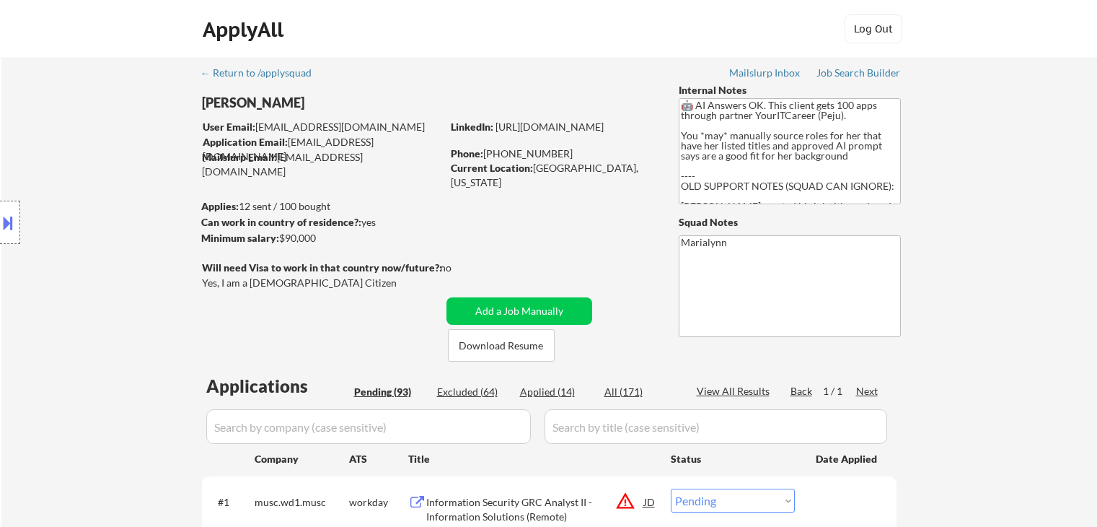
select select ""pending""
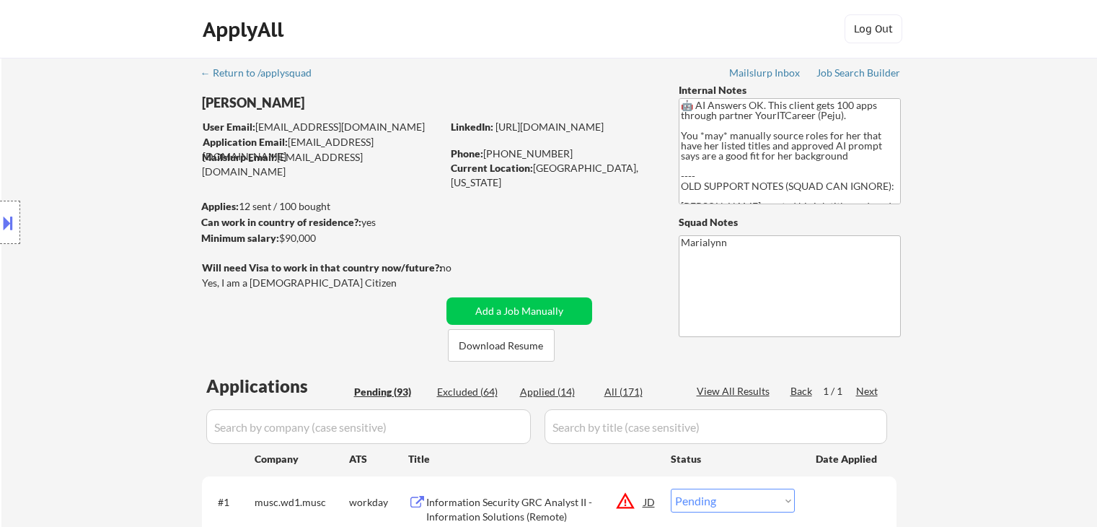
select select ""pending""
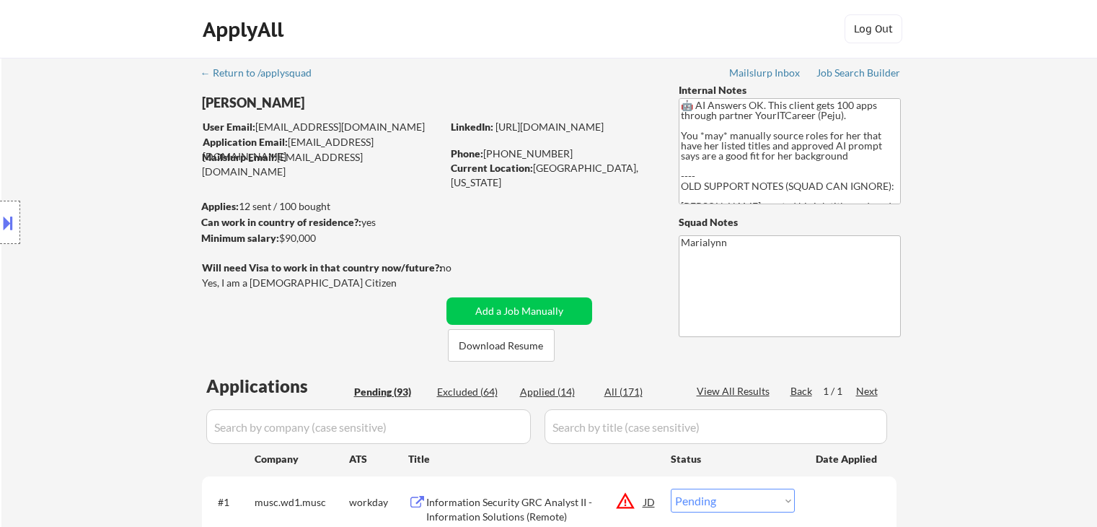
select select ""pending""
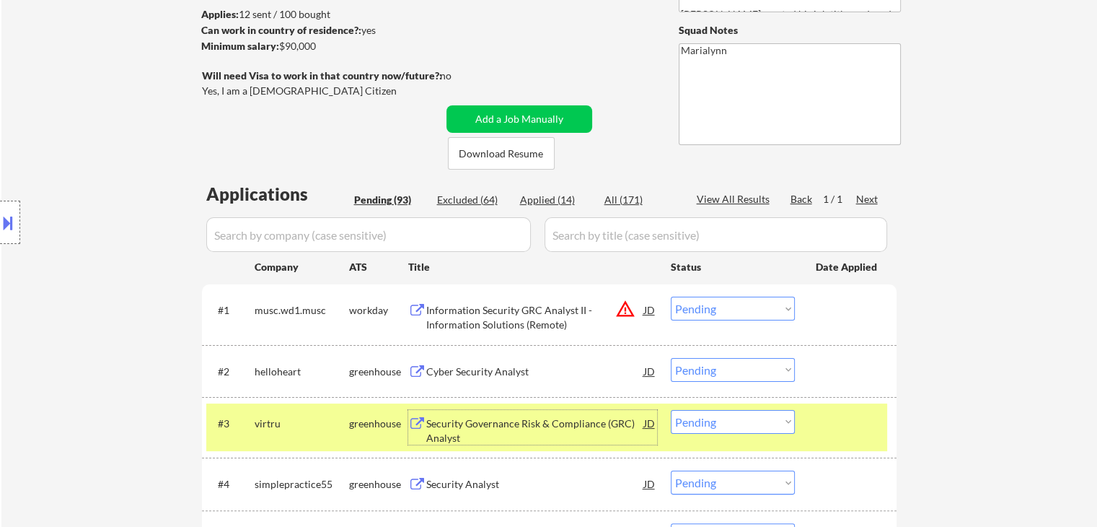
scroll to position [216, 0]
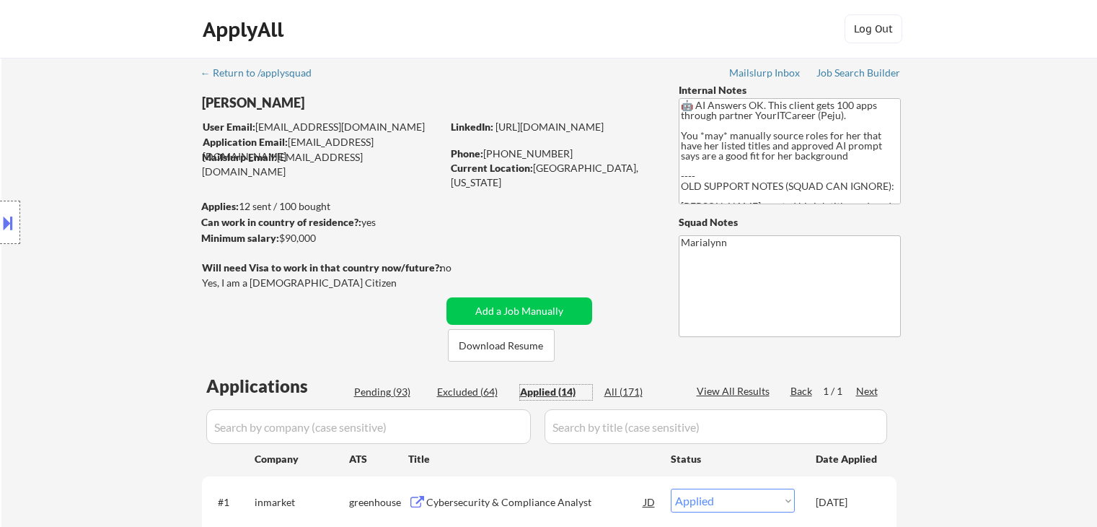
select select ""applied""
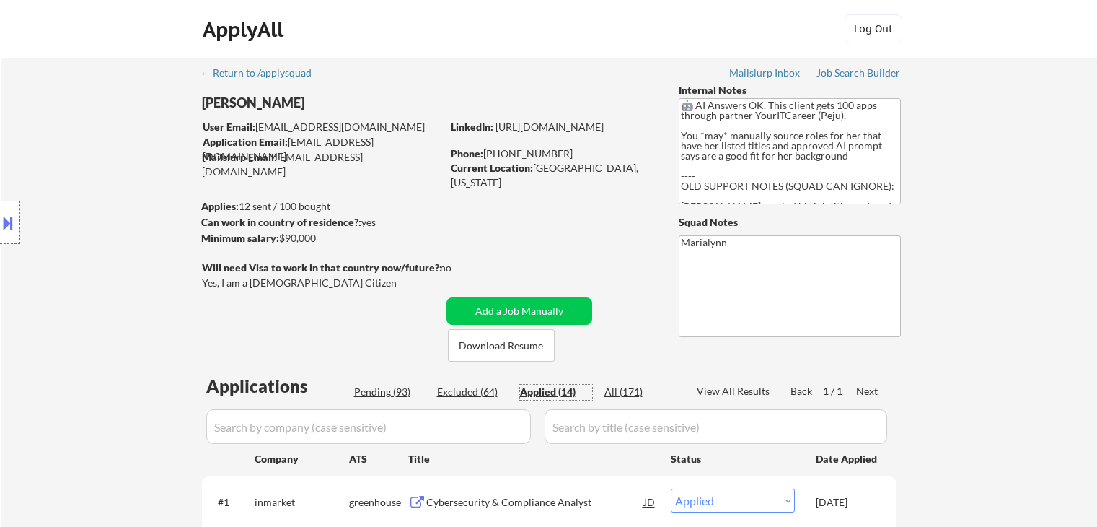
select select ""applied""
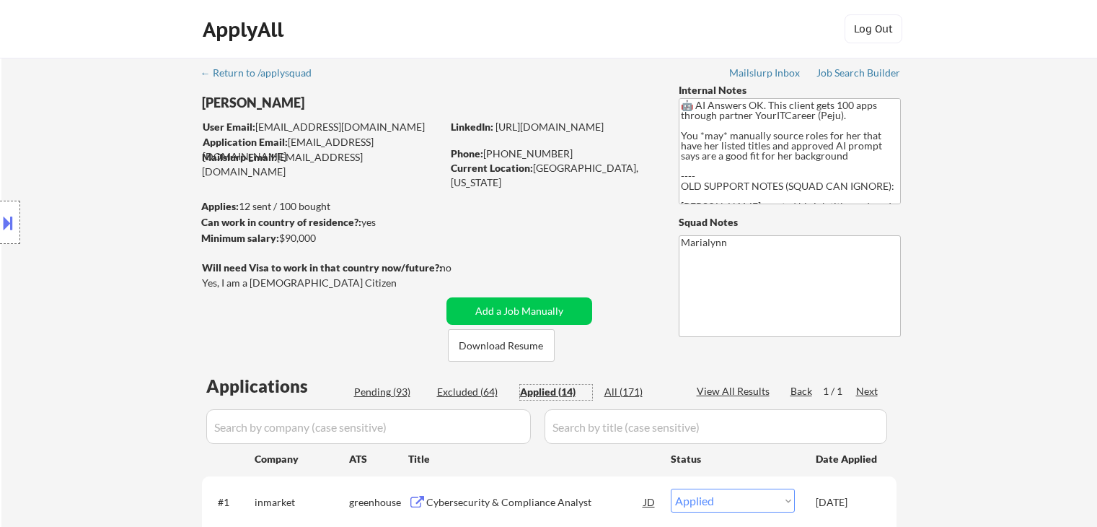
select select ""applied""
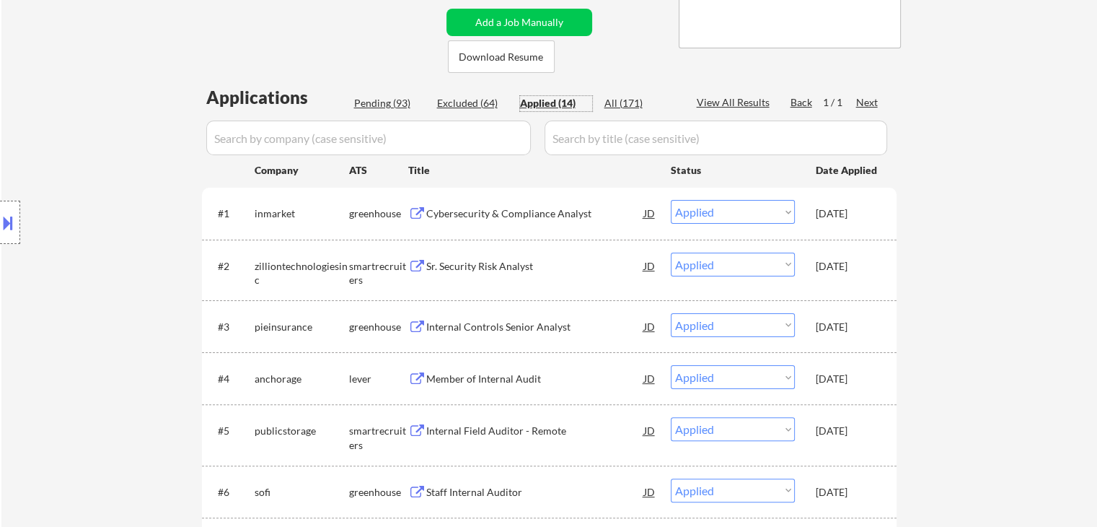
scroll to position [144, 0]
